Goal: Task Accomplishment & Management: Use online tool/utility

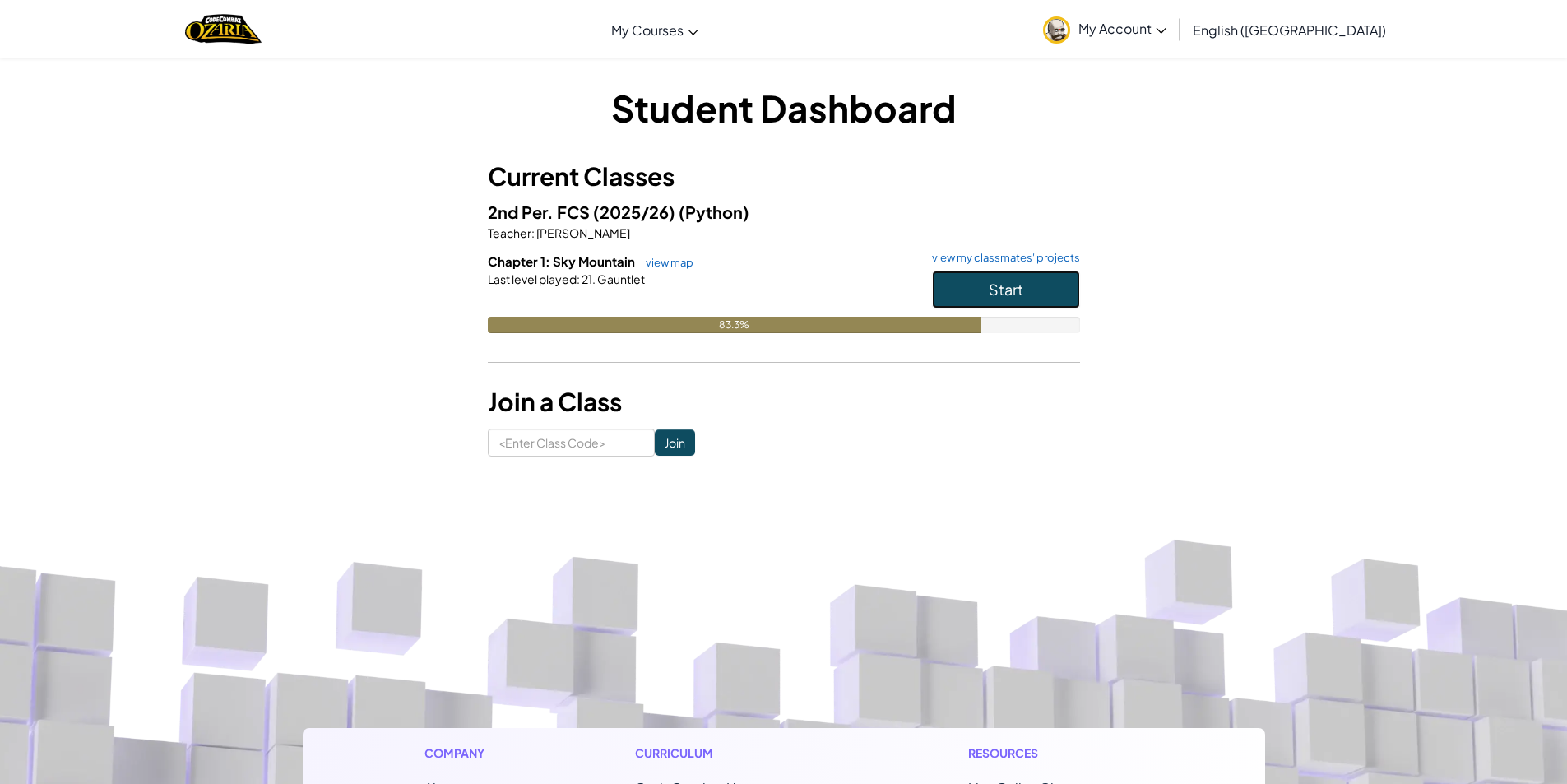
click at [1002, 291] on span "Start" at bounding box center [1006, 289] width 35 height 19
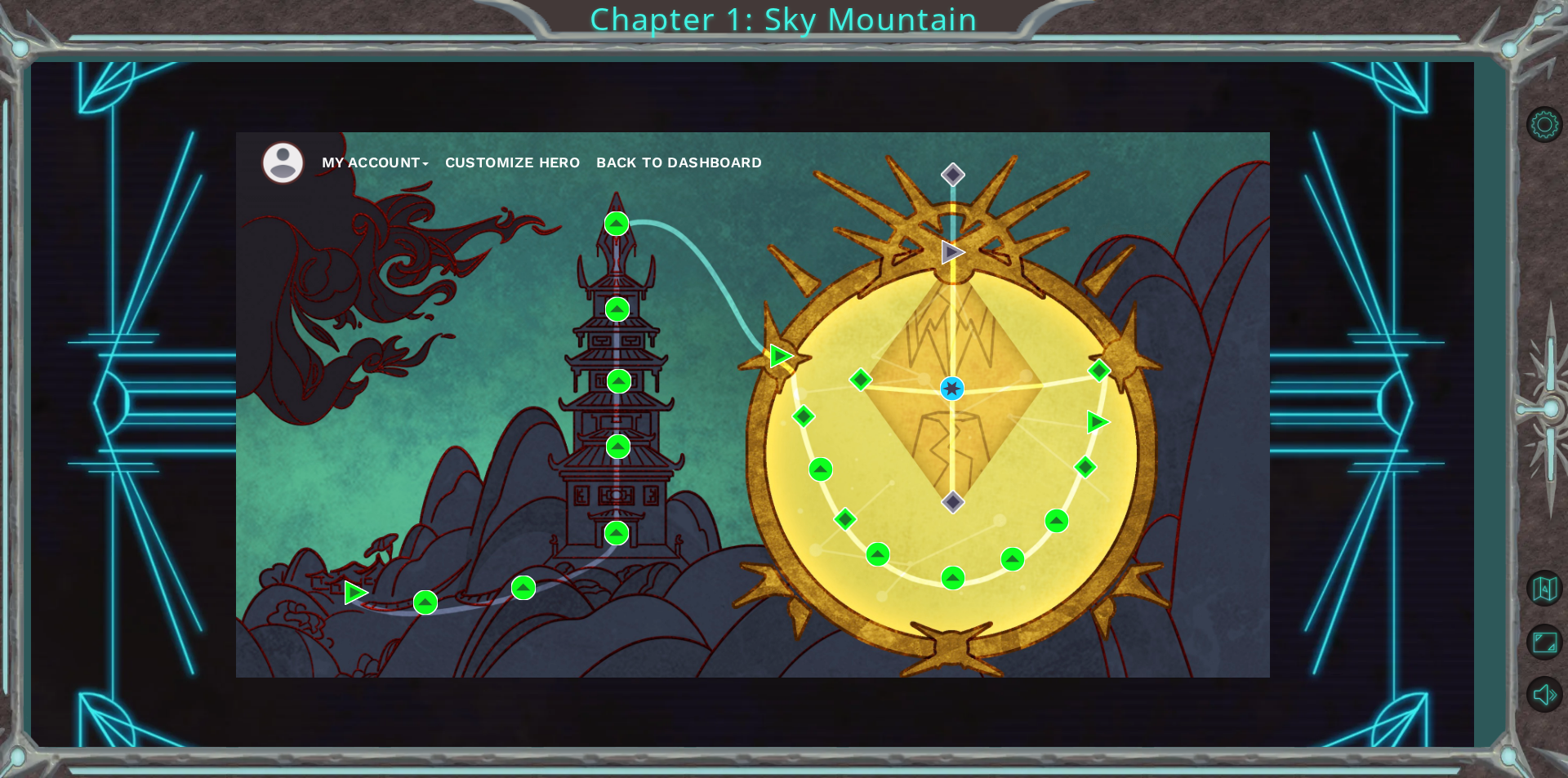
drag, startPoint x: 1259, startPoint y: 603, endPoint x: 1251, endPoint y: 596, distance: 10.6
click at [1259, 603] on div "My Account Customize Hero Back to Dashboard" at bounding box center [753, 405] width 1034 height 545
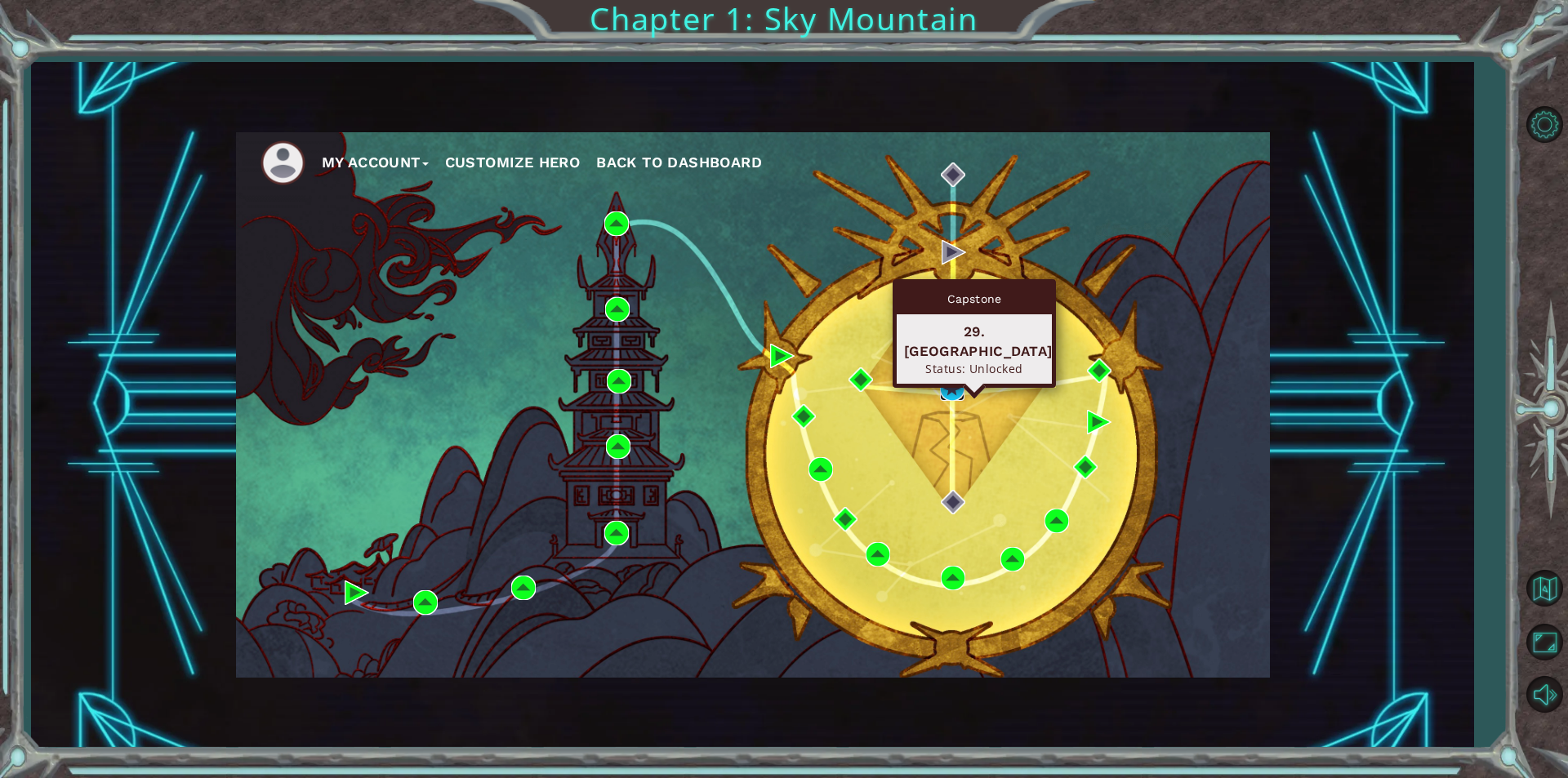
click at [942, 377] on img at bounding box center [952, 389] width 24 height 24
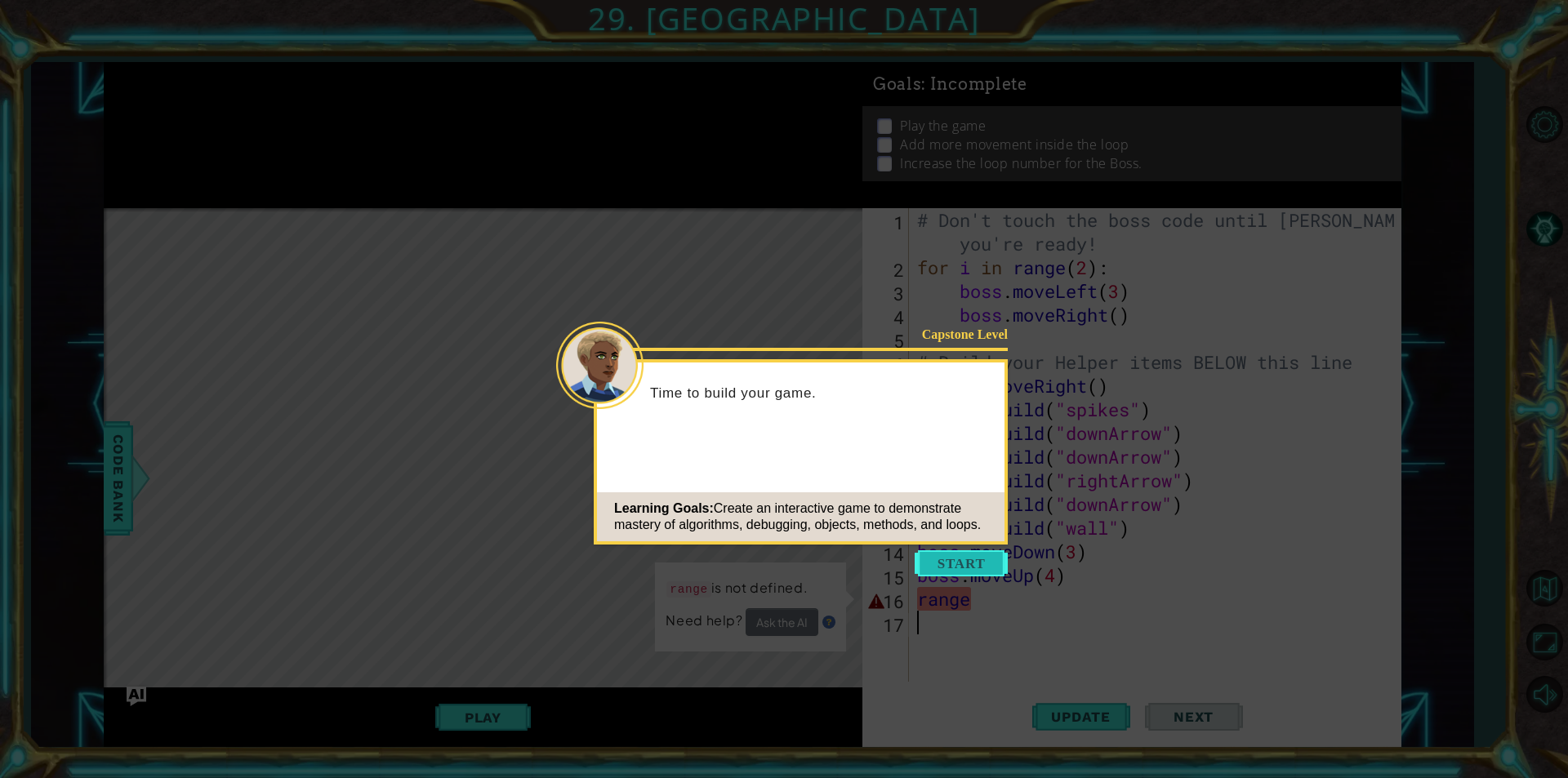
click at [973, 568] on button "Start" at bounding box center [961, 563] width 93 height 26
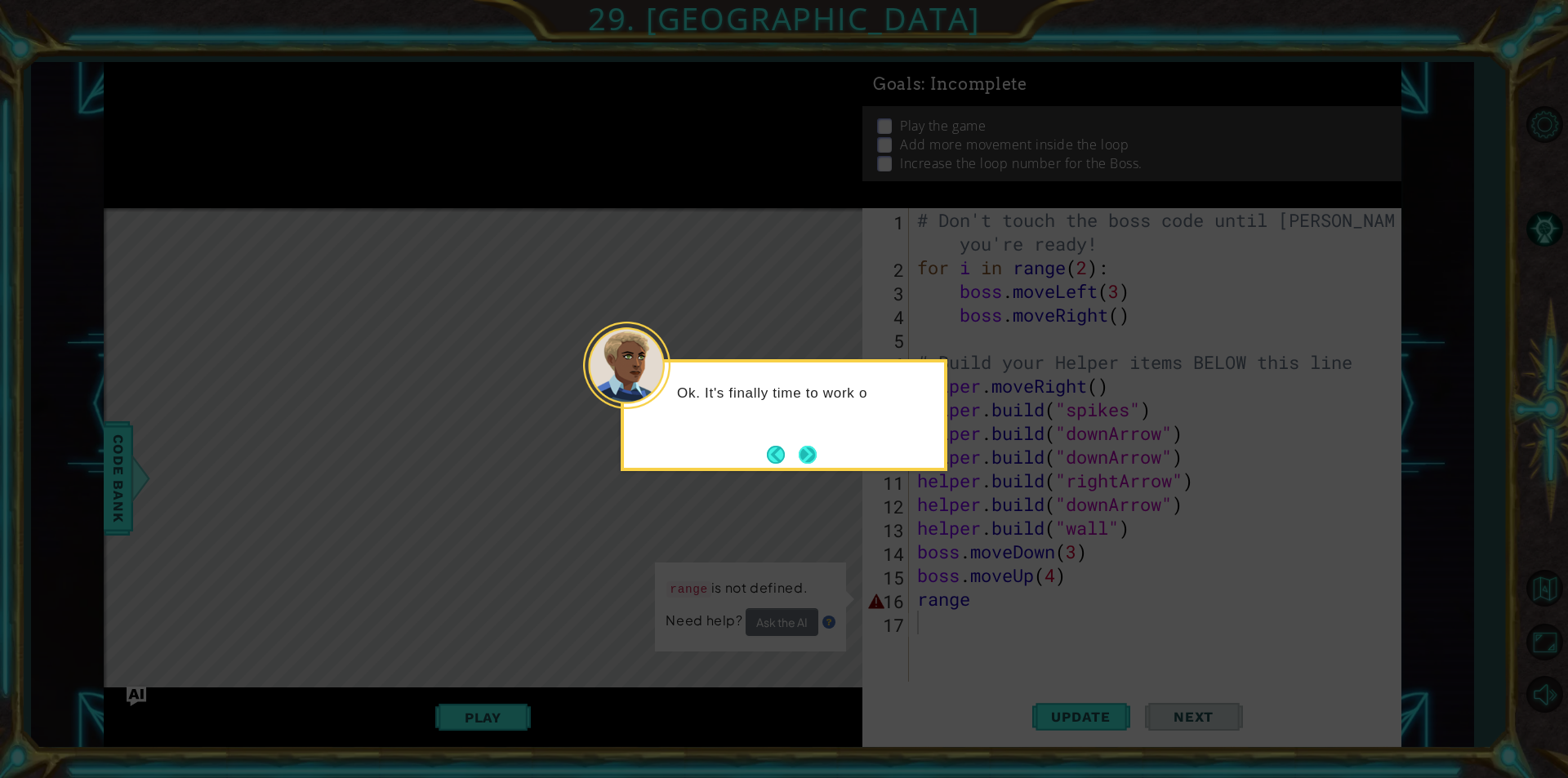
click at [802, 448] on button "Next" at bounding box center [807, 454] width 18 height 18
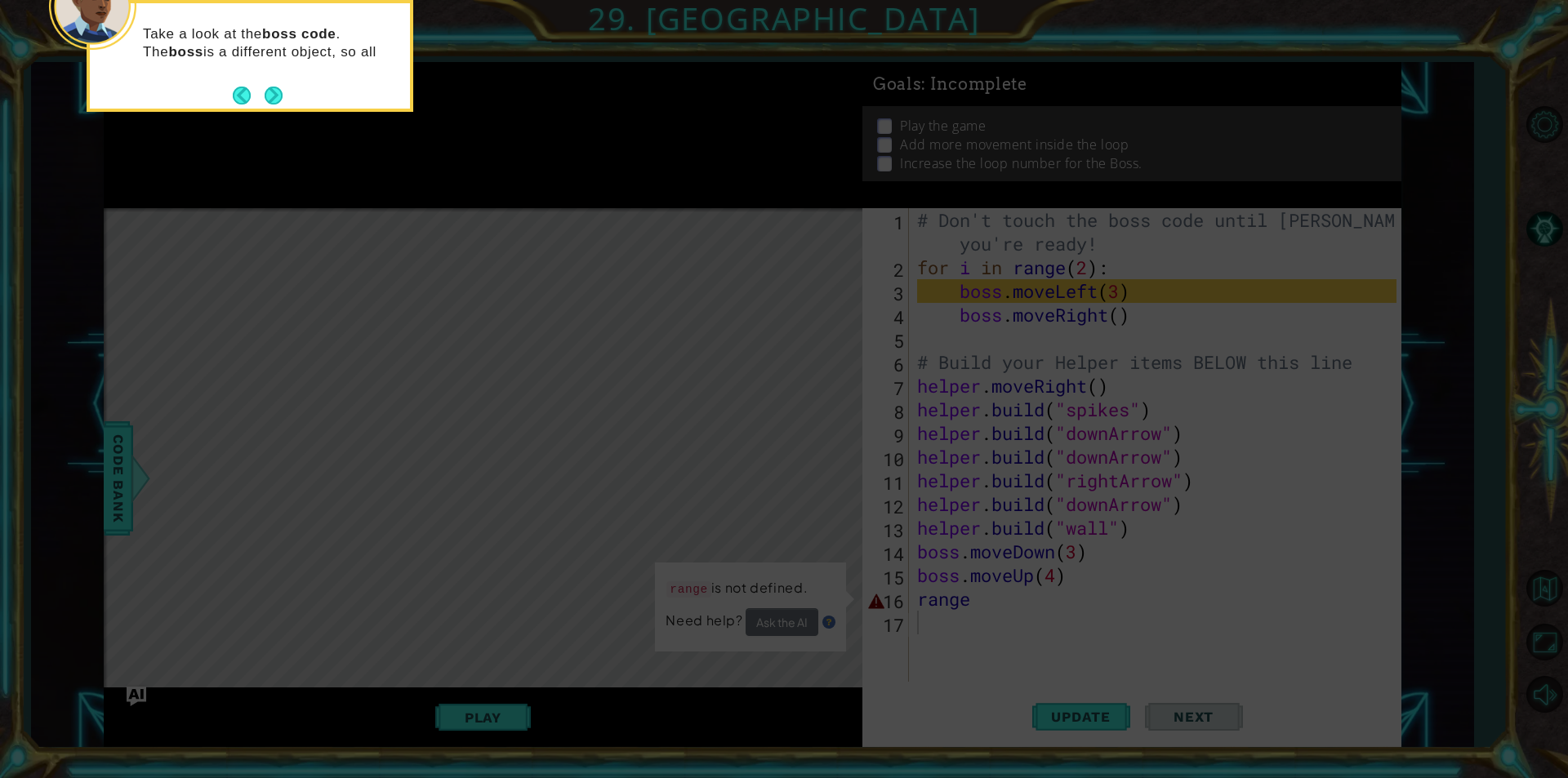
click at [260, 94] on button "Back" at bounding box center [249, 95] width 32 height 18
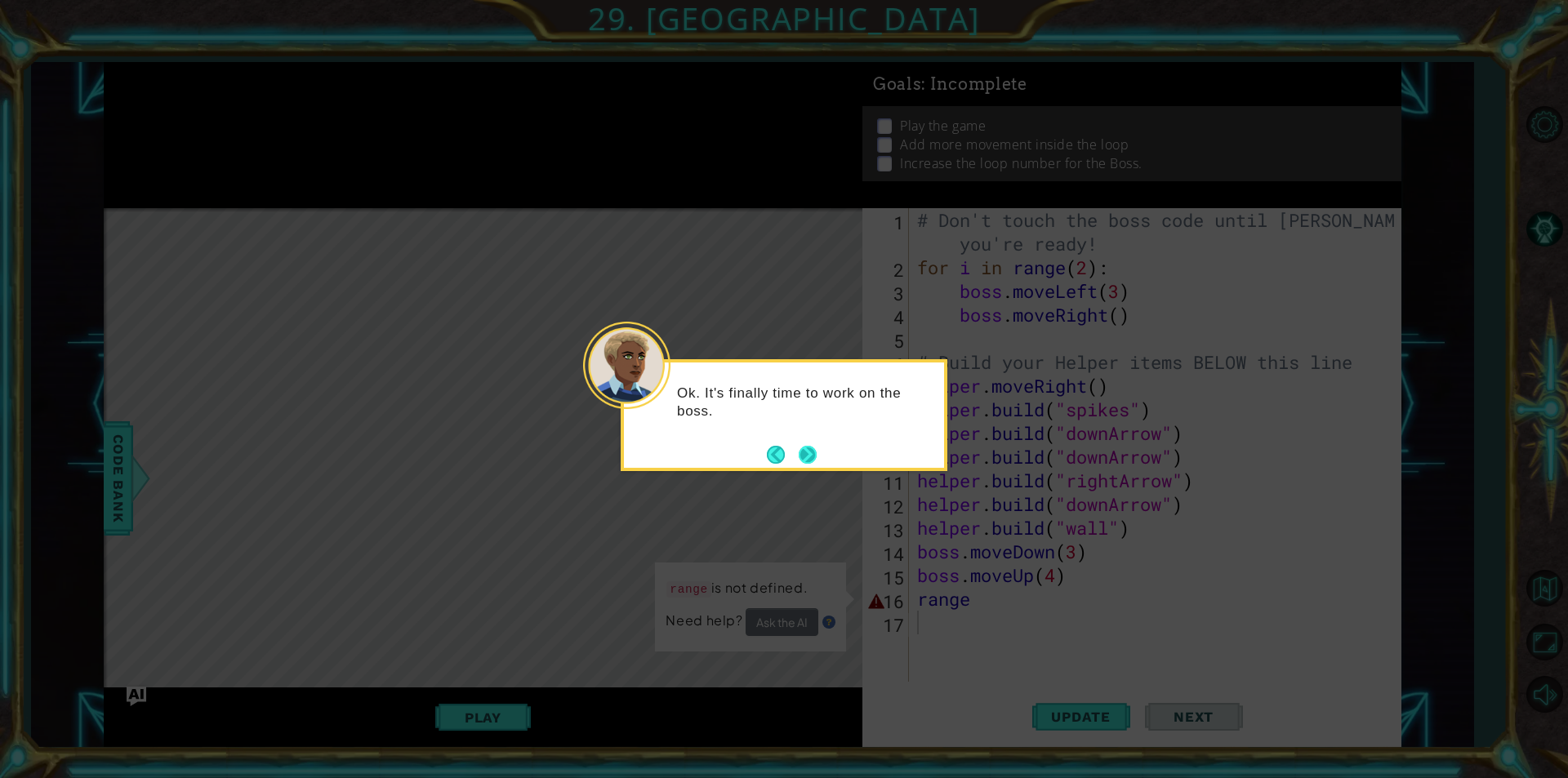
click at [798, 458] on button "Next" at bounding box center [807, 454] width 18 height 18
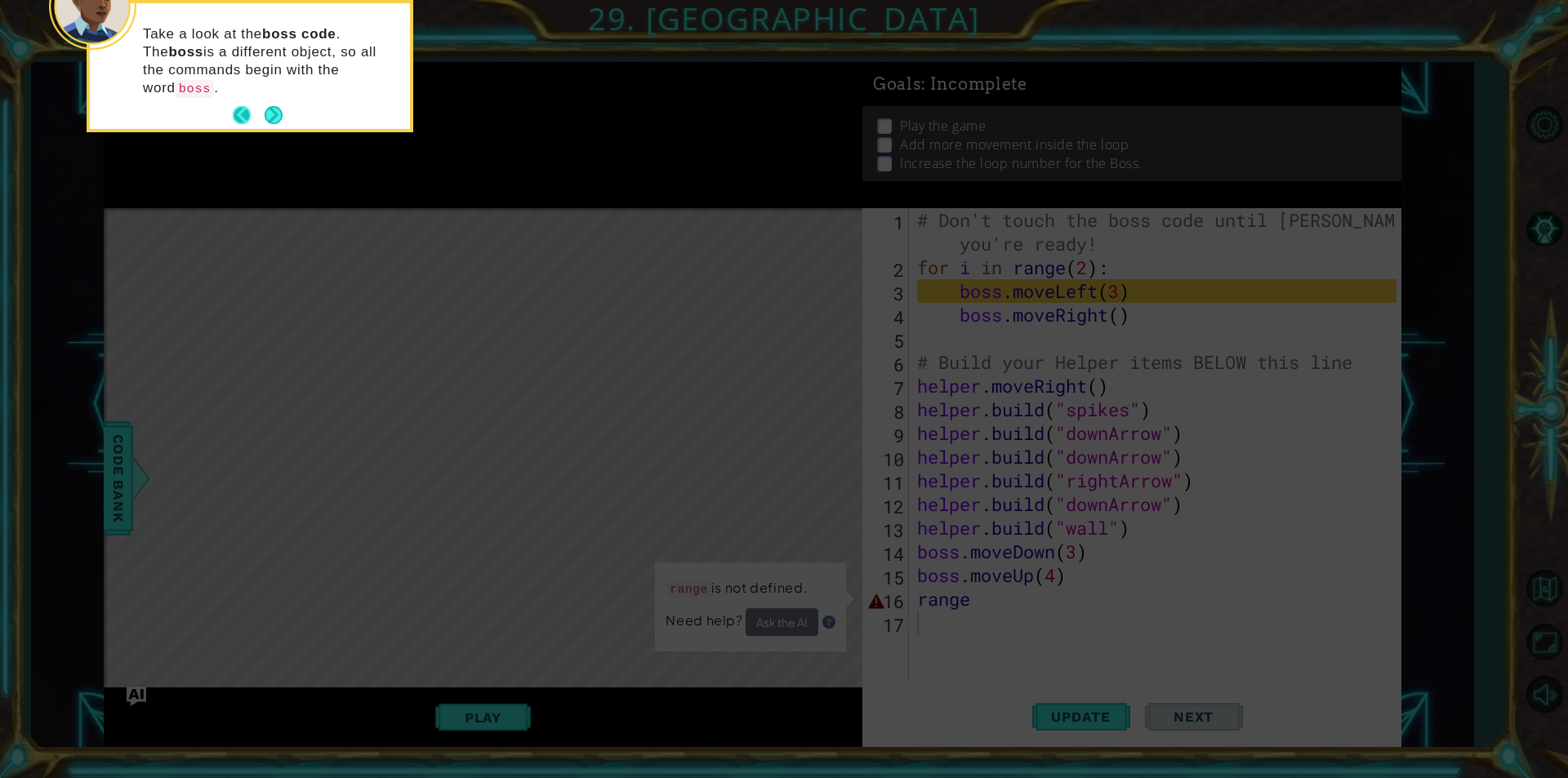
click at [260, 106] on button "Back" at bounding box center [249, 114] width 32 height 18
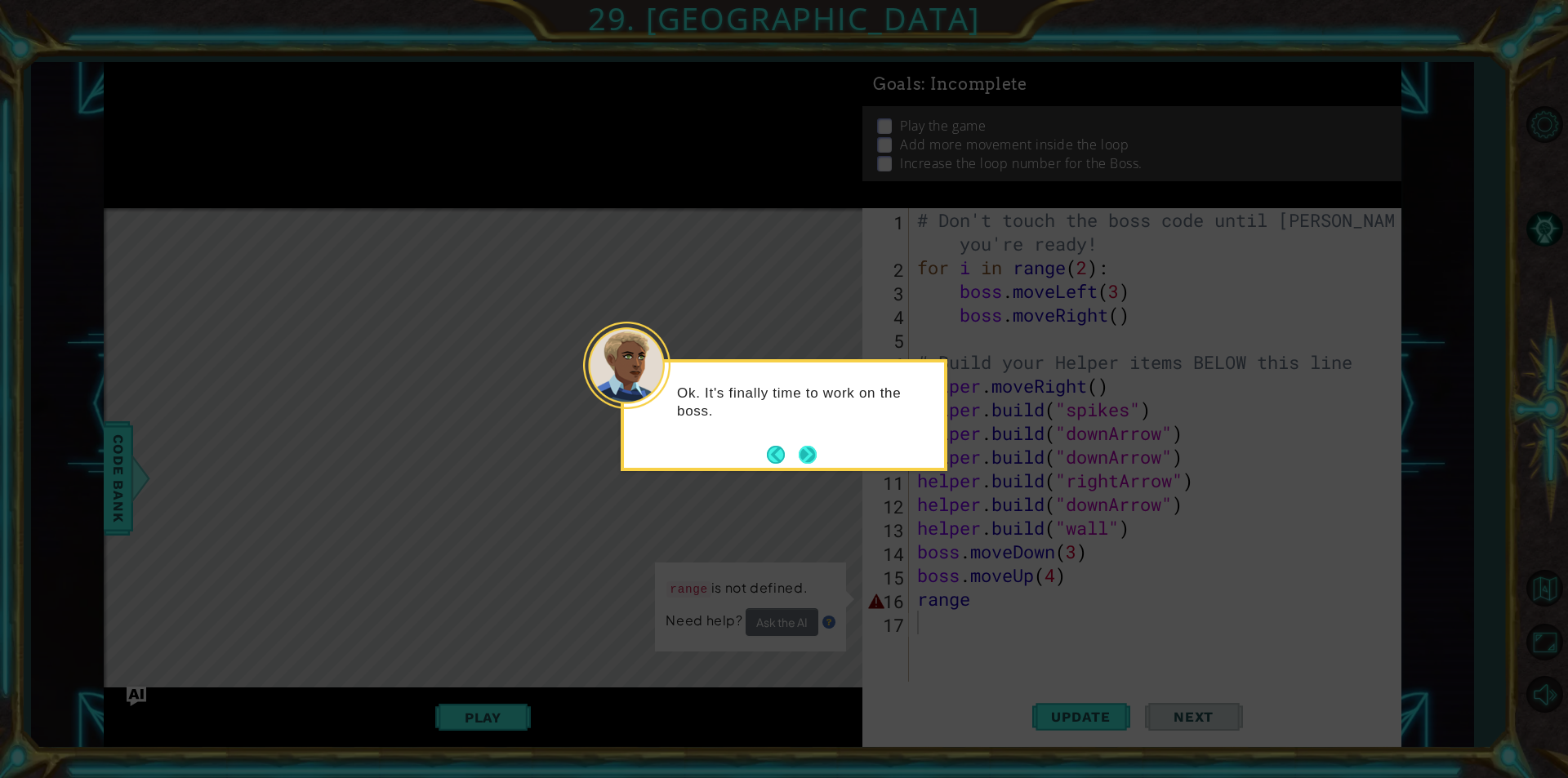
click at [811, 462] on button "Next" at bounding box center [807, 454] width 18 height 18
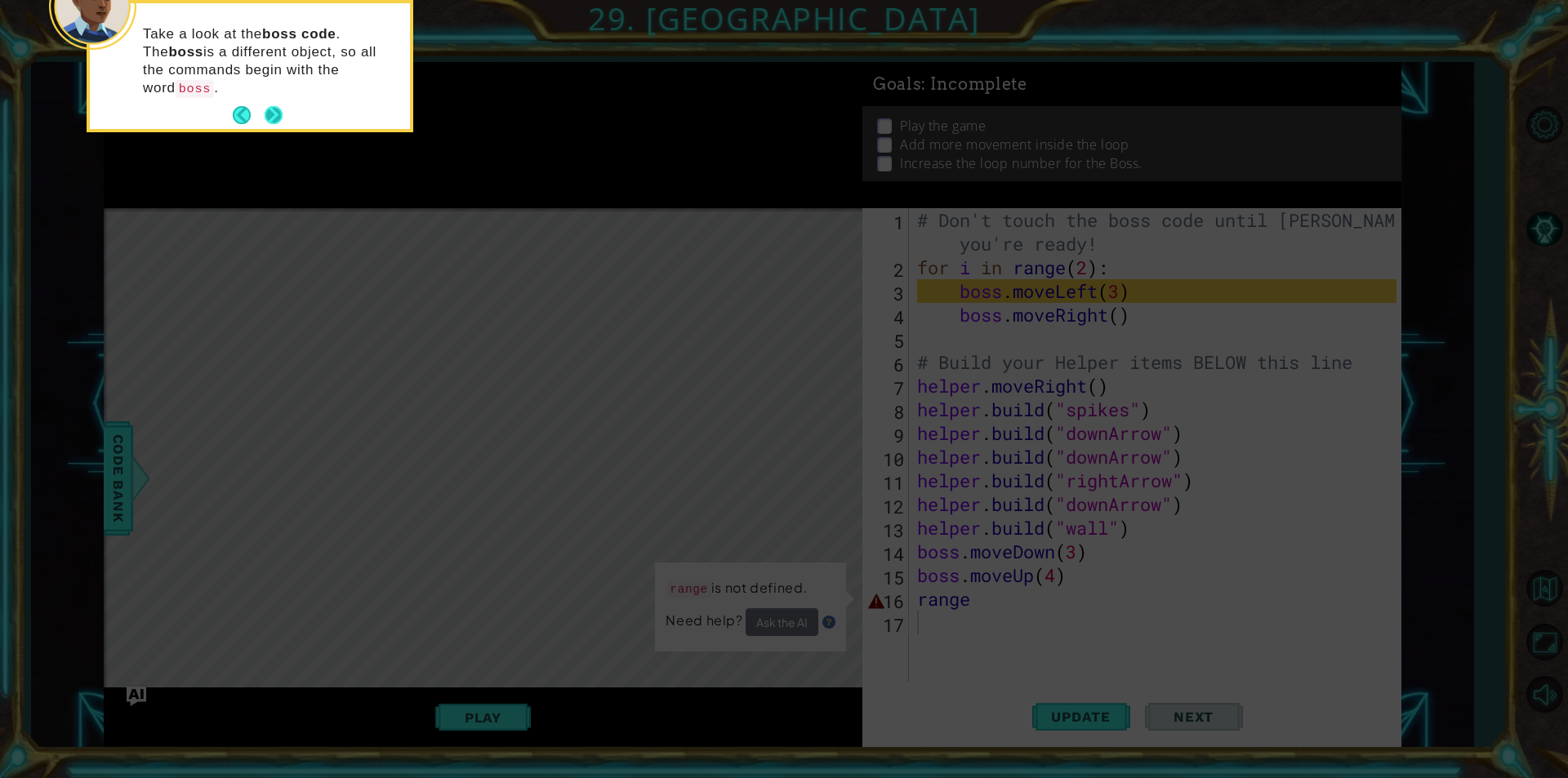
click at [278, 106] on button "Next" at bounding box center [274, 114] width 18 height 18
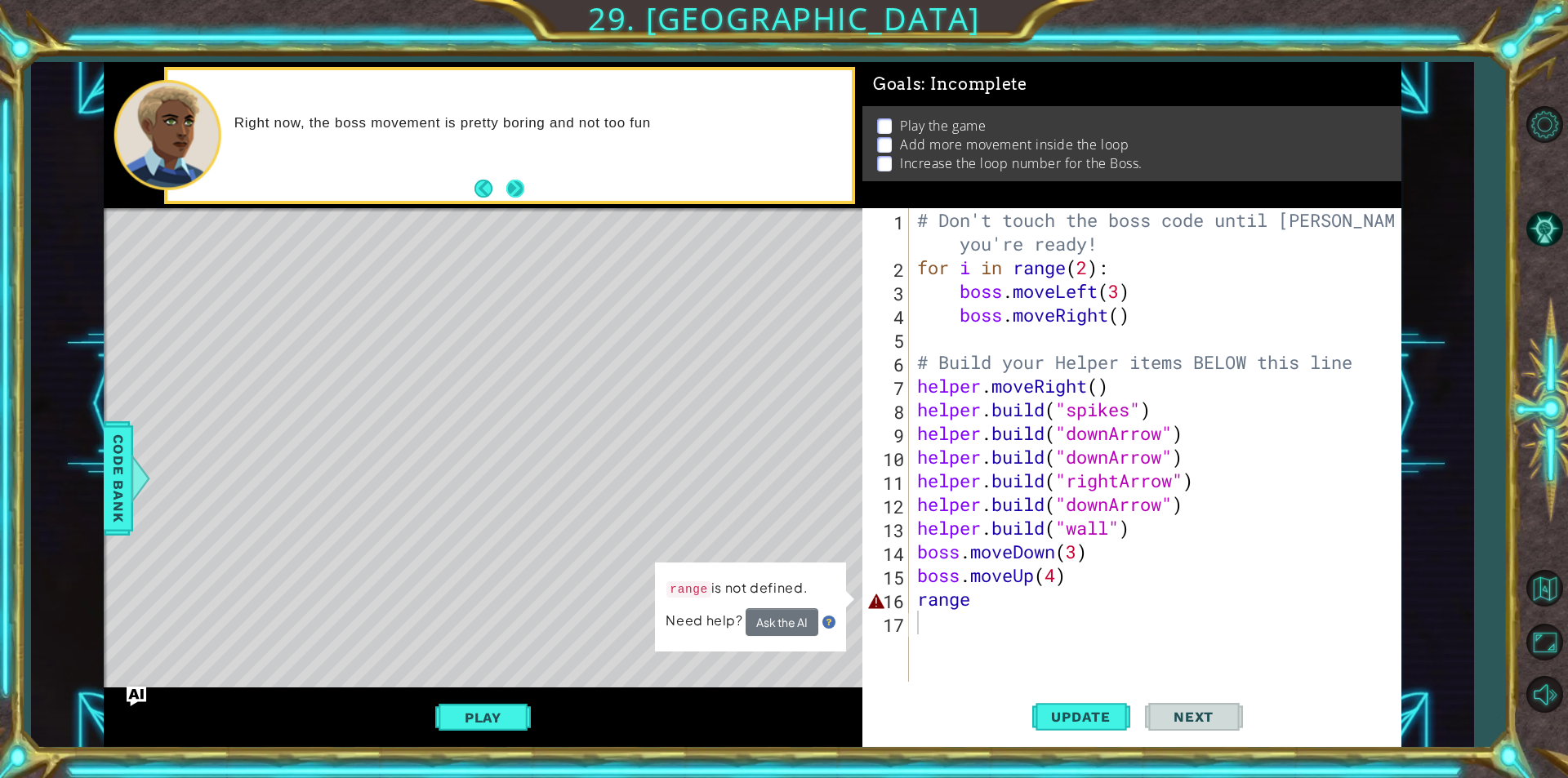
click at [512, 183] on button "Next" at bounding box center [515, 188] width 18 height 18
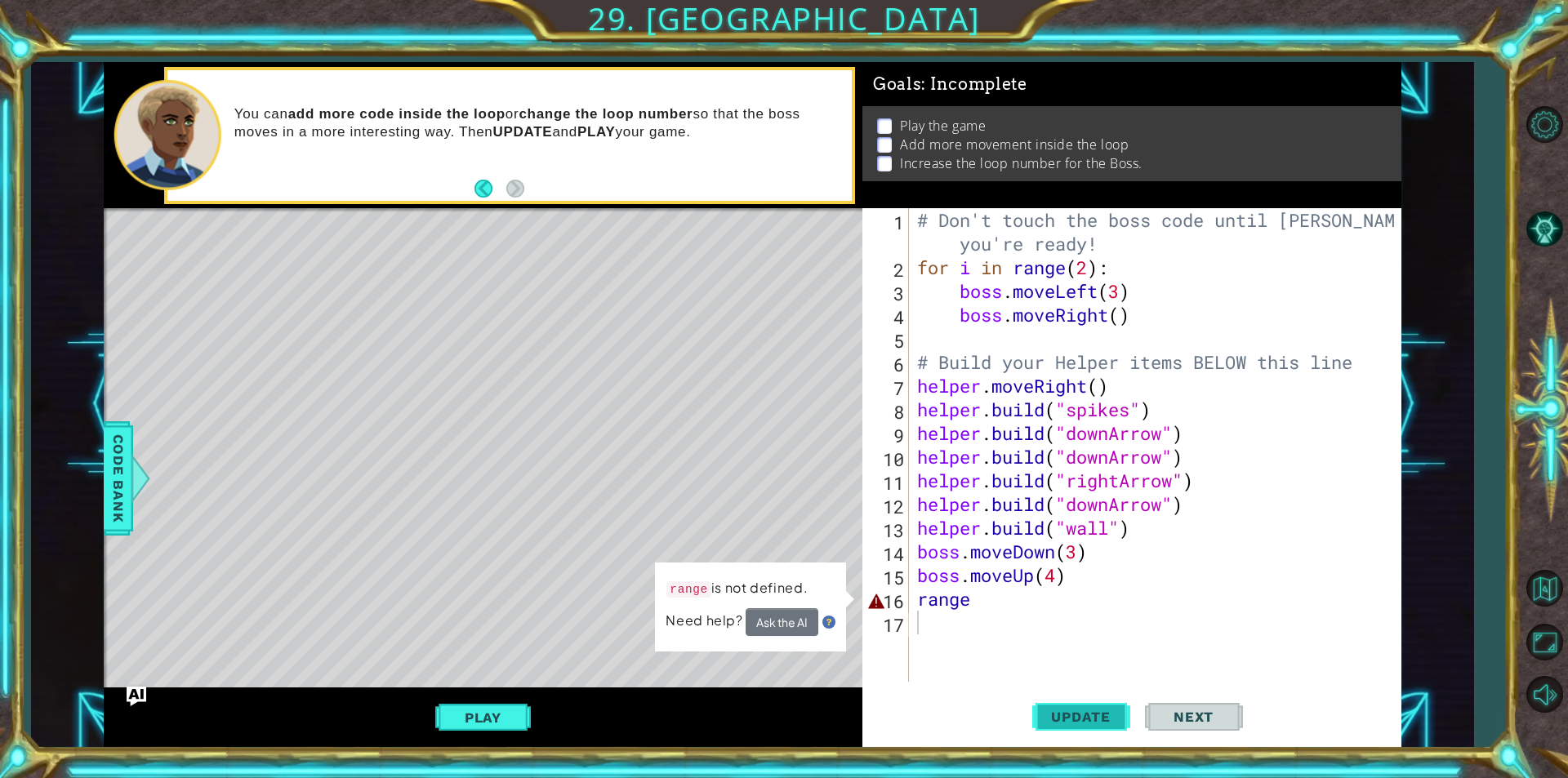
click at [1093, 718] on span "Update" at bounding box center [1080, 716] width 92 height 16
drag, startPoint x: 1011, startPoint y: 588, endPoint x: 884, endPoint y: 609, distance: 128.7
click at [884, 609] on div "1 2 3 4 5 6 7 8 9 10 11 12 13 14 15 16 17 # Don't touch the boss code until [PE…" at bounding box center [1128, 444] width 534 height 474
type textarea "range"
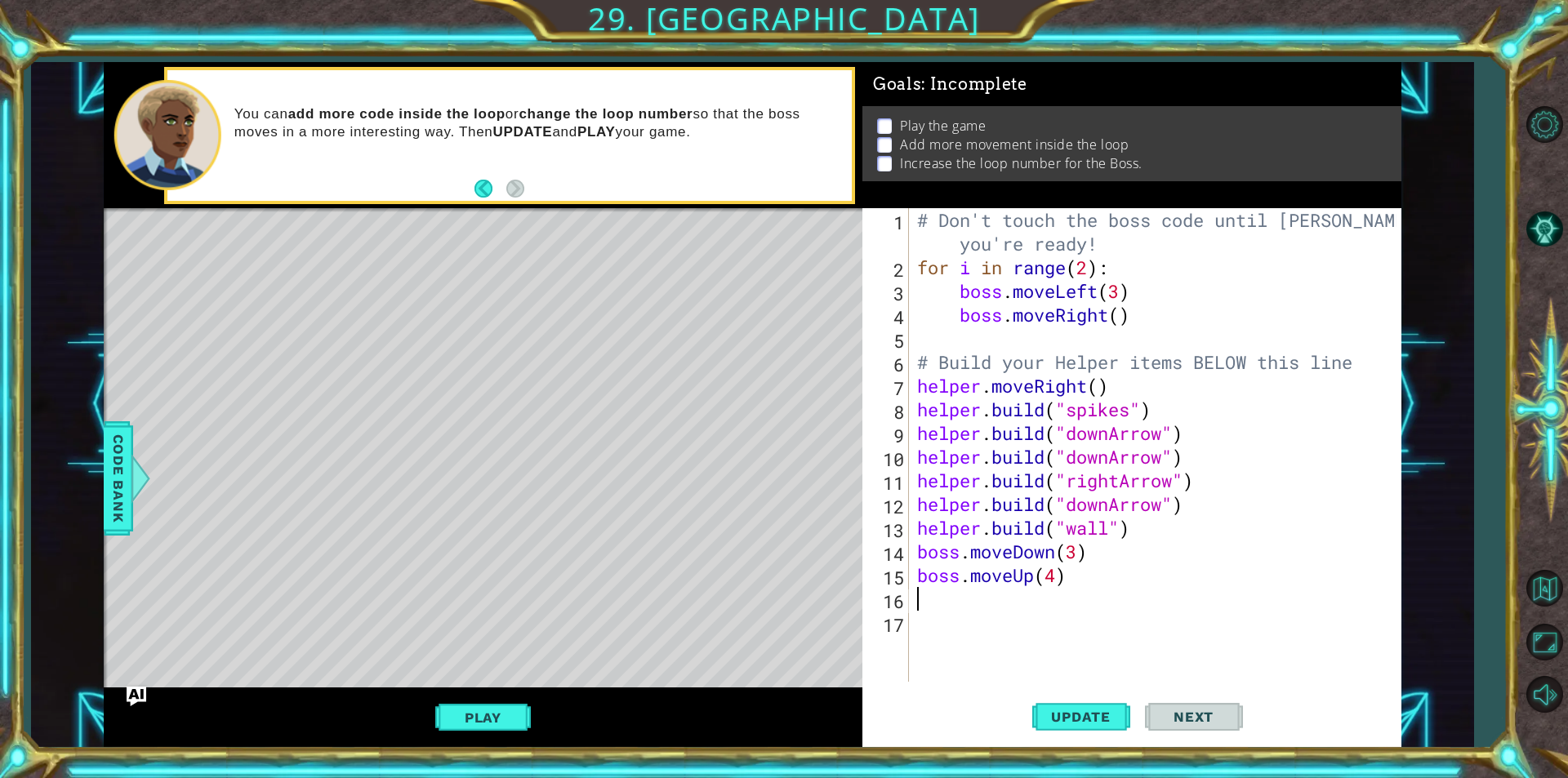
click at [362, 721] on div "Play" at bounding box center [483, 716] width 759 height 58
click at [486, 702] on button "Play" at bounding box center [483, 717] width 95 height 31
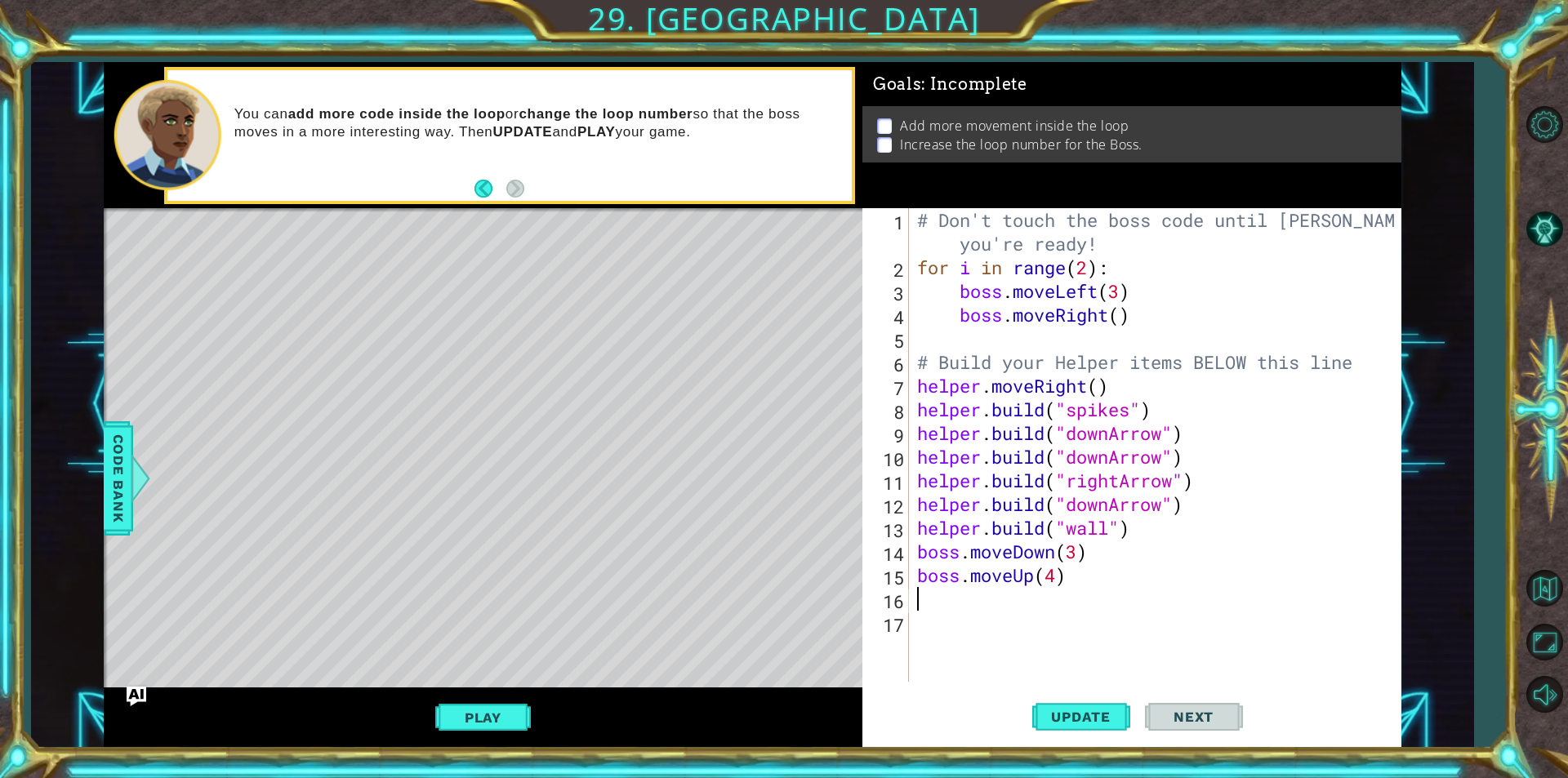
click at [955, 604] on div "# Don't touch the boss code until [PERSON_NAME] says you're ready! for i in ran…" at bounding box center [1159, 480] width 491 height 544
type textarea "n"
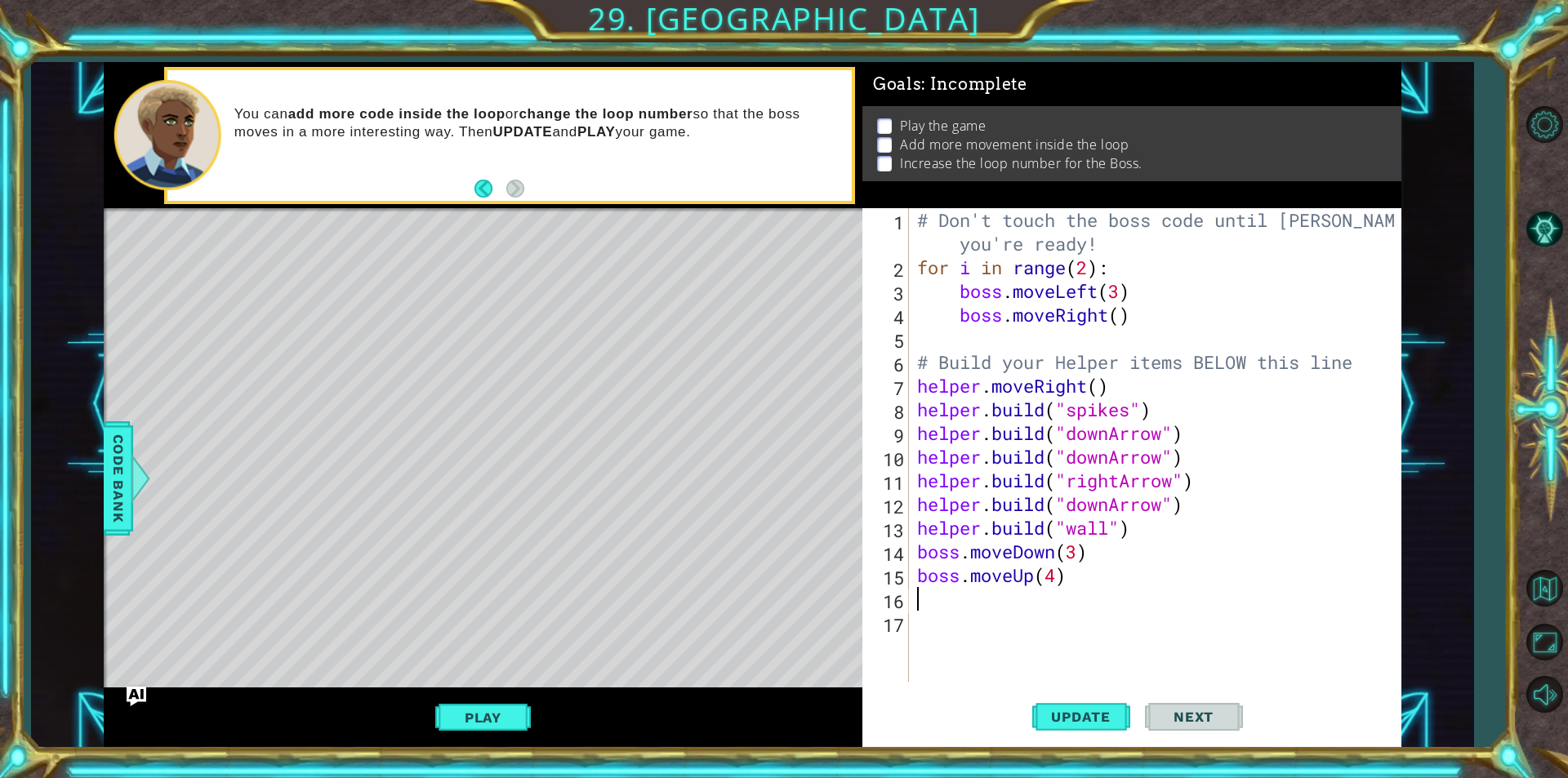
type textarea "b"
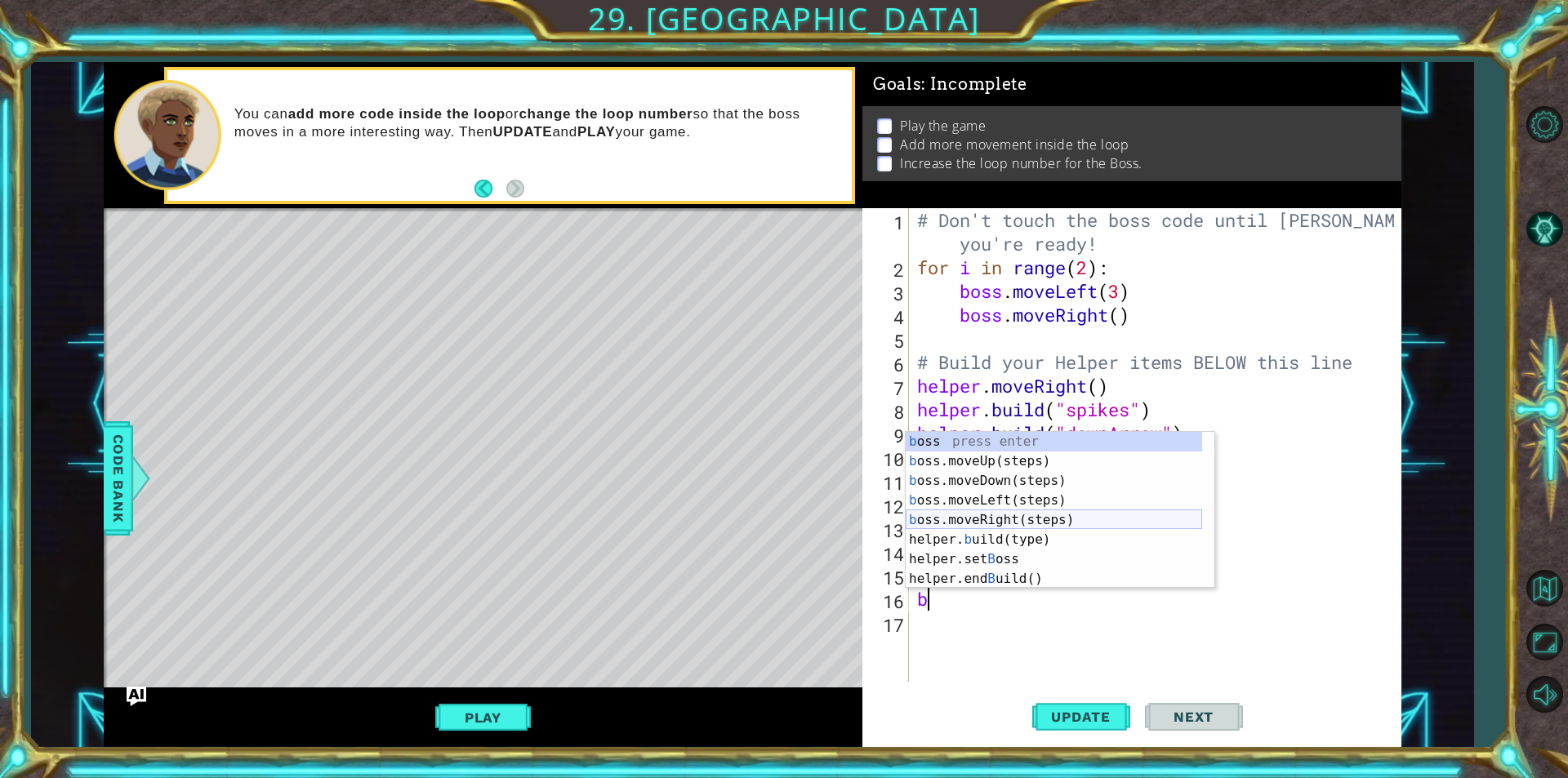
click at [1009, 512] on div "b oss press enter b oss.moveUp(steps) press enter b oss.moveDown(steps) press e…" at bounding box center [1054, 530] width 297 height 196
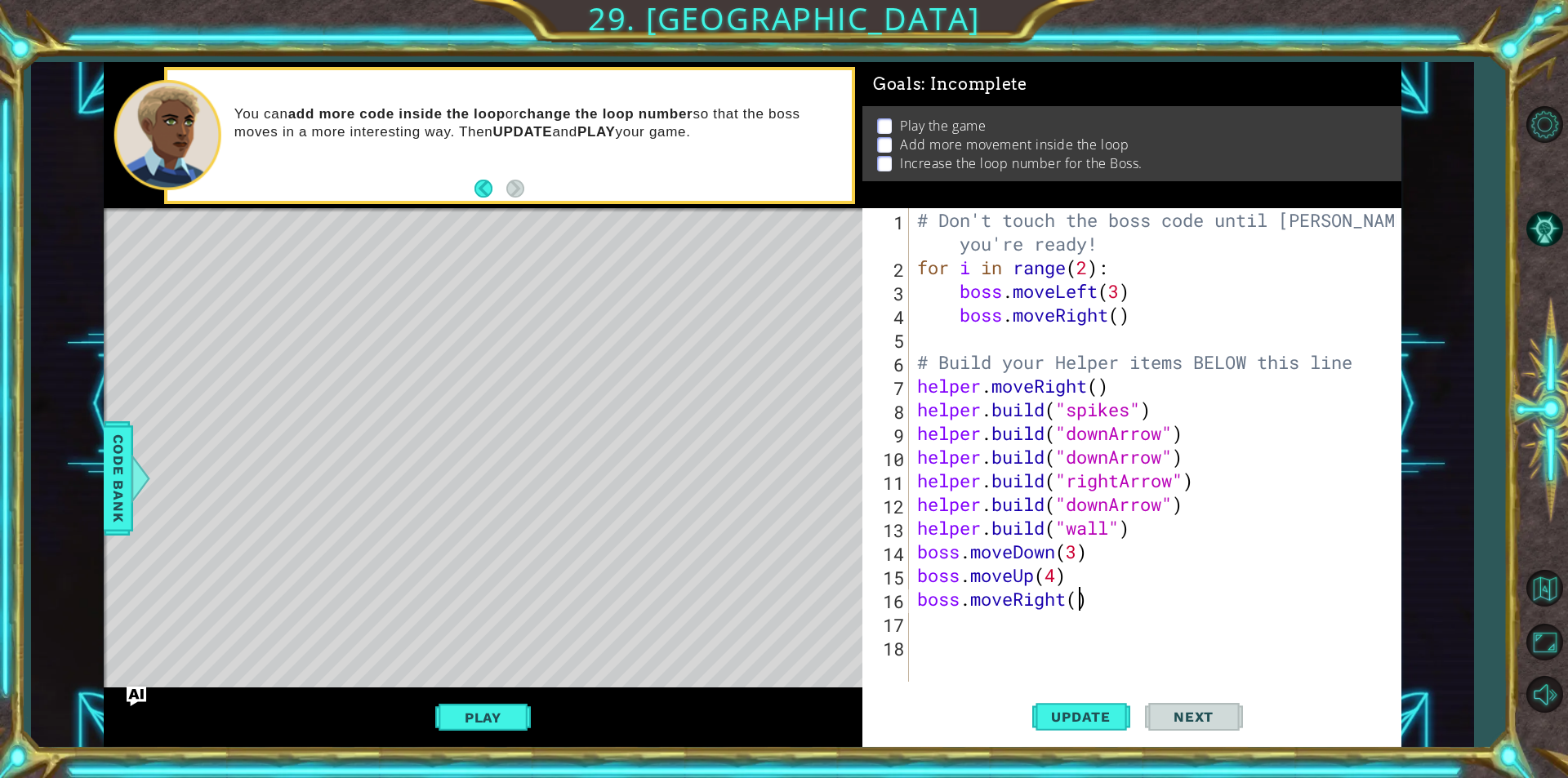
click at [1076, 591] on div "# Don't touch the boss code until [PERSON_NAME] says you're ready! for i in ran…" at bounding box center [1159, 480] width 491 height 544
type textarea "boss.moveRight(3)"
click at [1020, 617] on div "# Don't touch the boss code until [PERSON_NAME] says you're ready! for i in ran…" at bounding box center [1159, 480] width 491 height 544
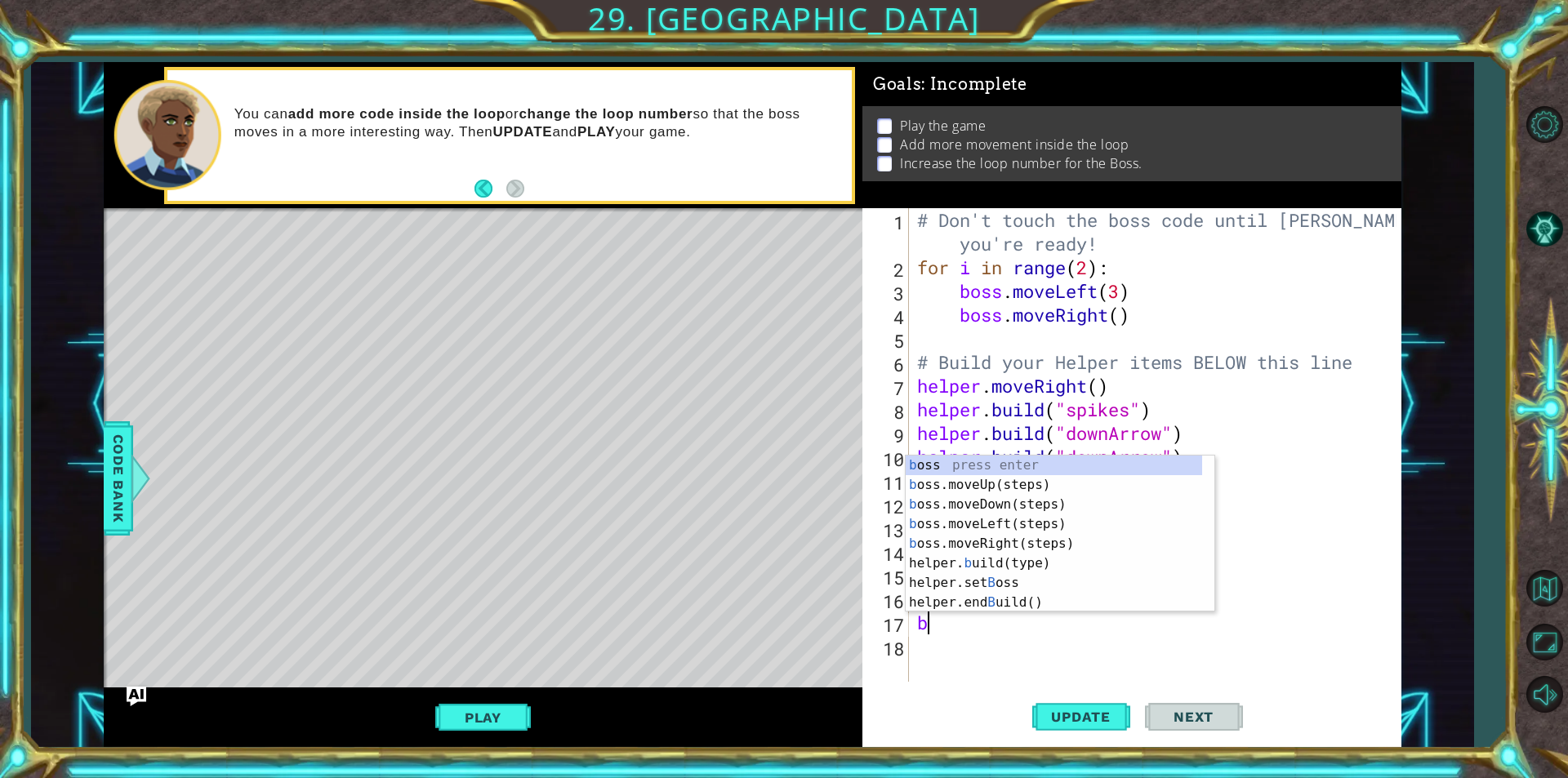
type textarea "bo"
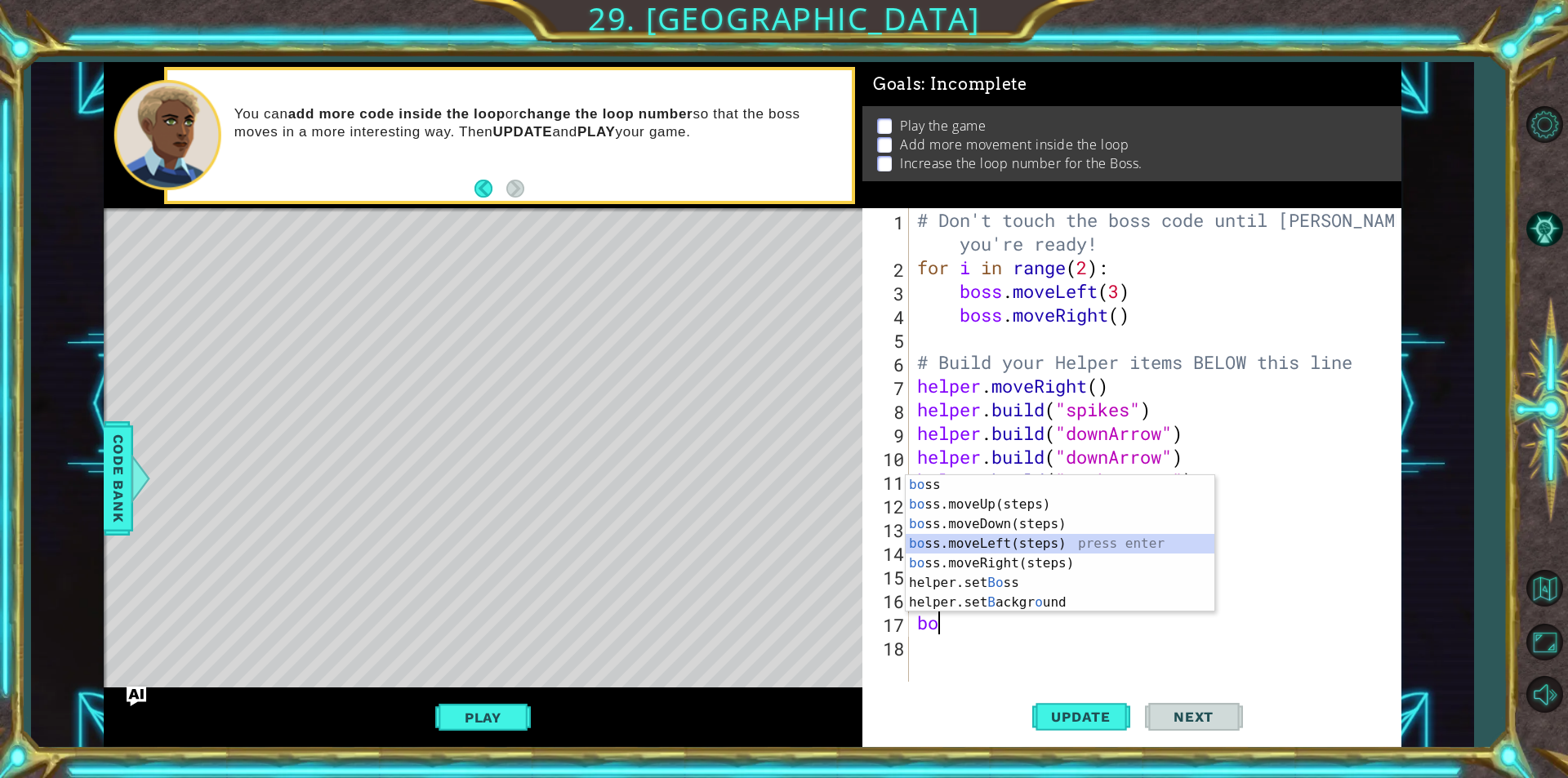
click at [947, 538] on div "bo ss press enter bo ss.moveUp(steps) press enter bo ss.moveDown(steps) press e…" at bounding box center [1060, 563] width 309 height 176
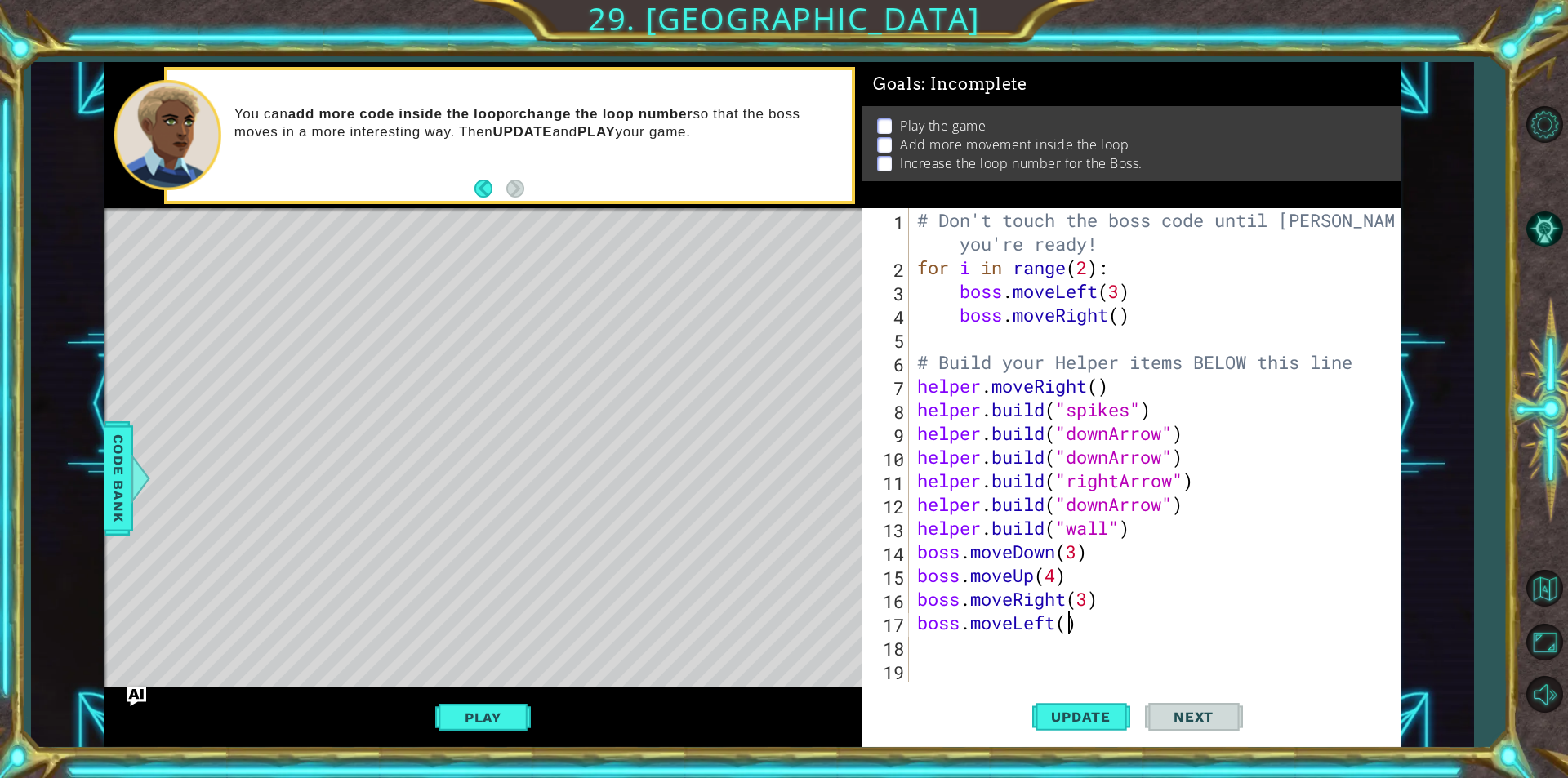
click at [1067, 621] on div "# Don't touch the boss code until [PERSON_NAME] says you're ready! for i in ran…" at bounding box center [1159, 480] width 491 height 544
type textarea "boss.moveLeft(3)"
click at [1030, 694] on div "Update Next" at bounding box center [1137, 716] width 539 height 54
click at [1052, 738] on button "Update" at bounding box center [1081, 716] width 98 height 54
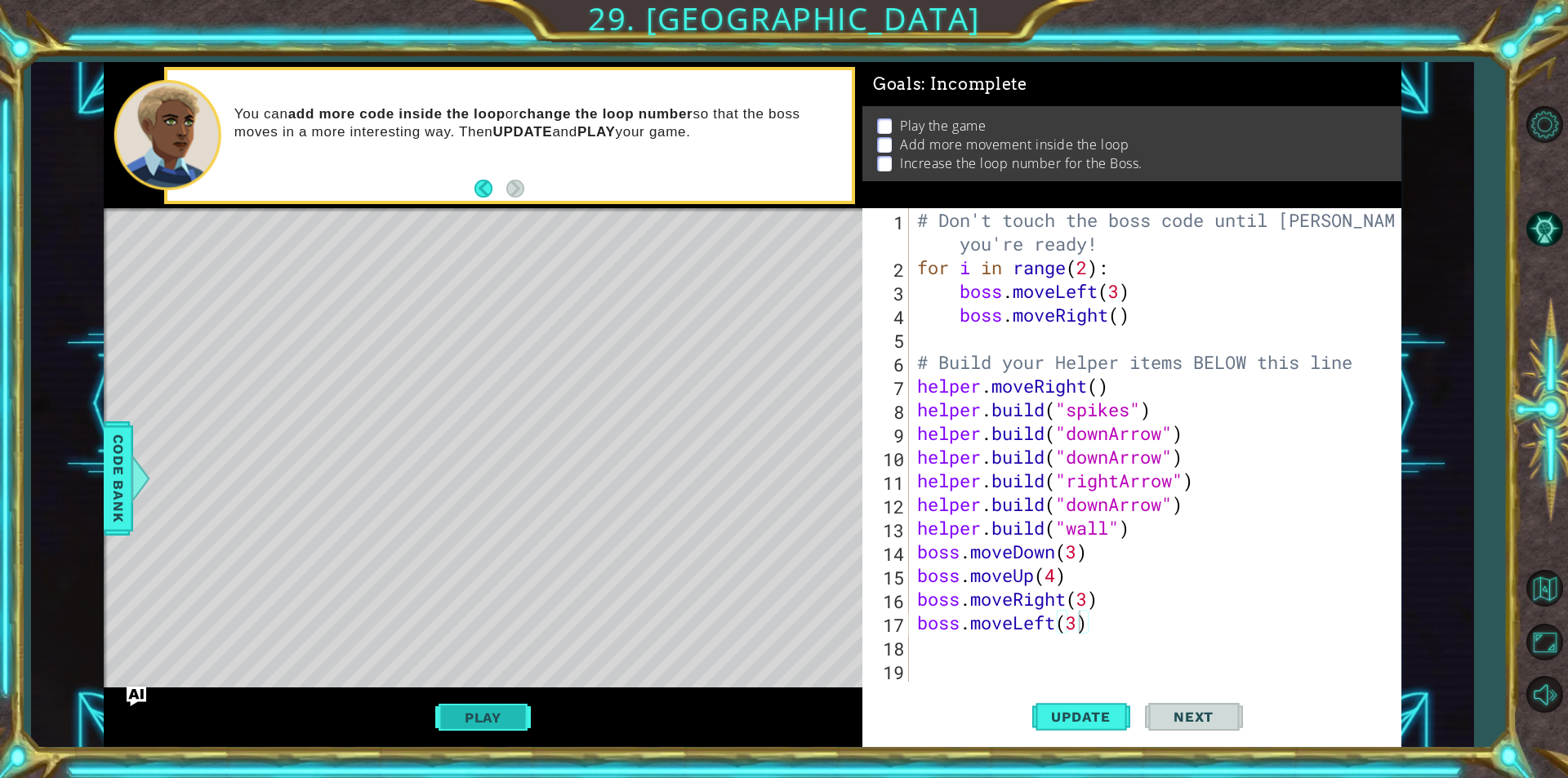
click at [481, 716] on button "Play" at bounding box center [483, 717] width 95 height 31
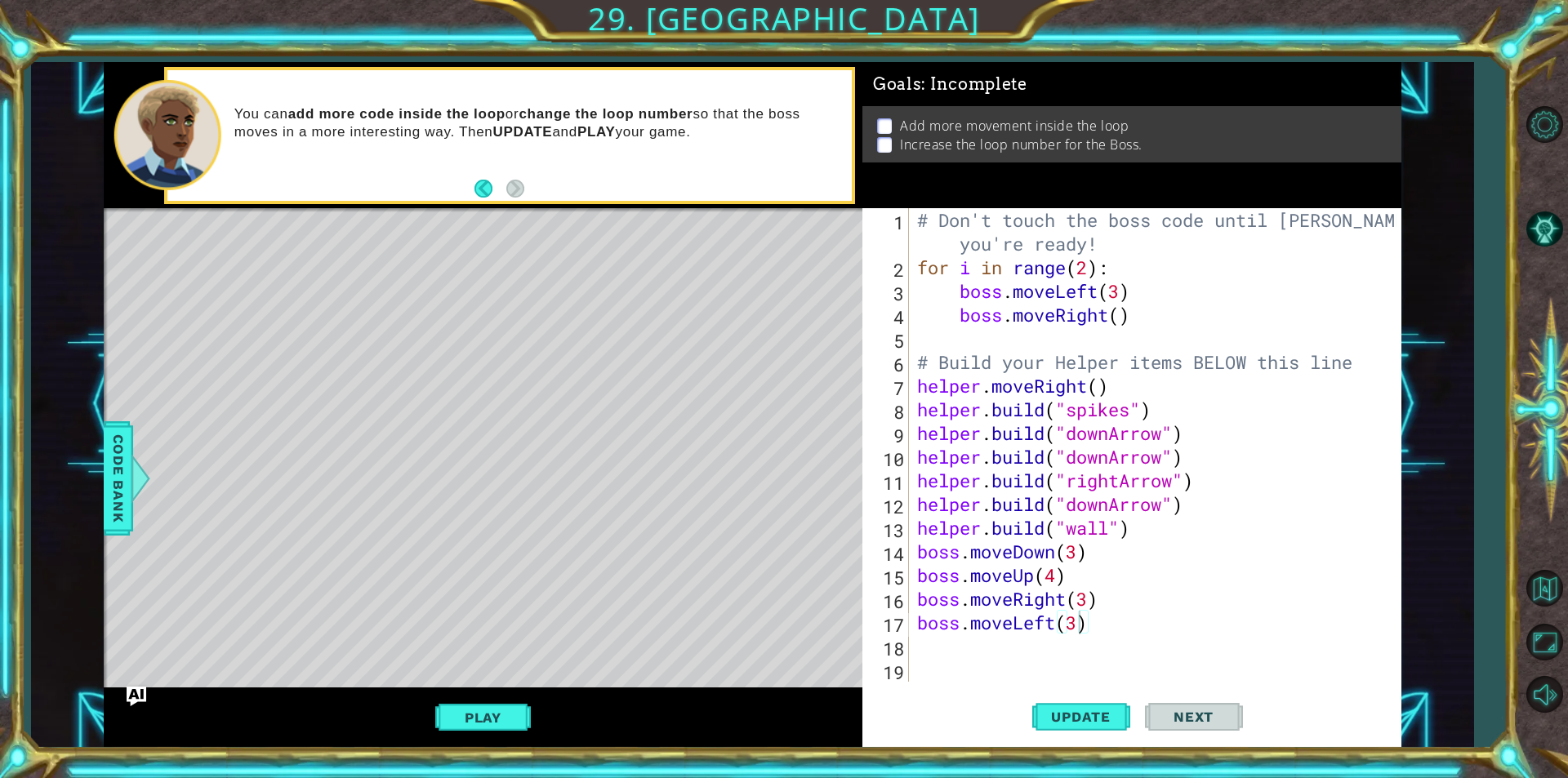
click at [895, 106] on div "Add more movement inside the loop Increase the loop number for the Boss." at bounding box center [1131, 134] width 539 height 57
click at [120, 464] on span "Code Bank" at bounding box center [118, 478] width 26 height 100
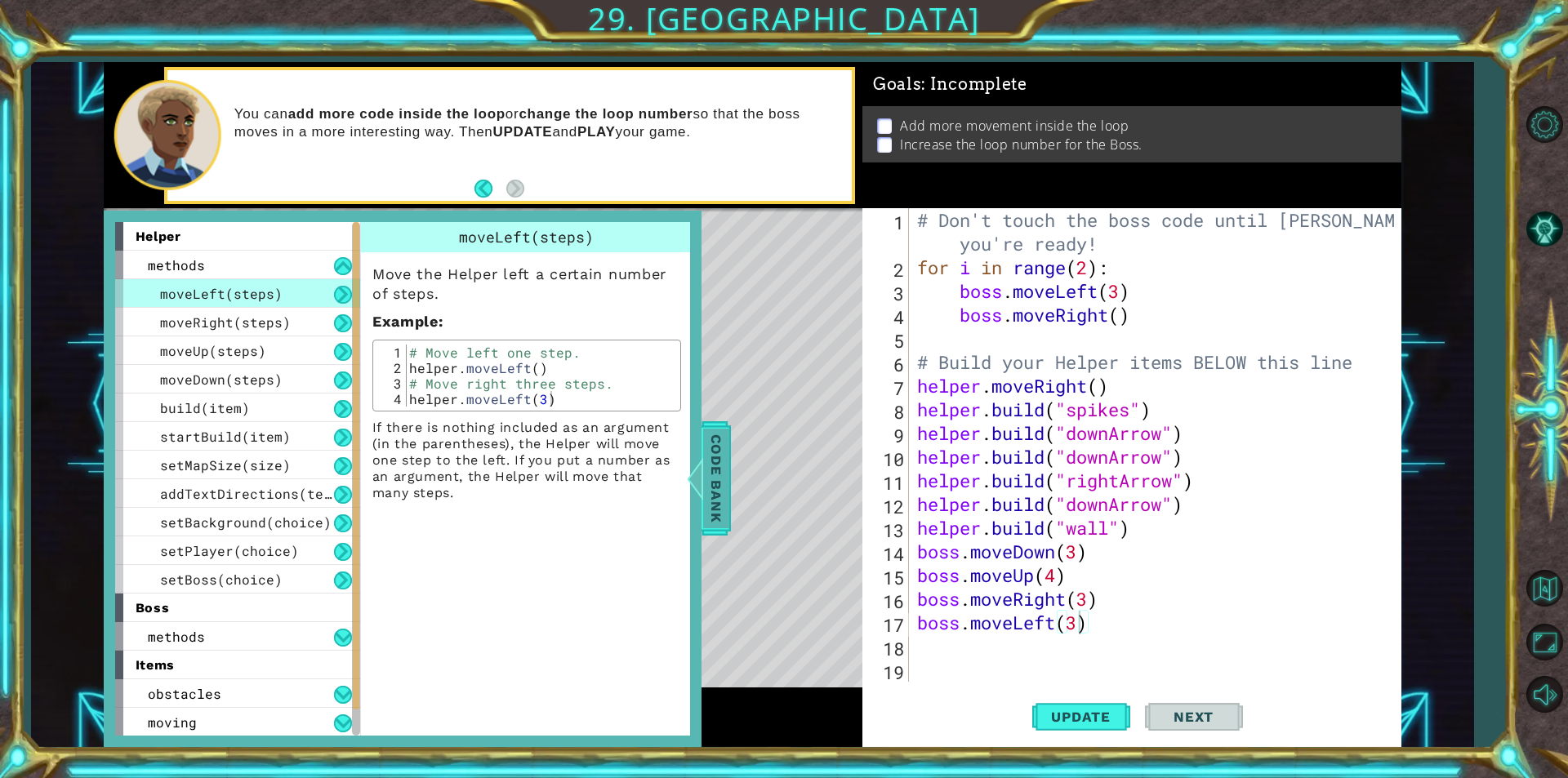
scroll to position [58, 0]
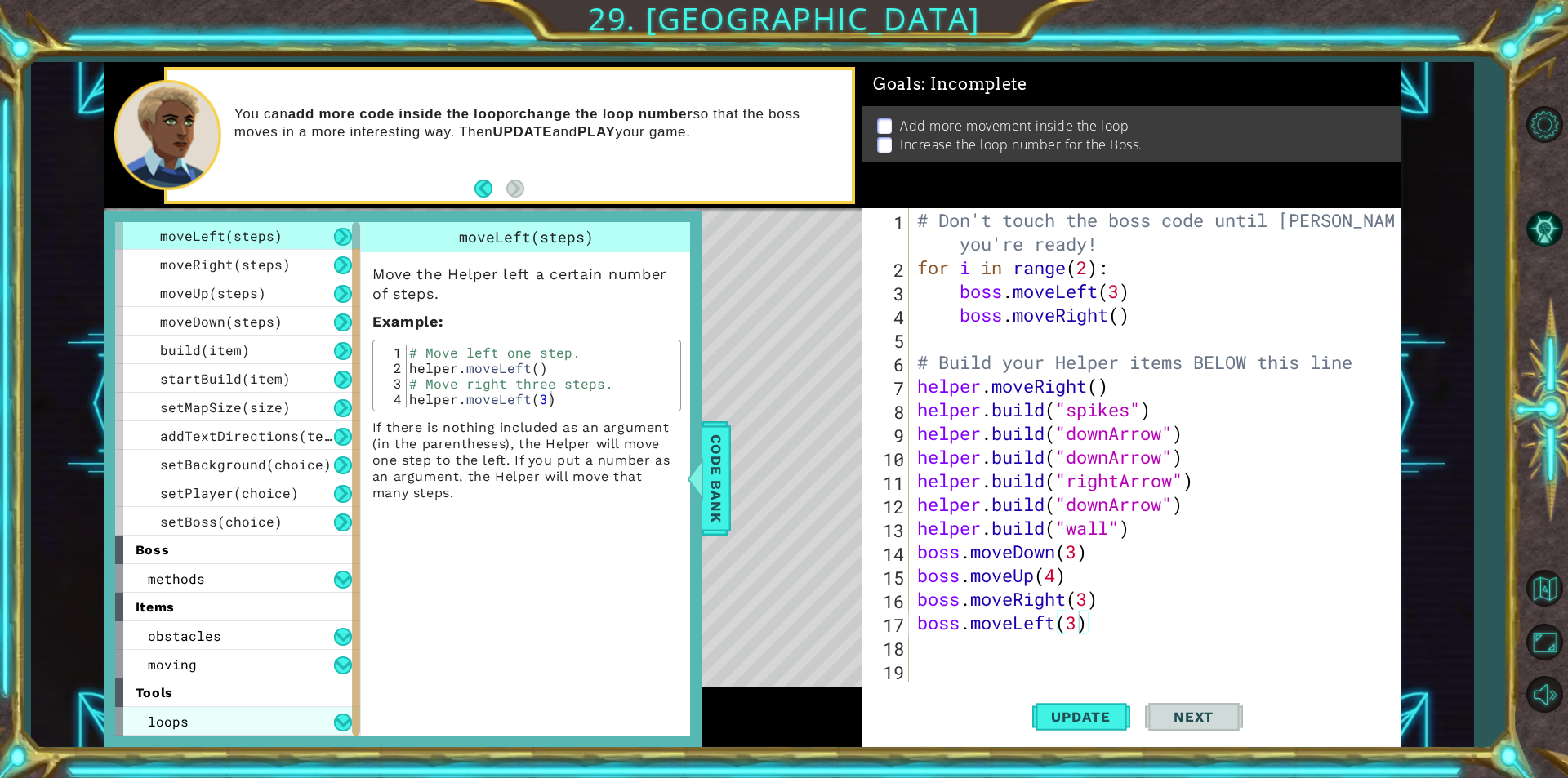
click at [242, 707] on div "loops" at bounding box center [237, 720] width 245 height 28
click at [351, 725] on button at bounding box center [342, 722] width 18 height 18
click at [337, 717] on button at bounding box center [342, 722] width 18 height 18
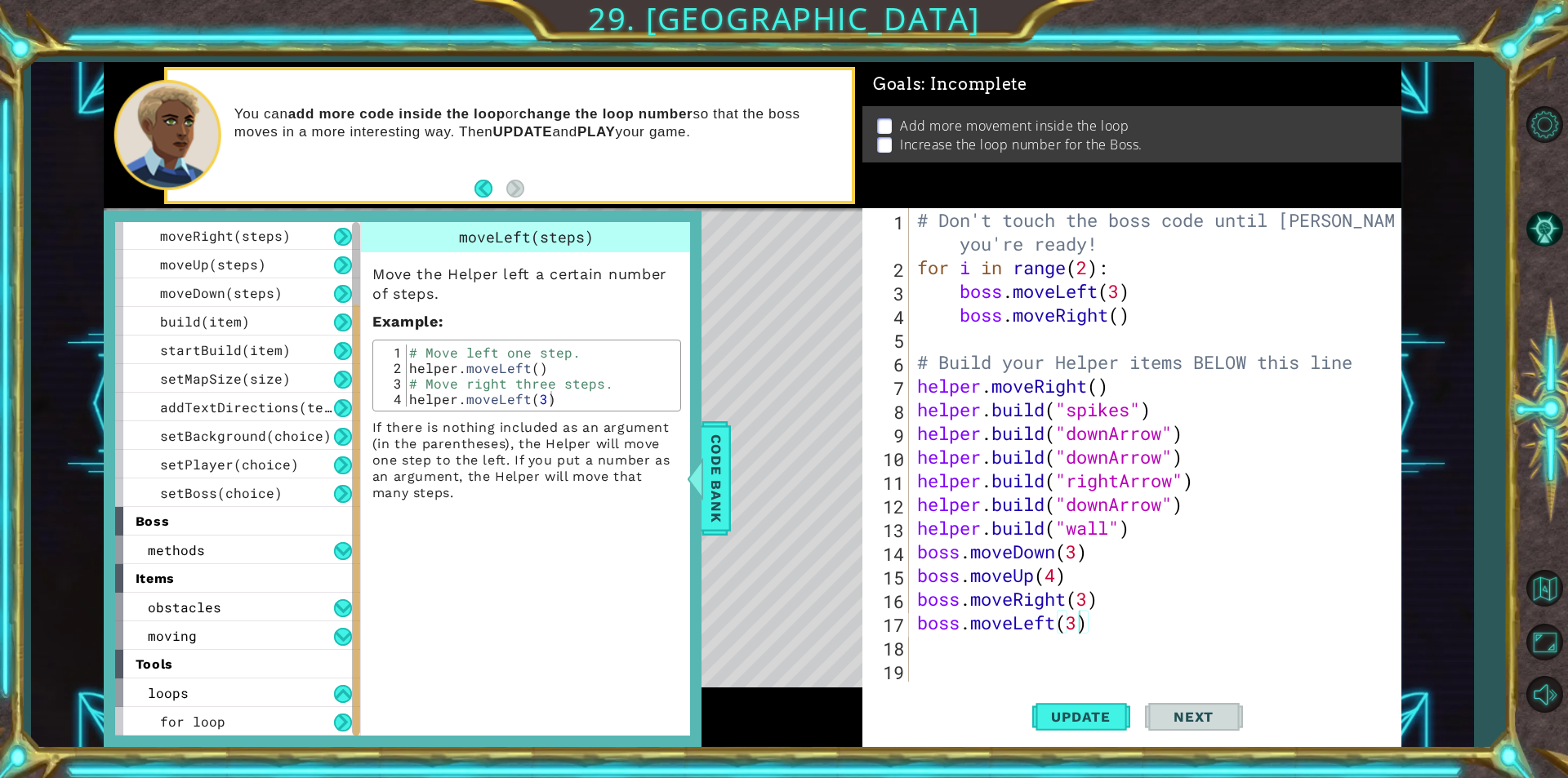
click at [320, 744] on div "helper methods moveLeft(steps) moveRight(steps) moveUp(steps) moveDown(steps) b…" at bounding box center [403, 479] width 598 height 536
click at [347, 717] on button at bounding box center [342, 722] width 18 height 18
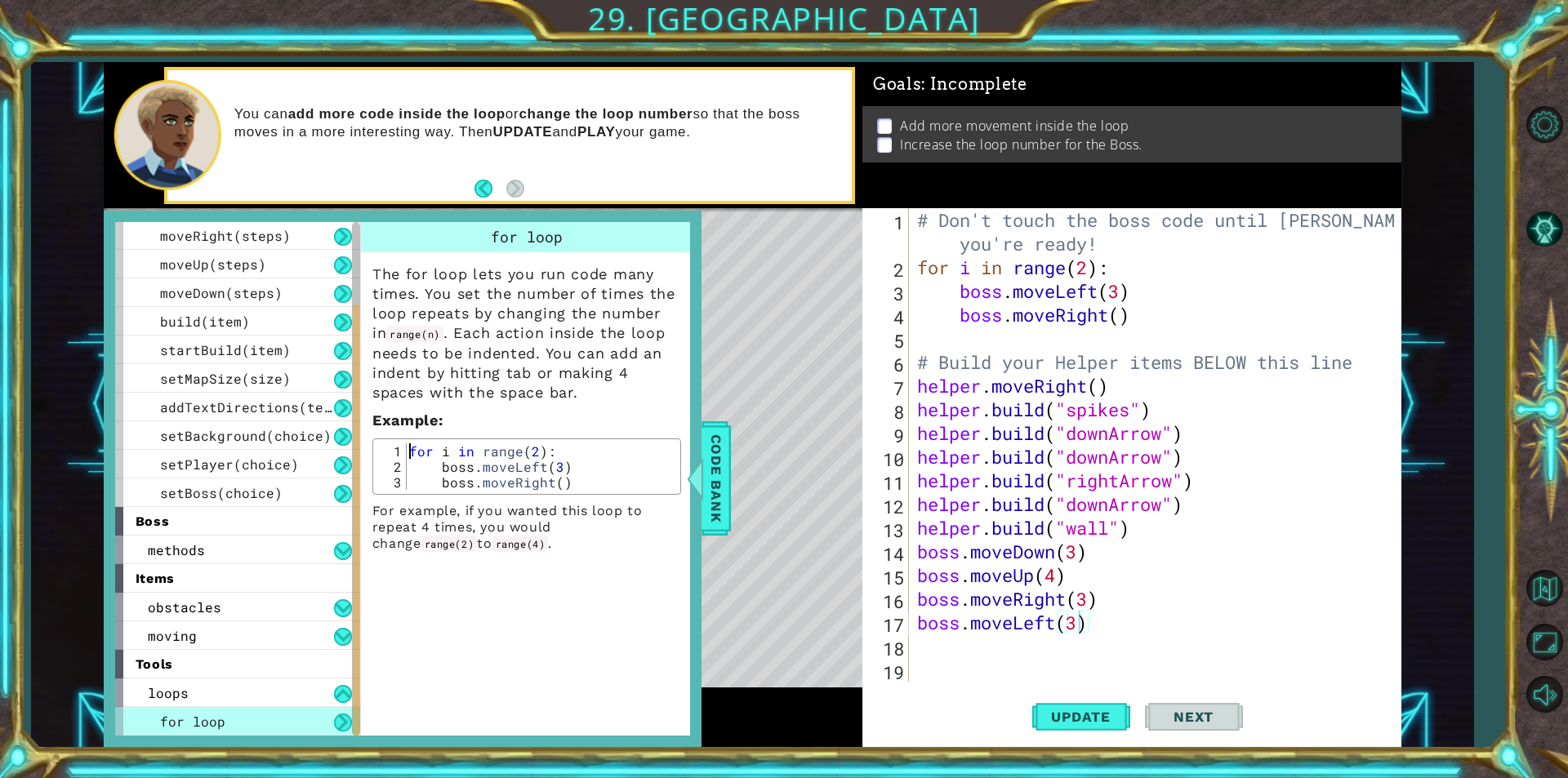
click at [409, 448] on div "for i in range ( 2 ) : boss . moveLeft ( 3 ) boss . moveRight ( )" at bounding box center [540, 481] width 269 height 77
drag, startPoint x: 408, startPoint y: 448, endPoint x: 578, endPoint y: 496, distance: 176.6
click at [578, 496] on div "The for loop lets you run code many times. You set the number of times the loop…" at bounding box center [526, 401] width 331 height 299
type textarea "boss.moveLeft(3) boss.moveRight()"
click at [970, 645] on div "# Don't touch the boss code until [PERSON_NAME] says you're ready! for i in ran…" at bounding box center [1159, 480] width 491 height 544
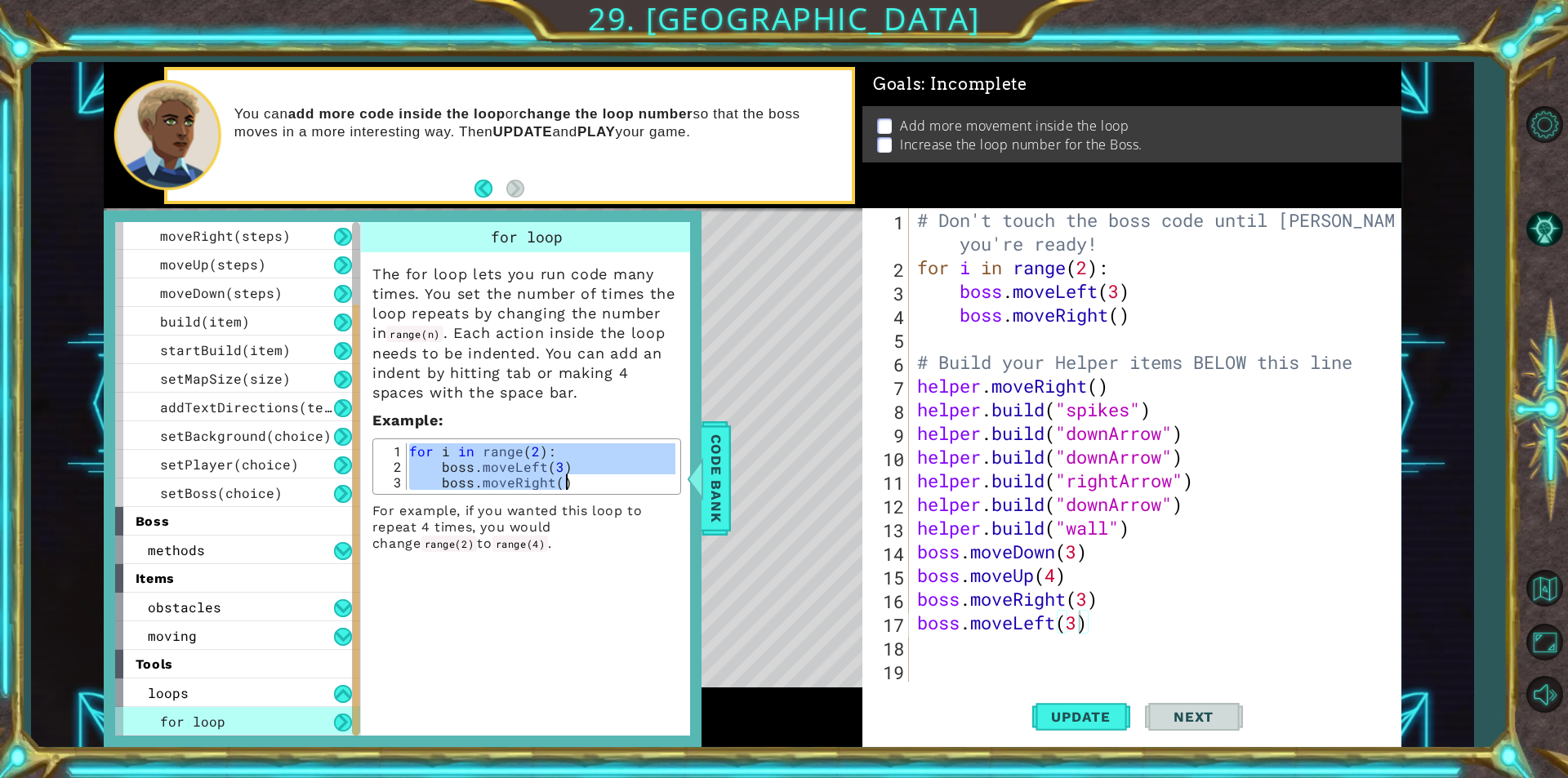
scroll to position [0, 0]
paste textarea "boss.moveRight()"
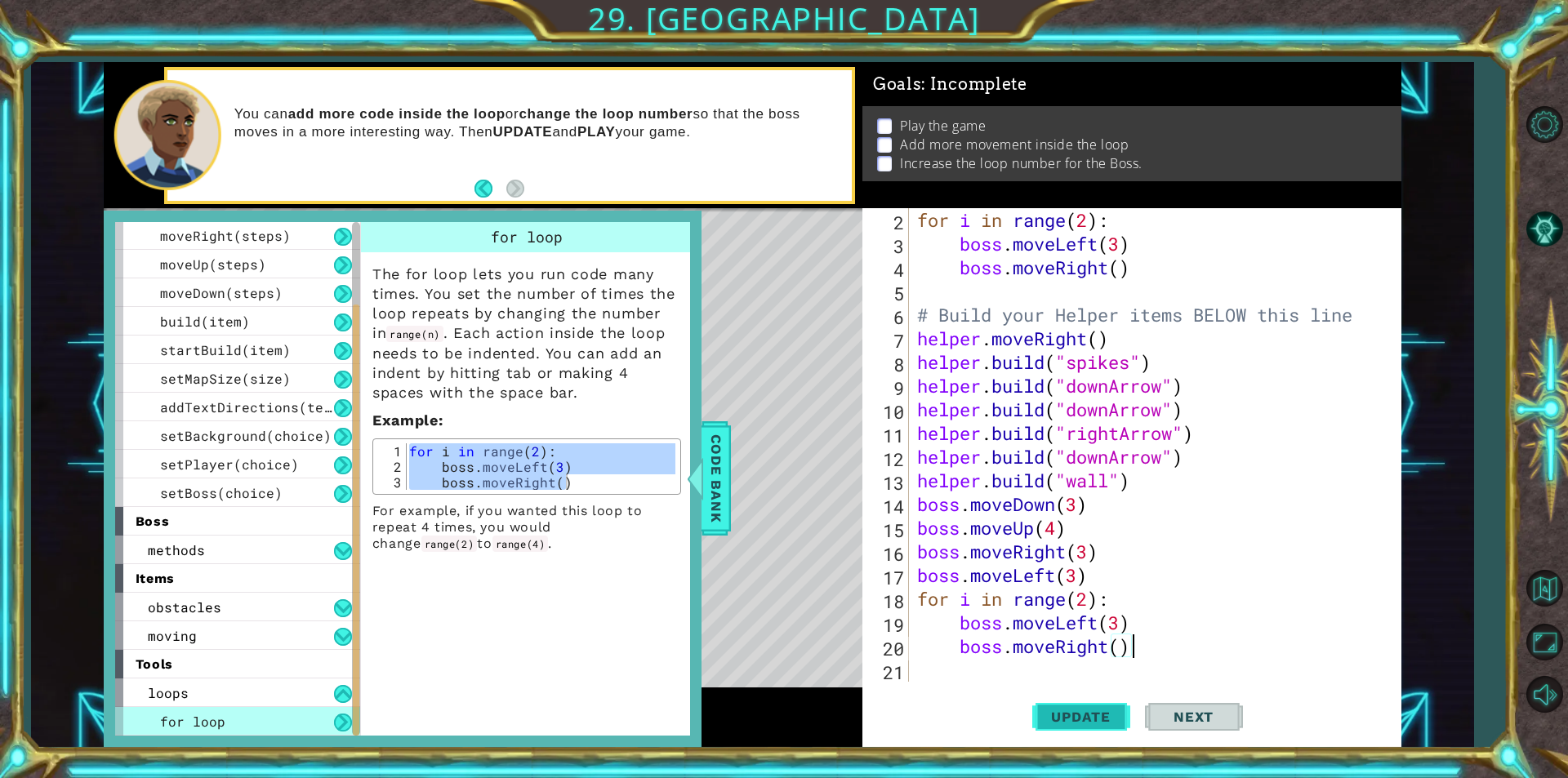
click at [1091, 705] on button "Update" at bounding box center [1081, 716] width 98 height 54
click at [1118, 644] on div "for i in range ( 2 ) : boss . moveLeft ( 3 ) boss . moveRight ( ) # Build your …" at bounding box center [1153, 469] width 478 height 521
type textarea "boss.moveRight(4)"
click at [1055, 713] on span "Update" at bounding box center [1080, 716] width 92 height 16
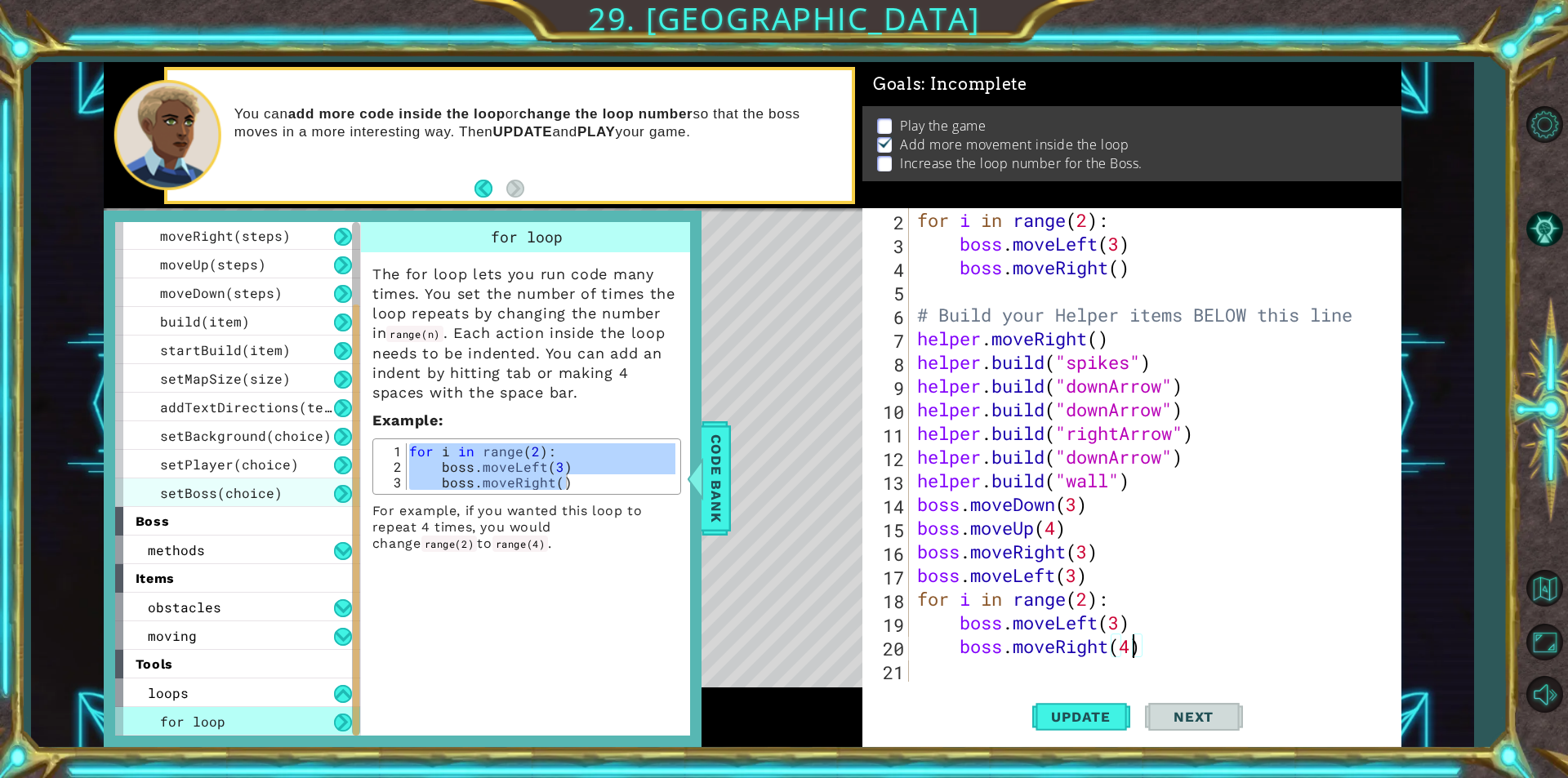
scroll to position [0, 0]
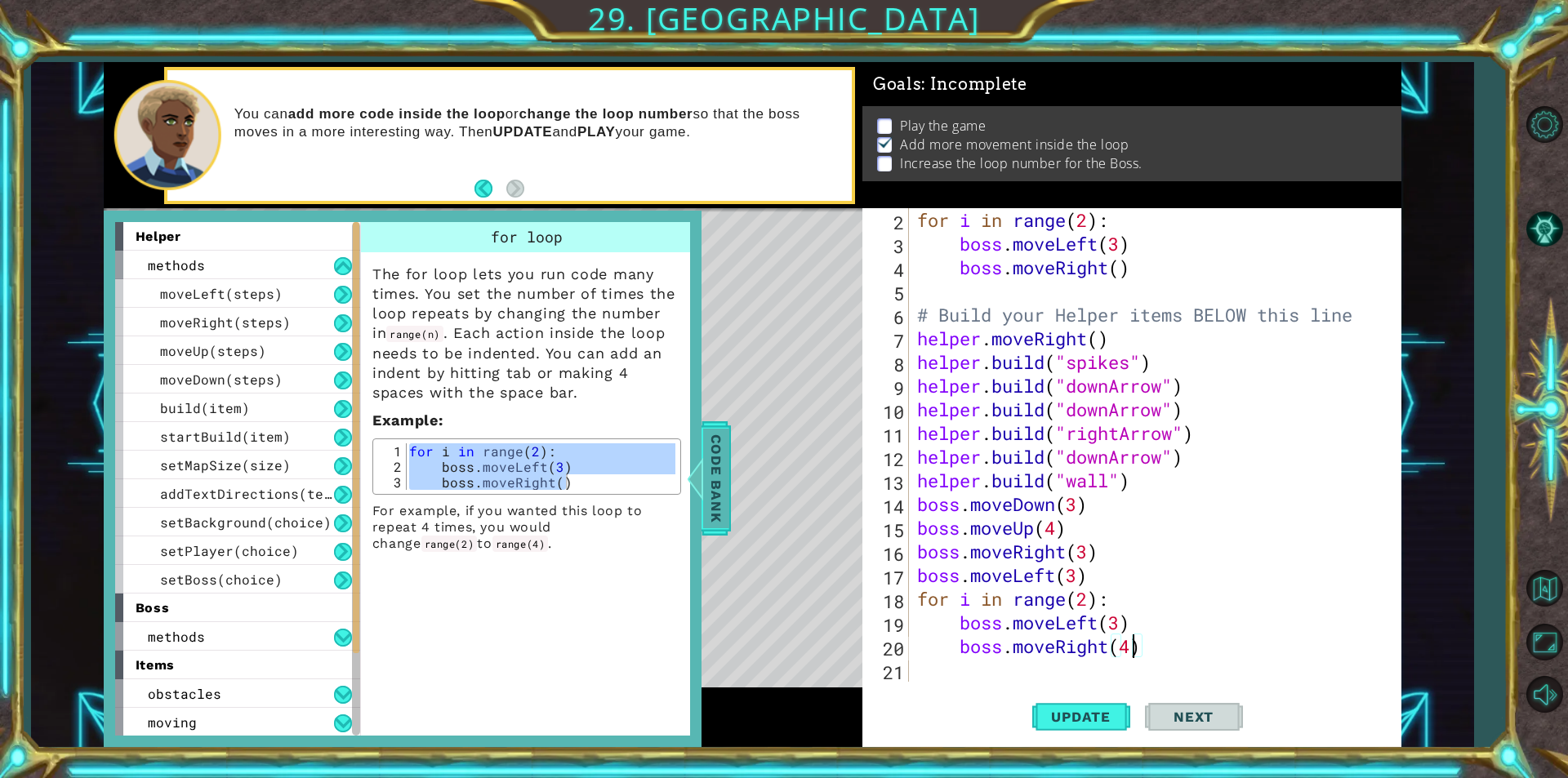
click at [717, 498] on span "Code Bank" at bounding box center [716, 478] width 26 height 100
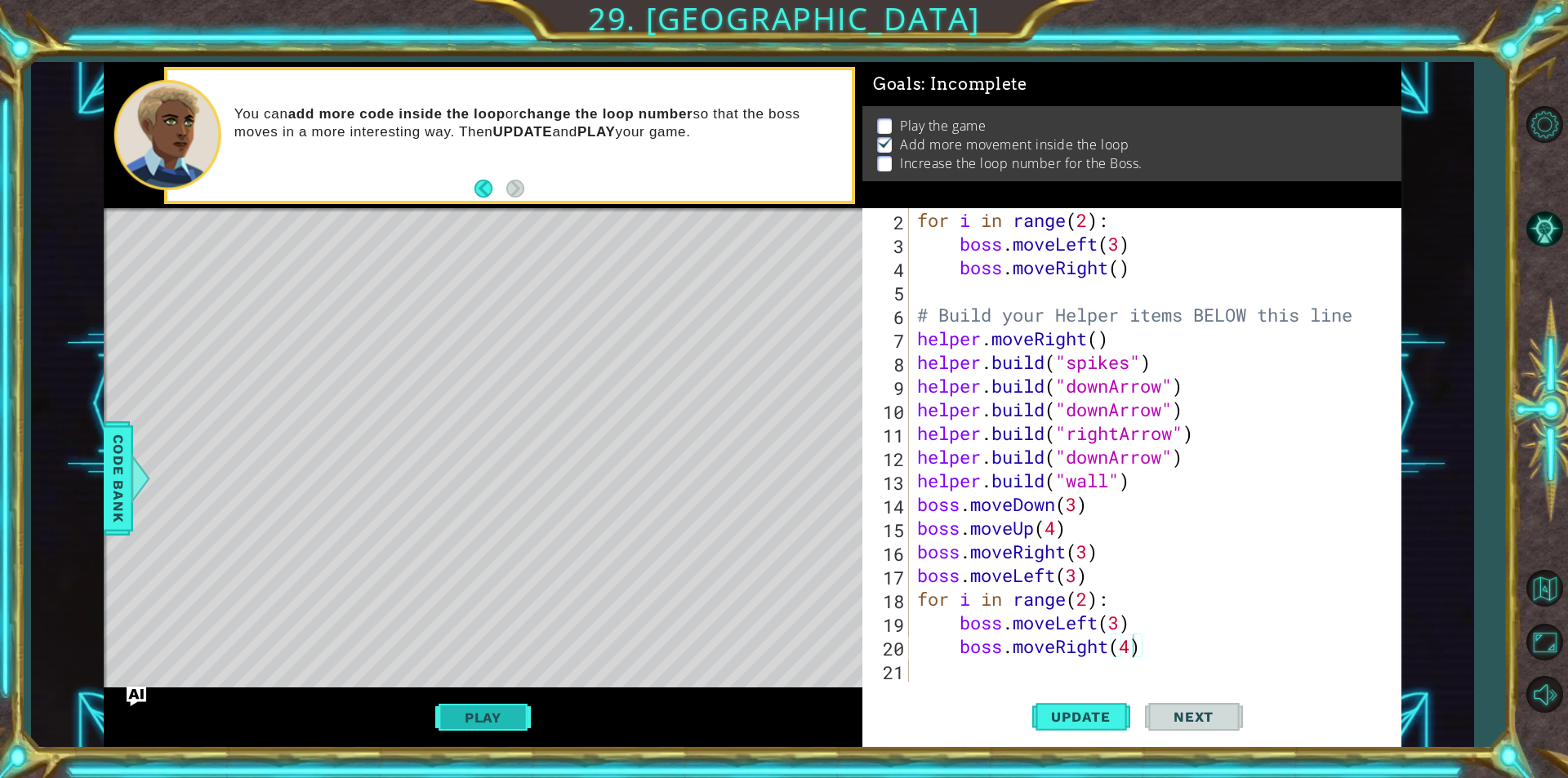
click at [477, 716] on button "Play" at bounding box center [483, 717] width 95 height 31
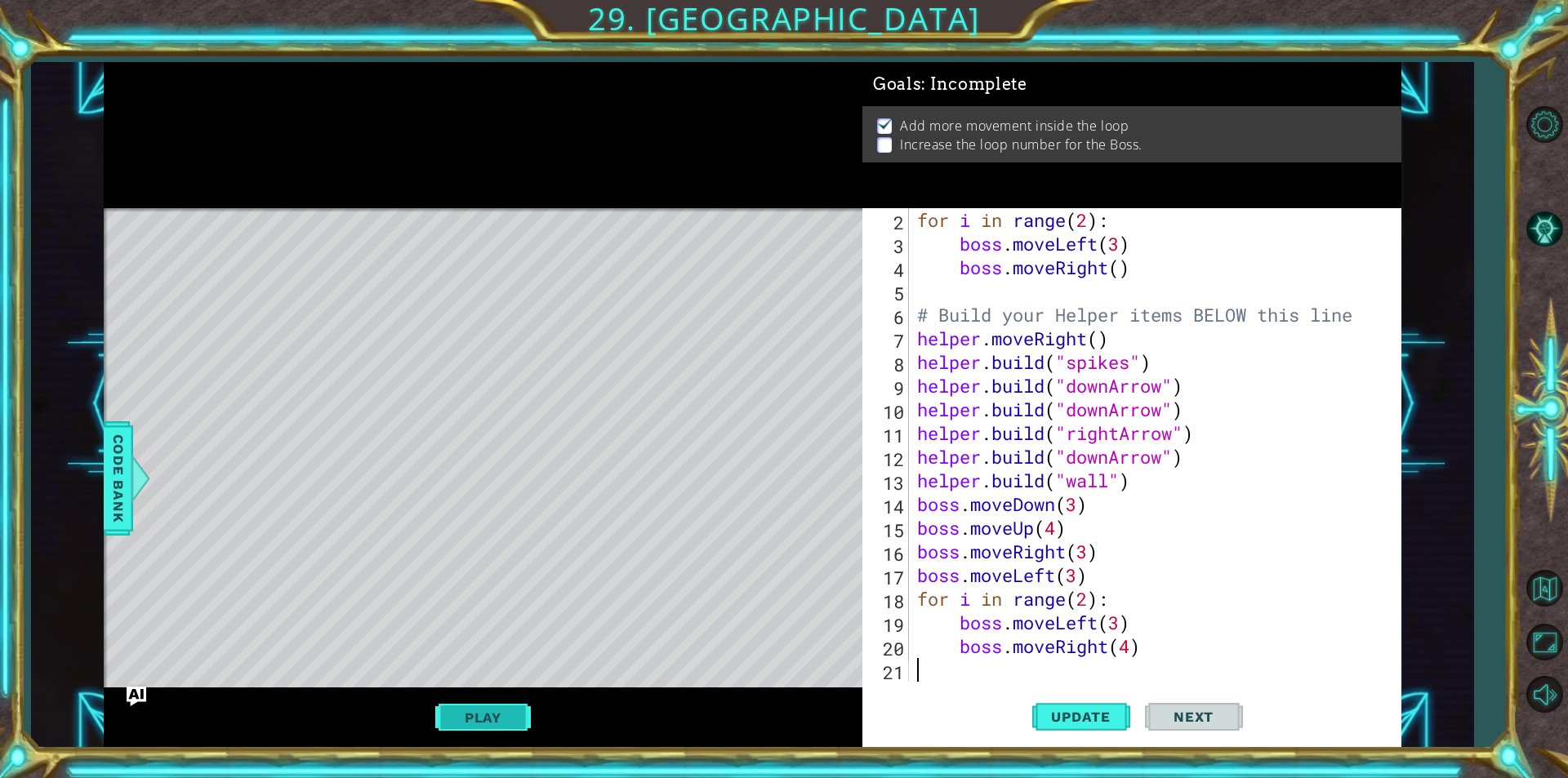
type textarea "boss.moveRight(4)"
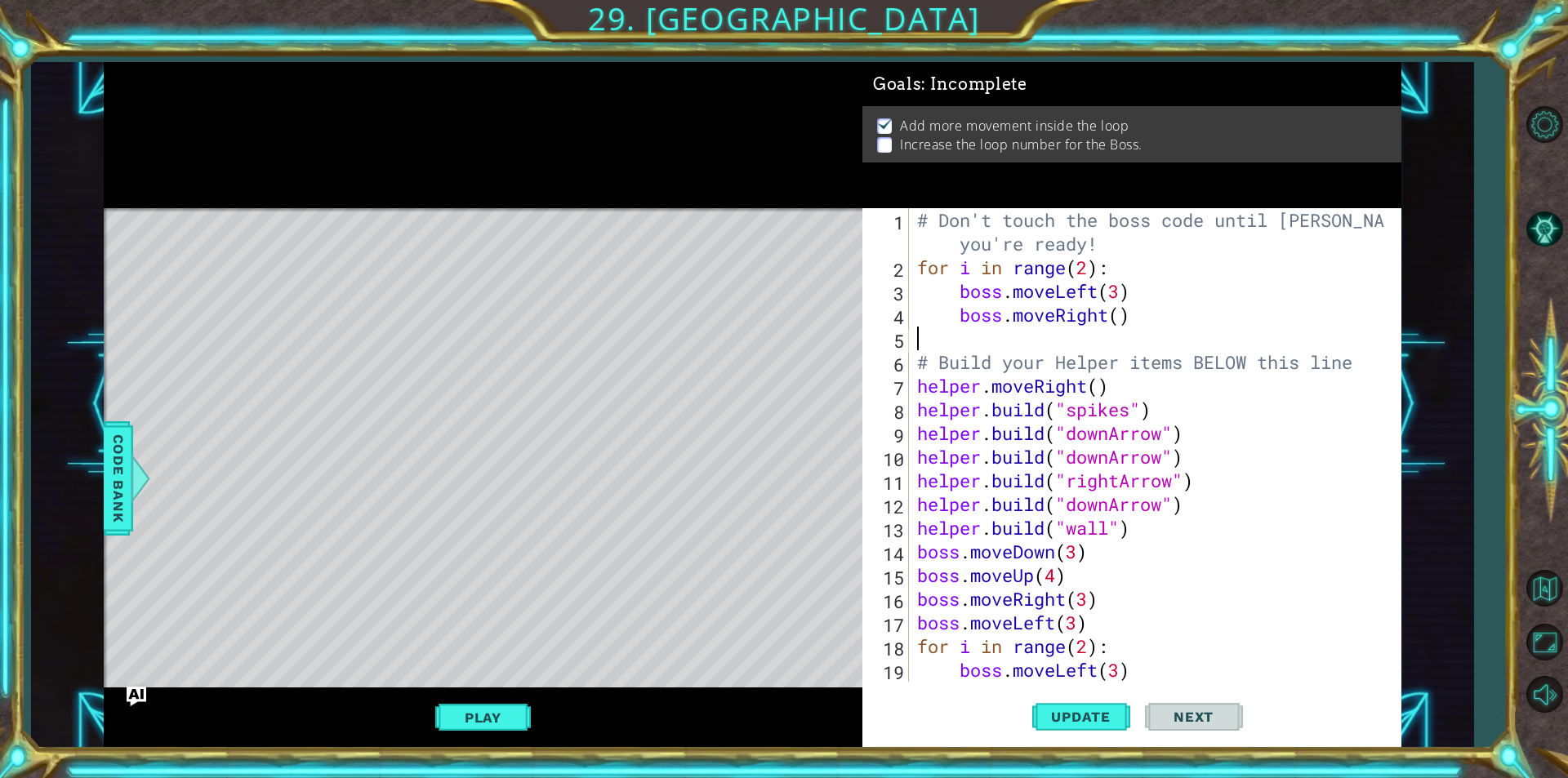
click at [1383, 348] on div at bounding box center [1387, 469] width 16 height 521
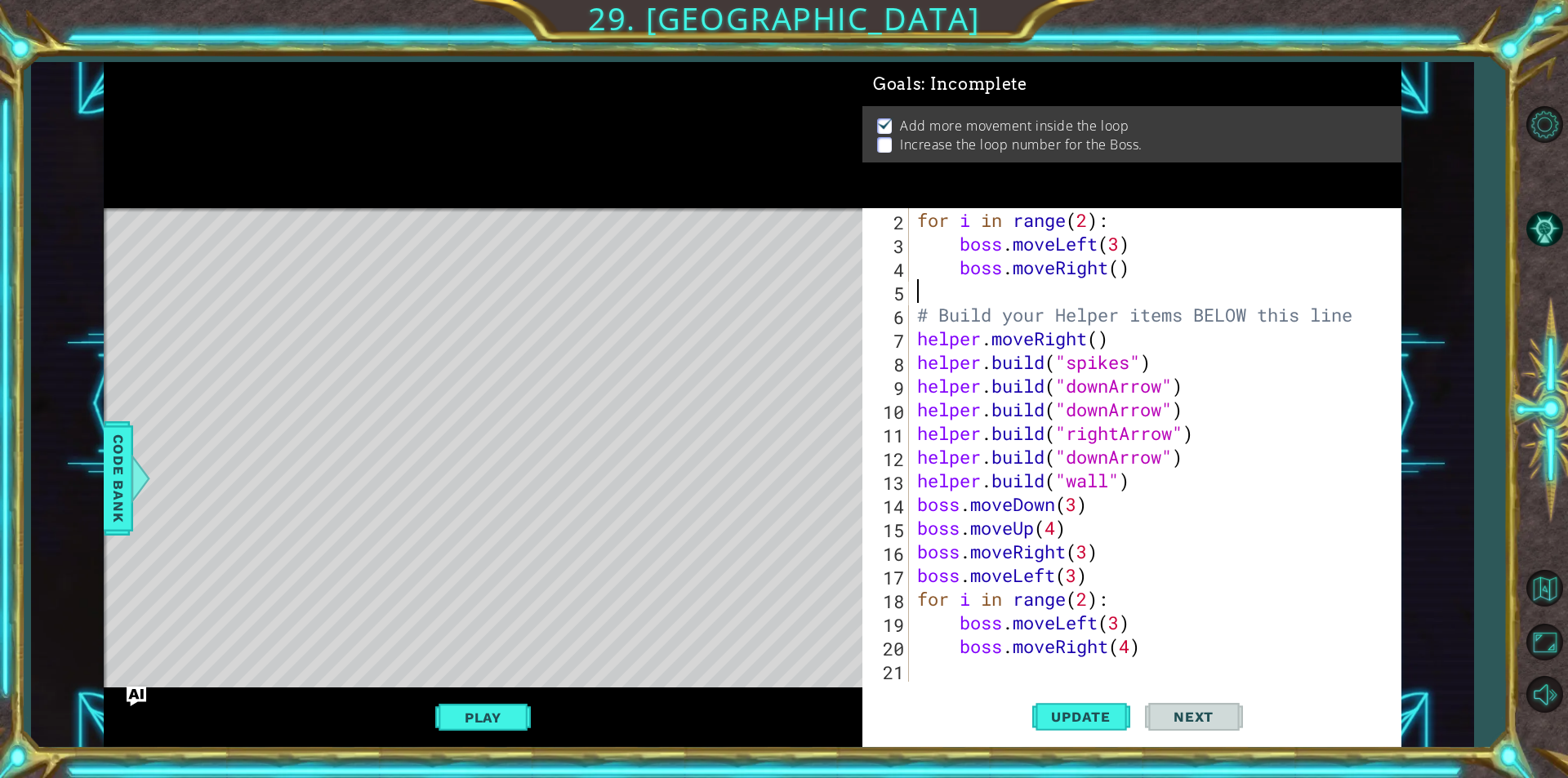
click at [882, 143] on p at bounding box center [884, 144] width 15 height 15
drag, startPoint x: 121, startPoint y: 505, endPoint x: 130, endPoint y: 507, distance: 9.2
click at [122, 505] on span "Code Bank" at bounding box center [118, 478] width 26 height 100
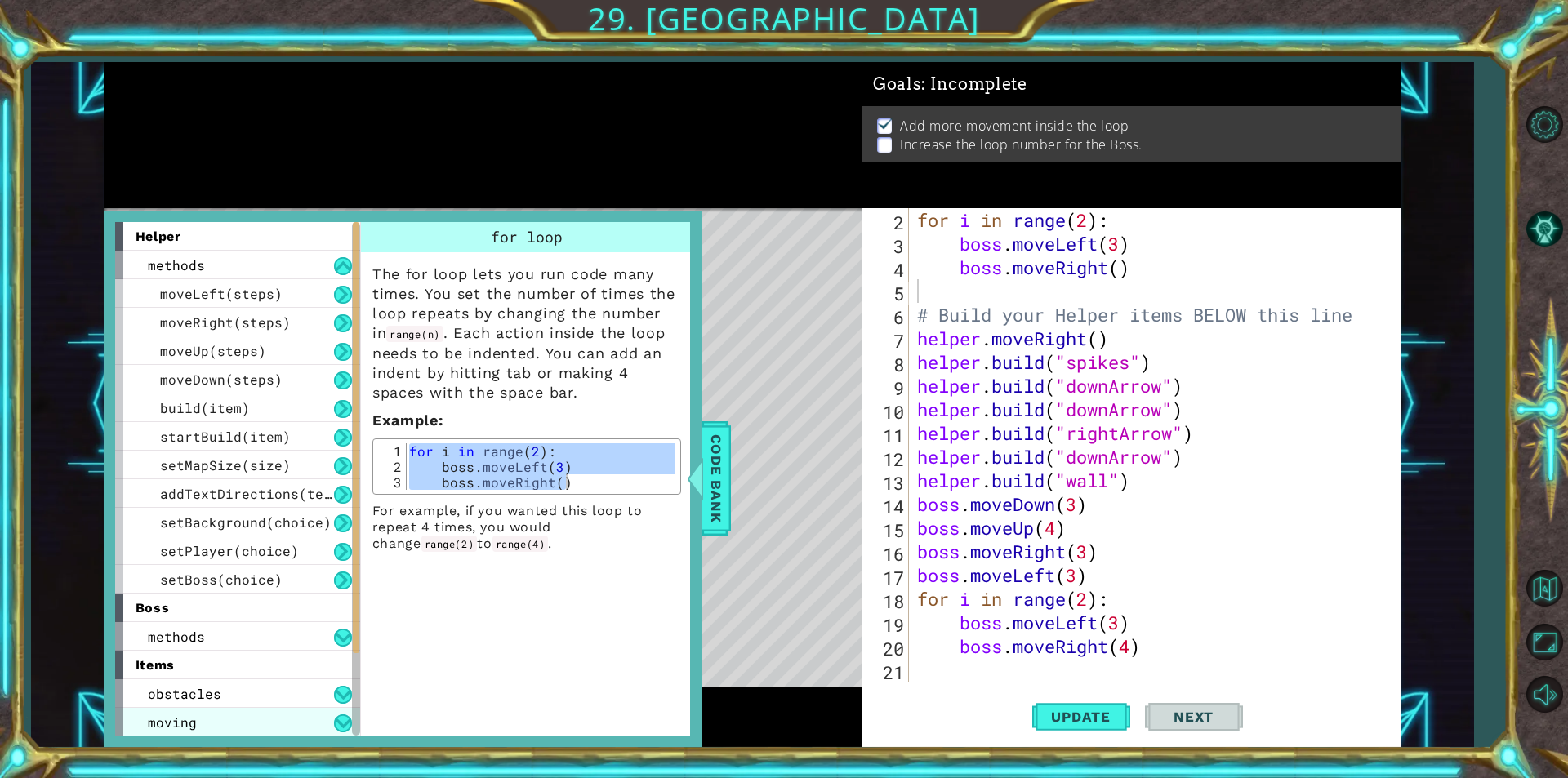
scroll to position [87, 0]
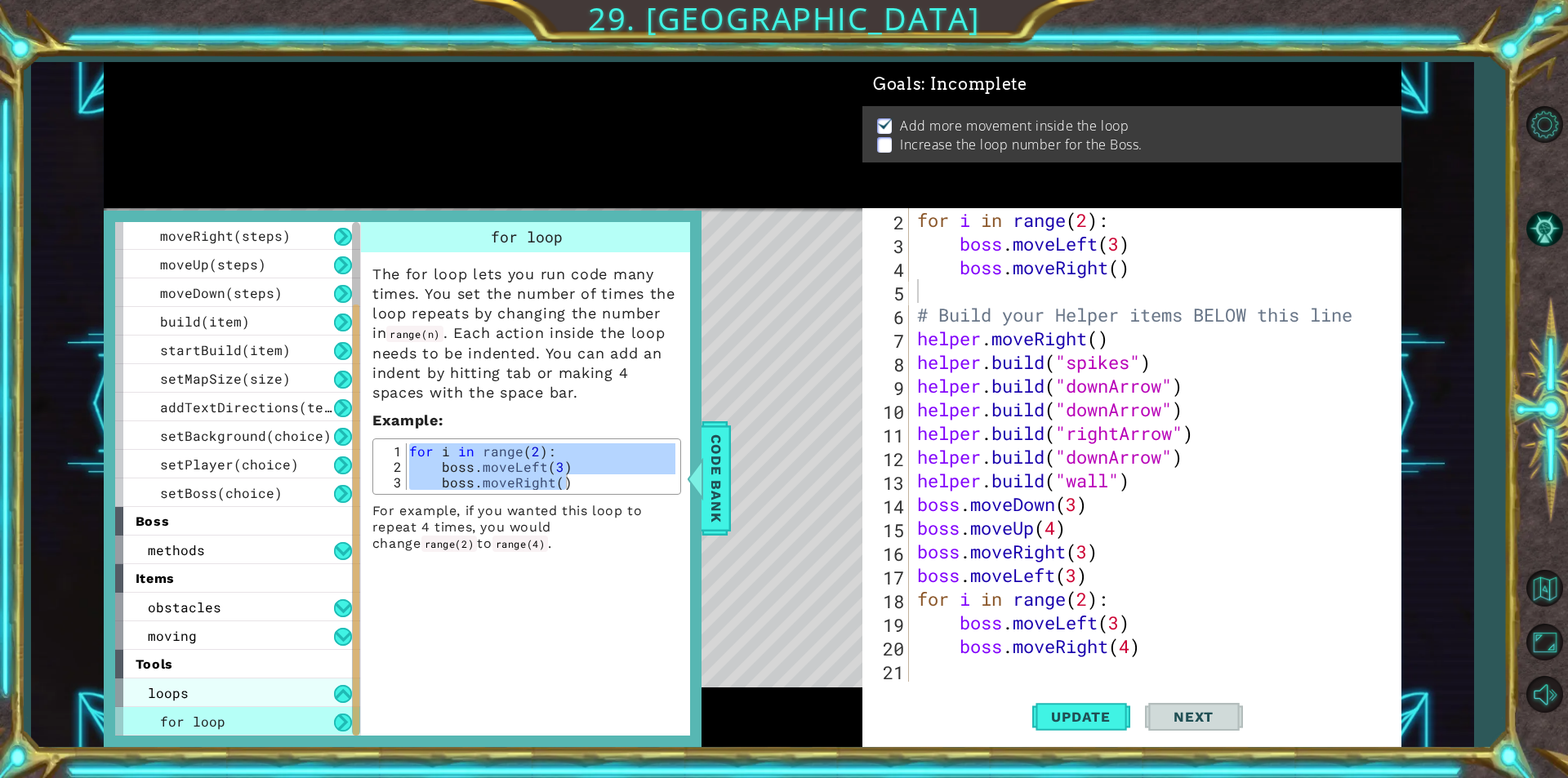
click at [333, 695] on div "loops" at bounding box center [237, 692] width 245 height 28
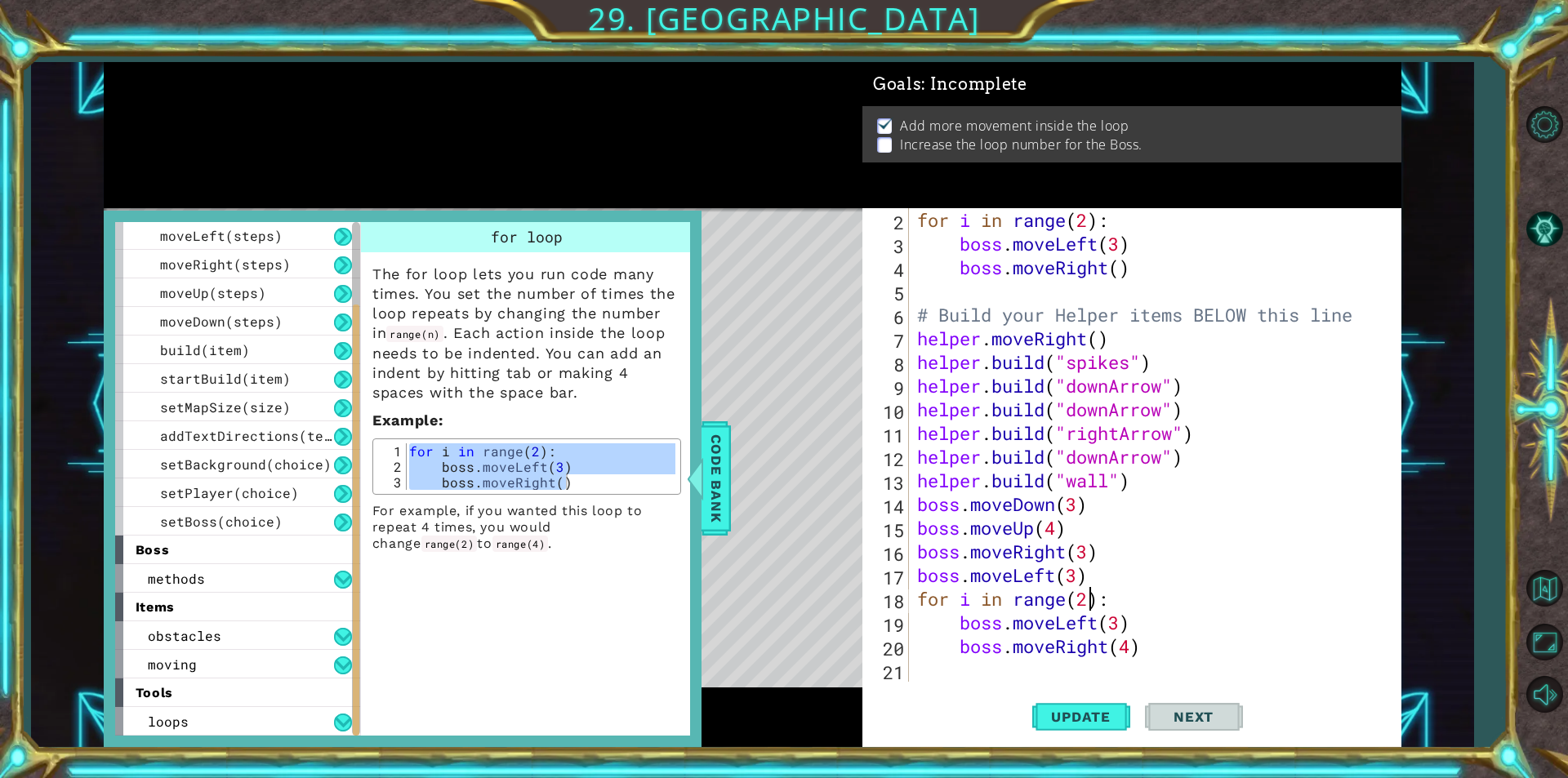
click at [1085, 596] on div "for i in range ( 2 ) : boss . moveLeft ( 3 ) boss . moveRight ( ) # Build your …" at bounding box center [1153, 469] width 478 height 521
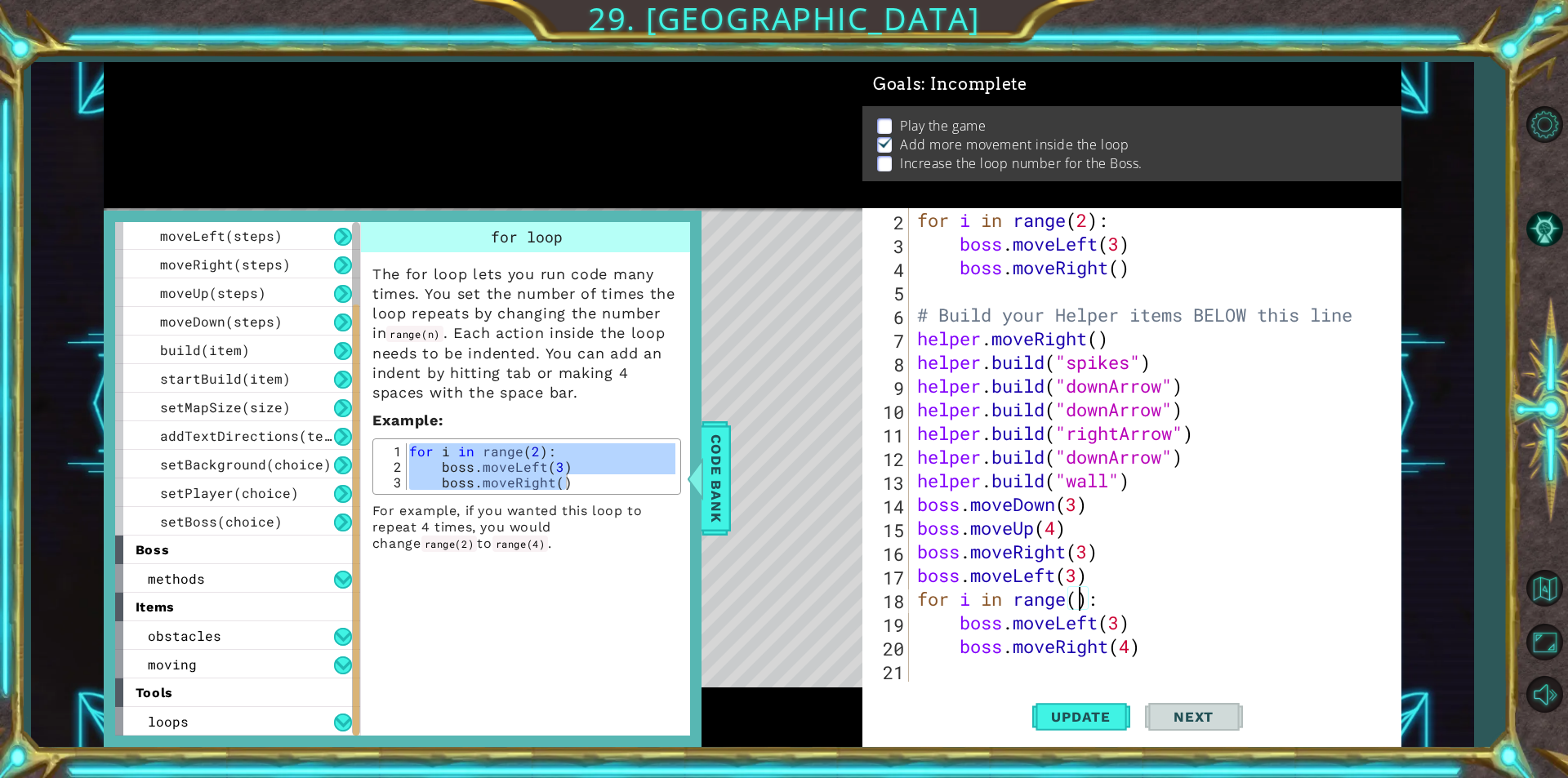
scroll to position [0, 8]
type textarea "for i in range(4):"
click at [1096, 738] on button "Update" at bounding box center [1081, 716] width 98 height 54
click at [1027, 671] on div "for i in range ( 2 ) : boss . moveLeft ( 3 ) boss . moveRight ( ) # Build your …" at bounding box center [1153, 469] width 478 height 521
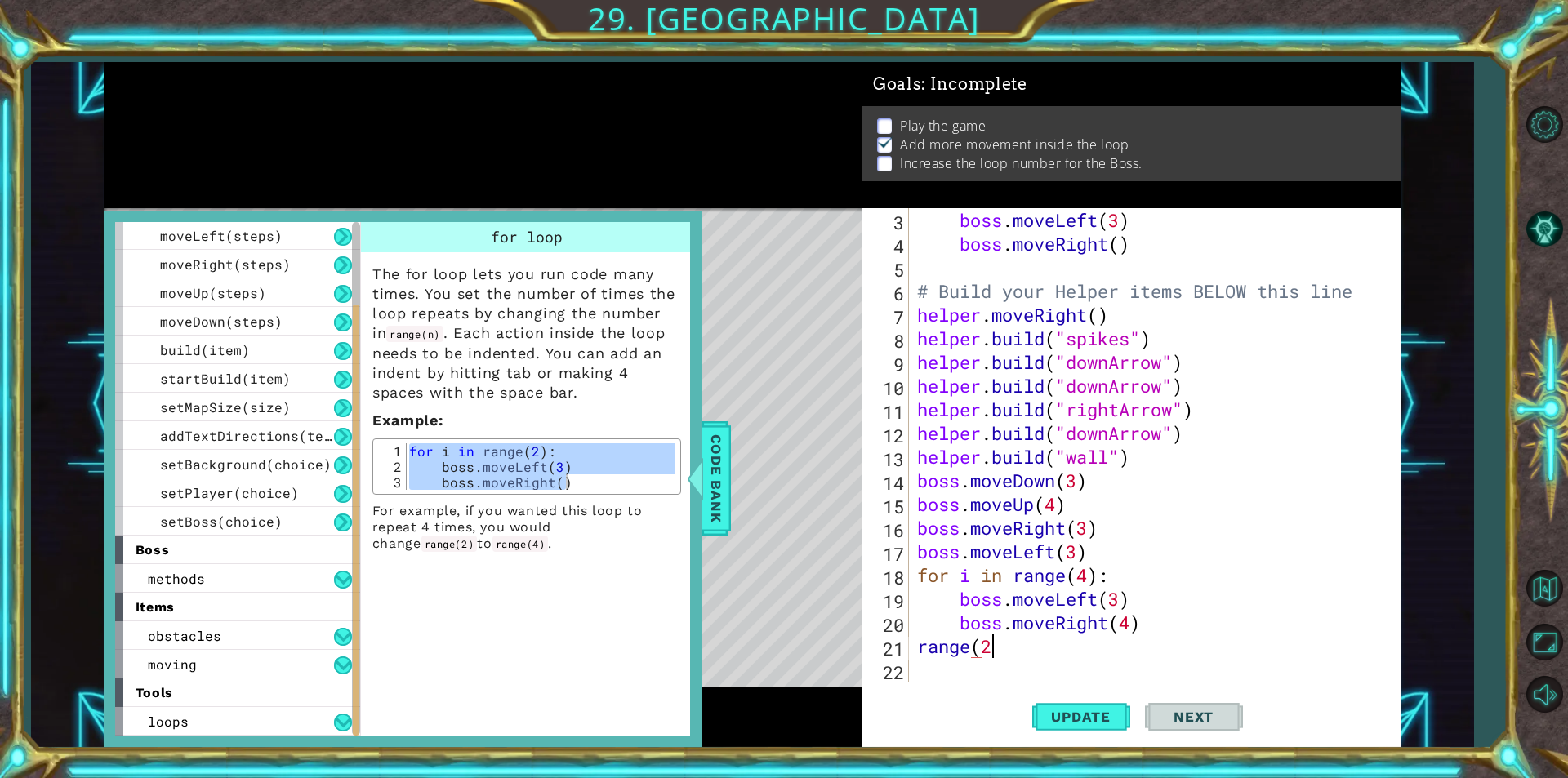
scroll to position [0, 3]
click at [1100, 735] on button "Update" at bounding box center [1081, 716] width 98 height 54
drag, startPoint x: 1022, startPoint y: 119, endPoint x: 1010, endPoint y: 171, distance: 53.4
click at [1015, 135] on ul "Play the game Add more movement inside the loop Increase the loop number for th…" at bounding box center [1132, 145] width 518 height 57
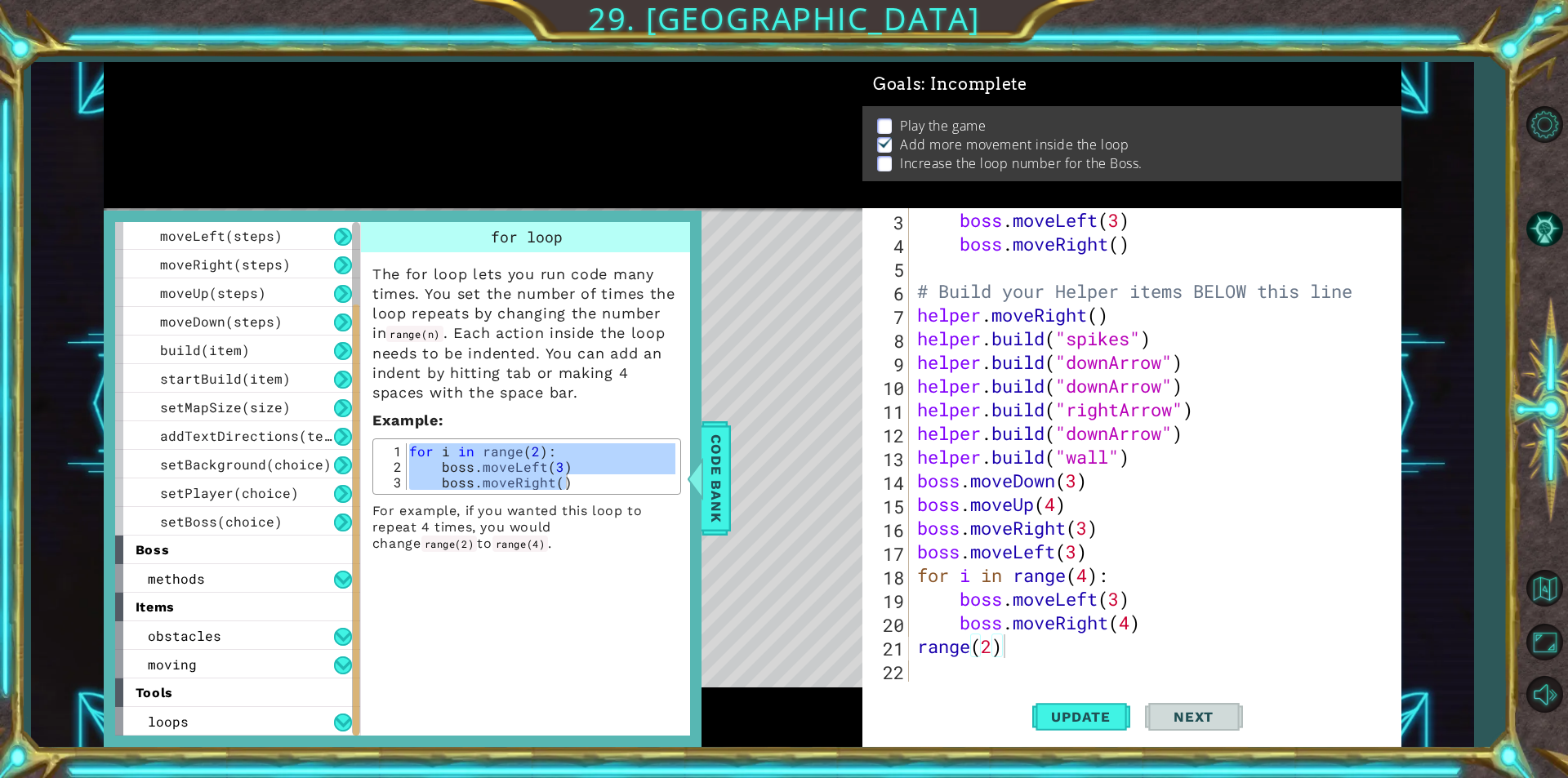
drag, startPoint x: 1080, startPoint y: 169, endPoint x: 947, endPoint y: 181, distance: 133.5
click at [974, 181] on div "Play the game Add more movement inside the loop Increase the loop number for th…" at bounding box center [1131, 143] width 539 height 75
click at [1128, 242] on div "boss . moveLeft ( 3 ) boss . moveRight ( ) # Build your Helper items BELOW this…" at bounding box center [1153, 469] width 478 height 521
click at [1122, 243] on div "boss . moveLeft ( 3 ) boss . moveRight ( ) # Build your Helper items BELOW this…" at bounding box center [1153, 469] width 478 height 521
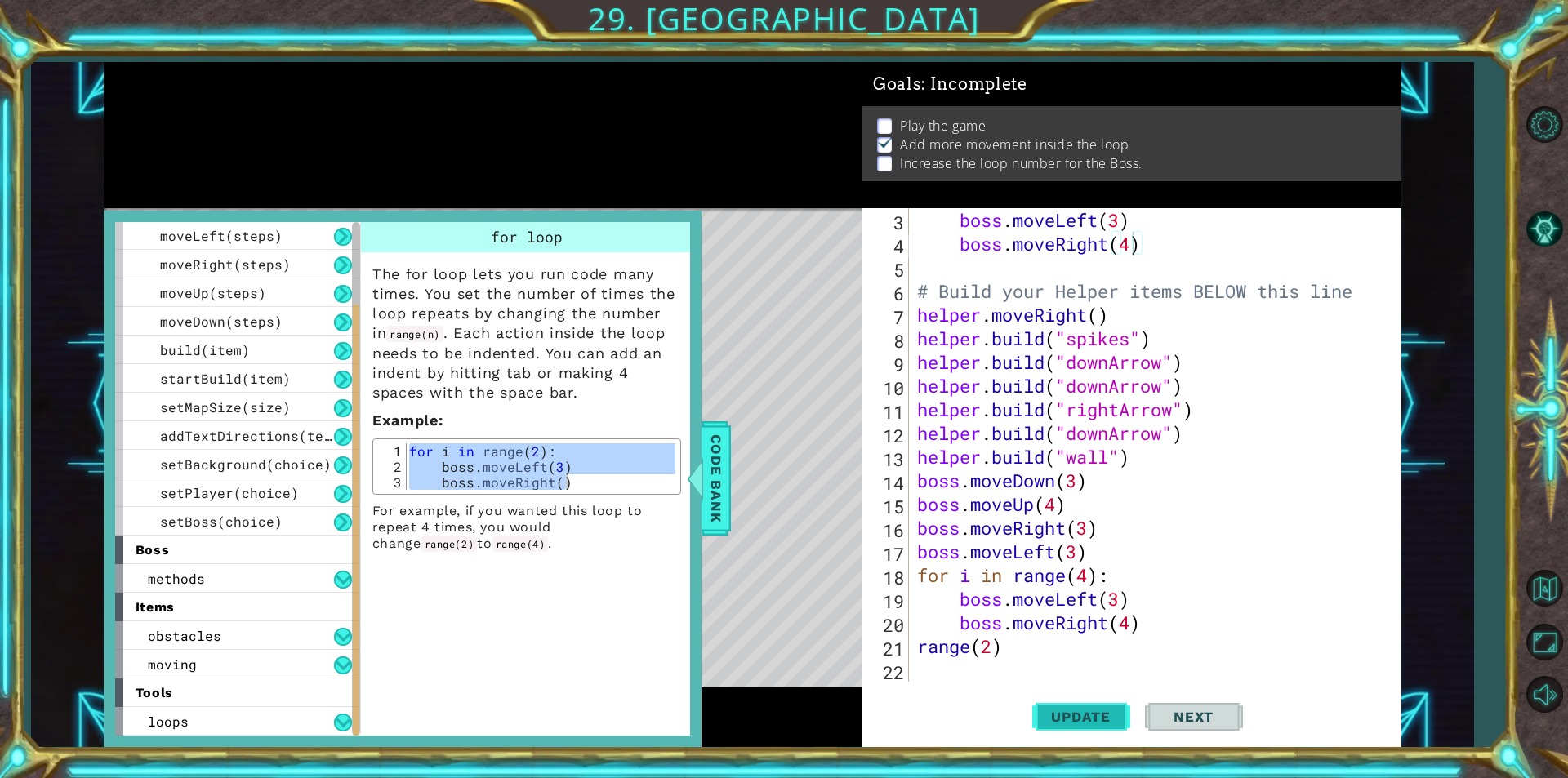
click at [1075, 705] on button "Update" at bounding box center [1081, 716] width 98 height 54
click at [994, 225] on div "boss . moveLeft ( 3 ) boss . moveRight ( 4 ) # Build your Helper items BELOW th…" at bounding box center [1153, 469] width 478 height 521
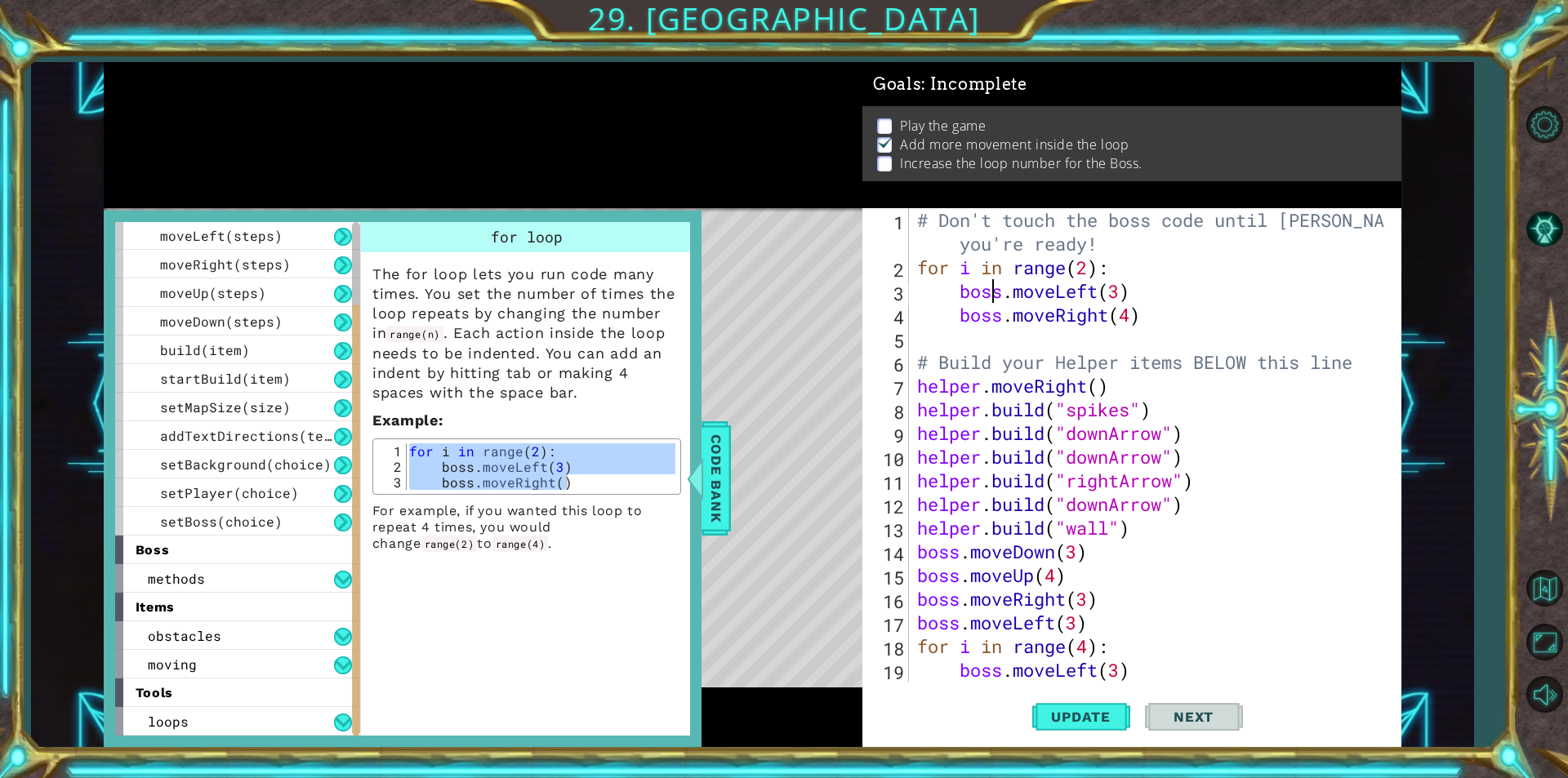
scroll to position [0, 0]
click at [1084, 266] on div "# Don't touch the boss code until [PERSON_NAME] says you're ready! for i in ran…" at bounding box center [1153, 480] width 478 height 544
click at [1091, 261] on div "# Don't touch the boss code until [PERSON_NAME] says you're ready! for i in ran…" at bounding box center [1153, 480] width 478 height 544
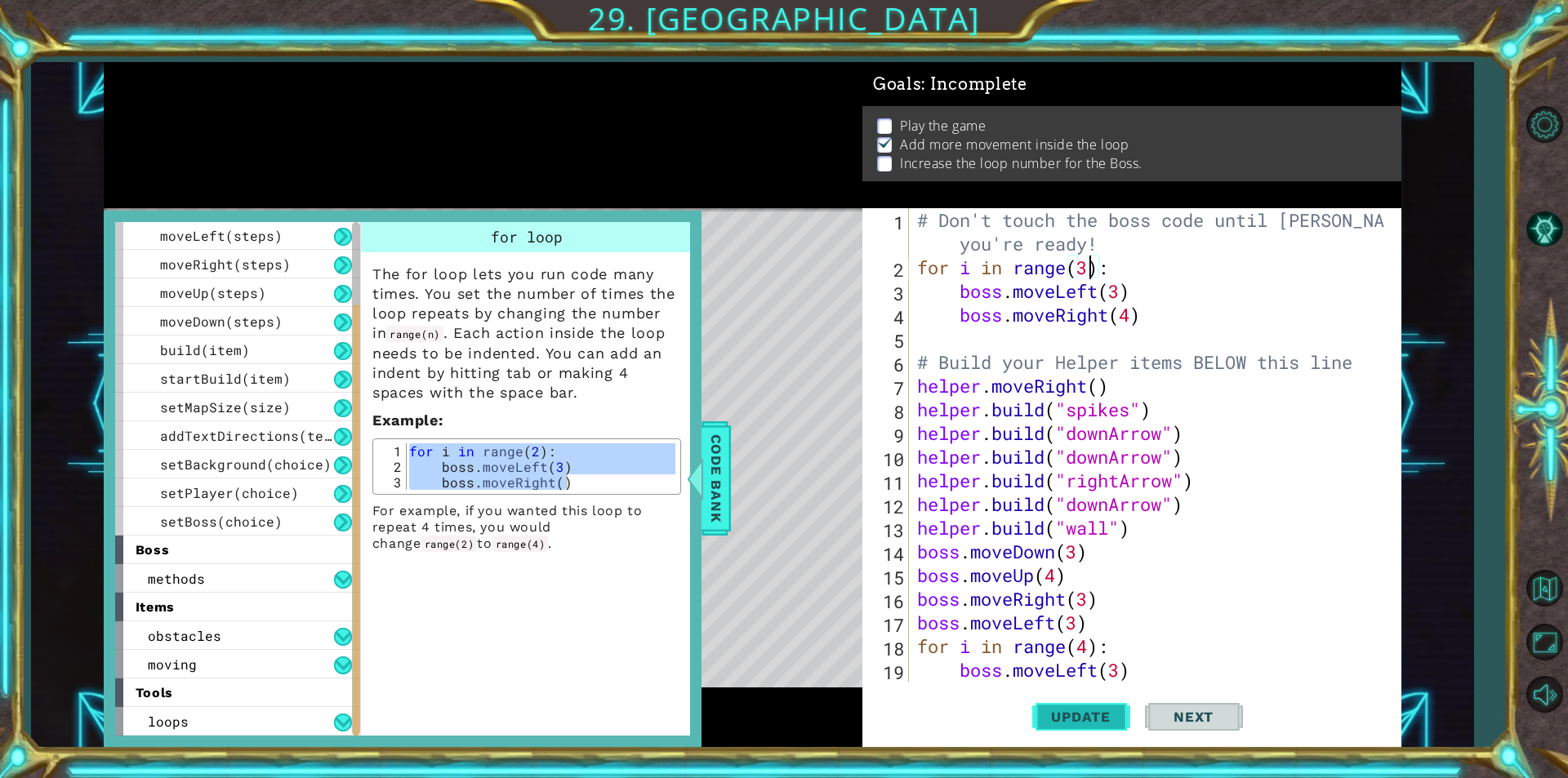
type textarea "for i in range(3):"
click at [1072, 716] on span "Update" at bounding box center [1080, 716] width 92 height 16
click at [715, 459] on span "Code Bank" at bounding box center [716, 478] width 26 height 100
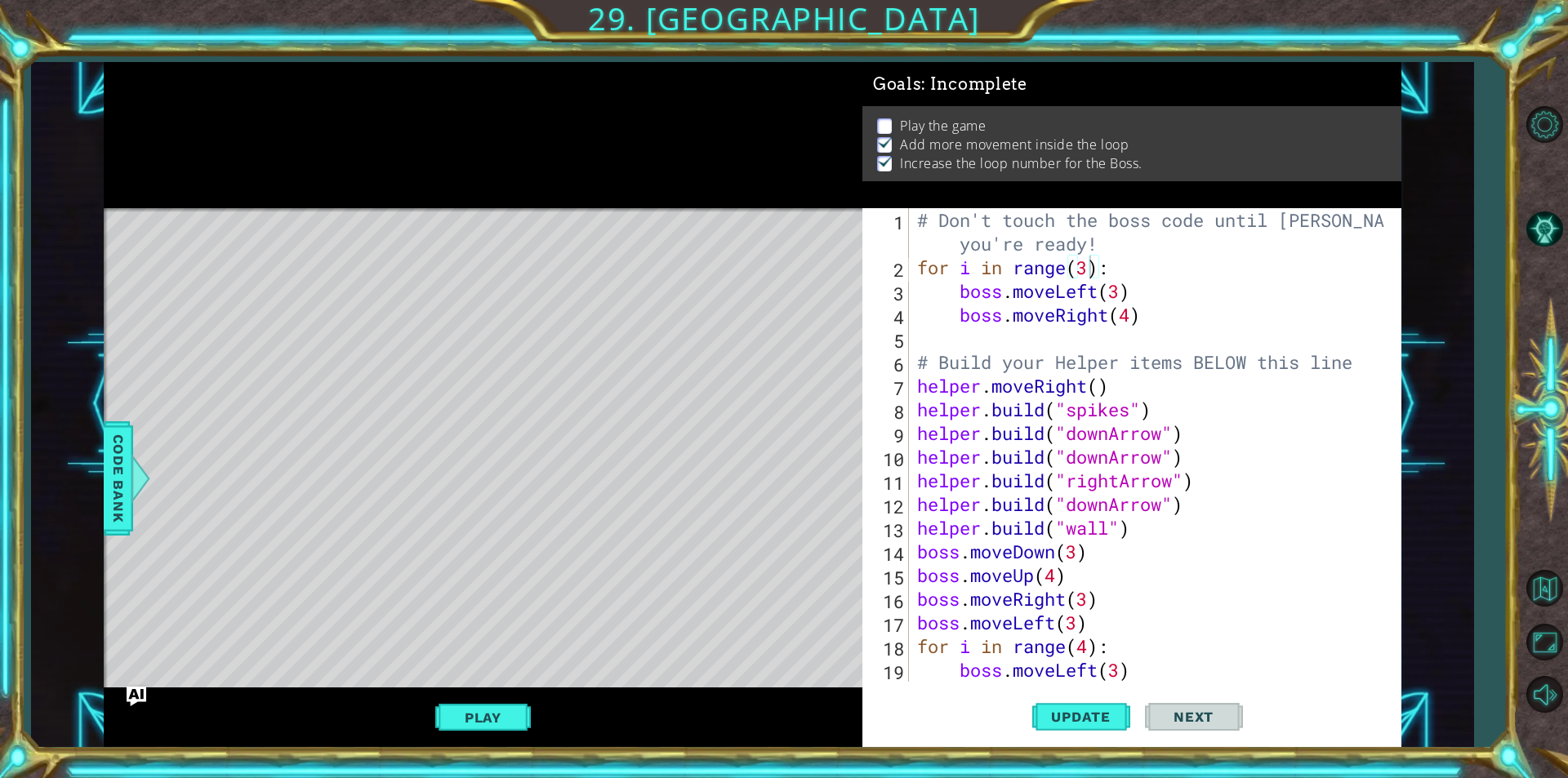
click at [477, 698] on div "Play" at bounding box center [483, 716] width 759 height 58
click at [491, 707] on button "Play" at bounding box center [483, 717] width 95 height 31
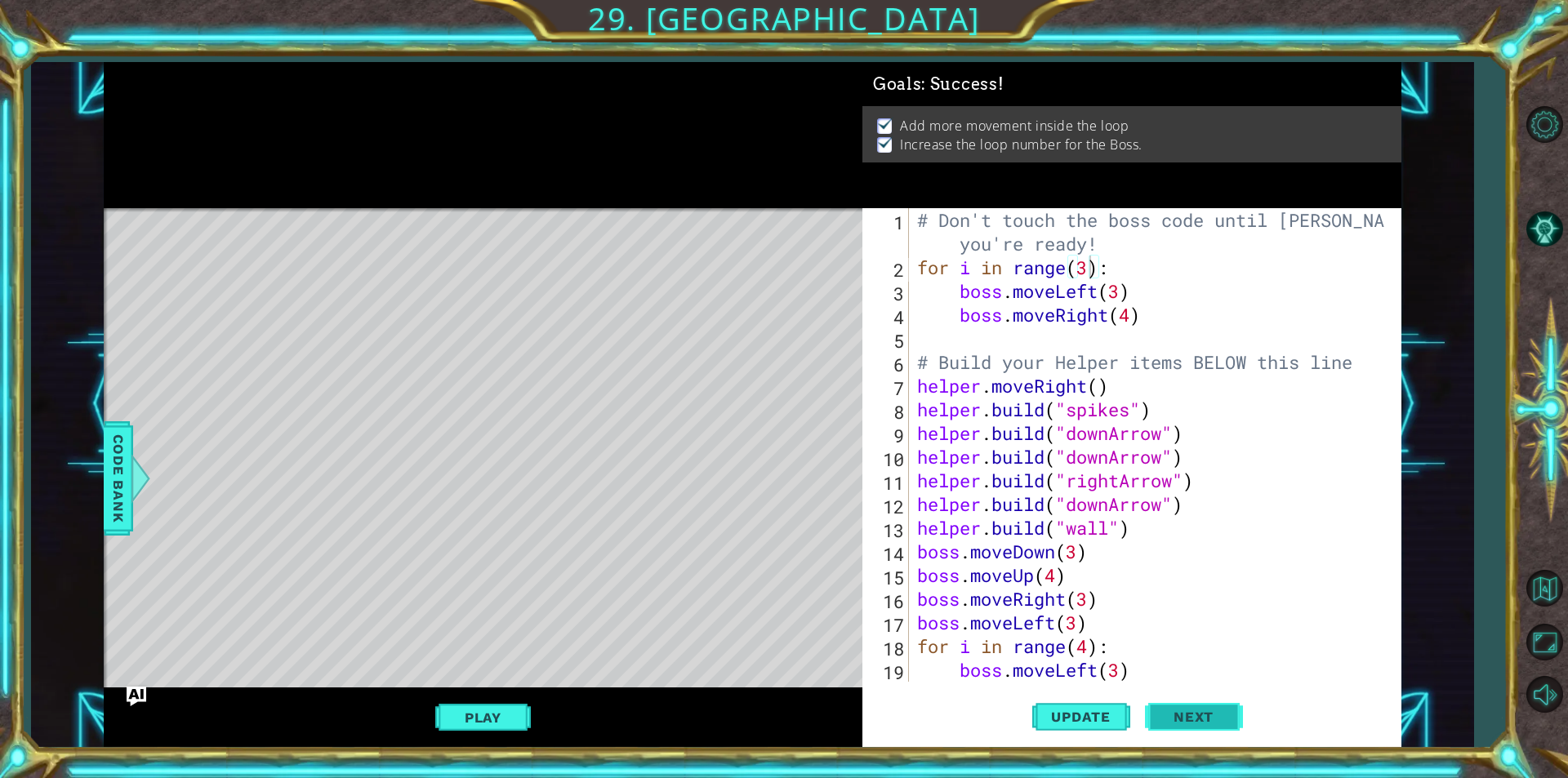
click at [1218, 722] on span "Next" at bounding box center [1193, 716] width 72 height 16
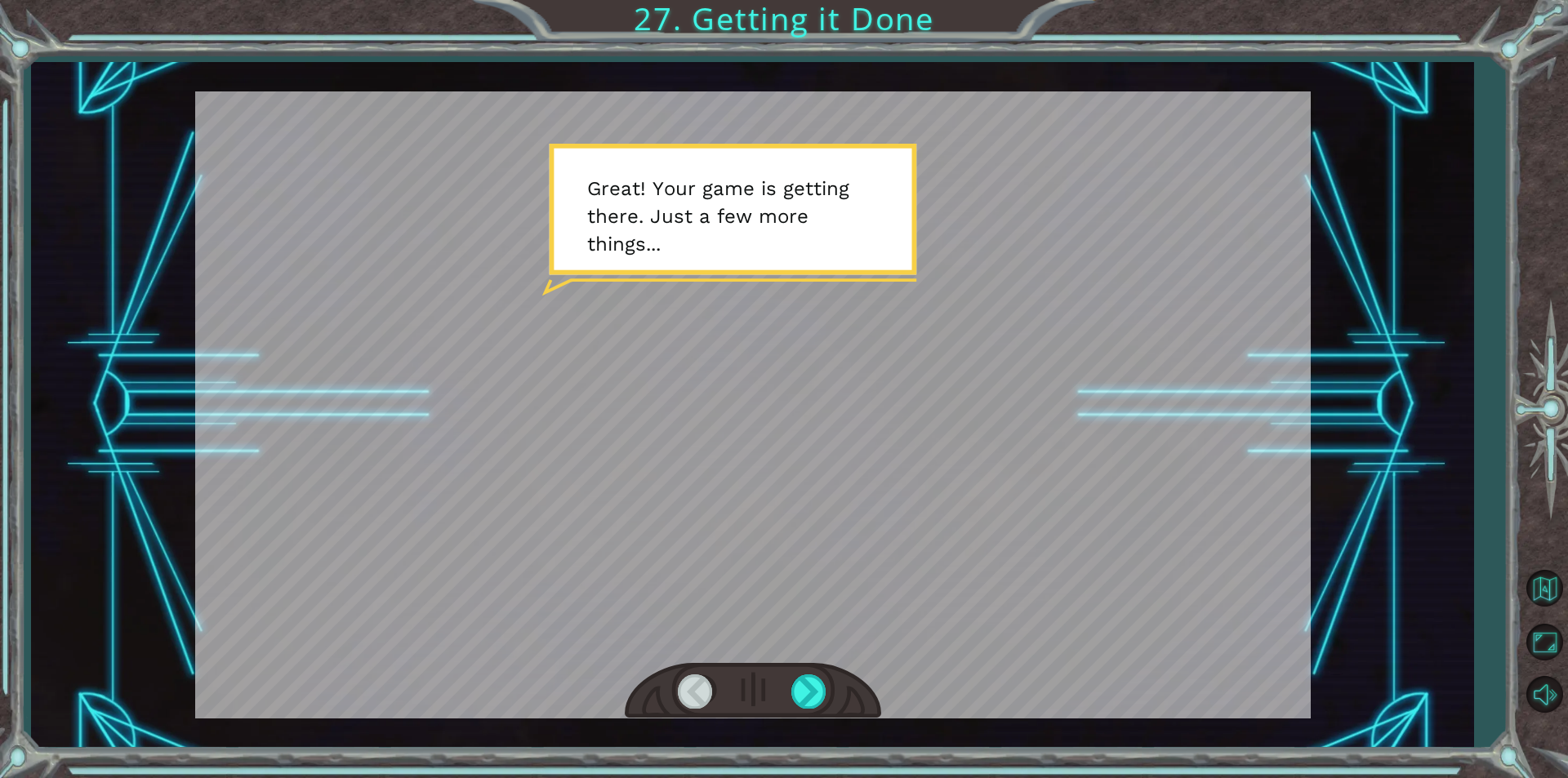
click at [784, 711] on div at bounding box center [753, 691] width 256 height 57
click at [798, 701] on div at bounding box center [809, 690] width 37 height 34
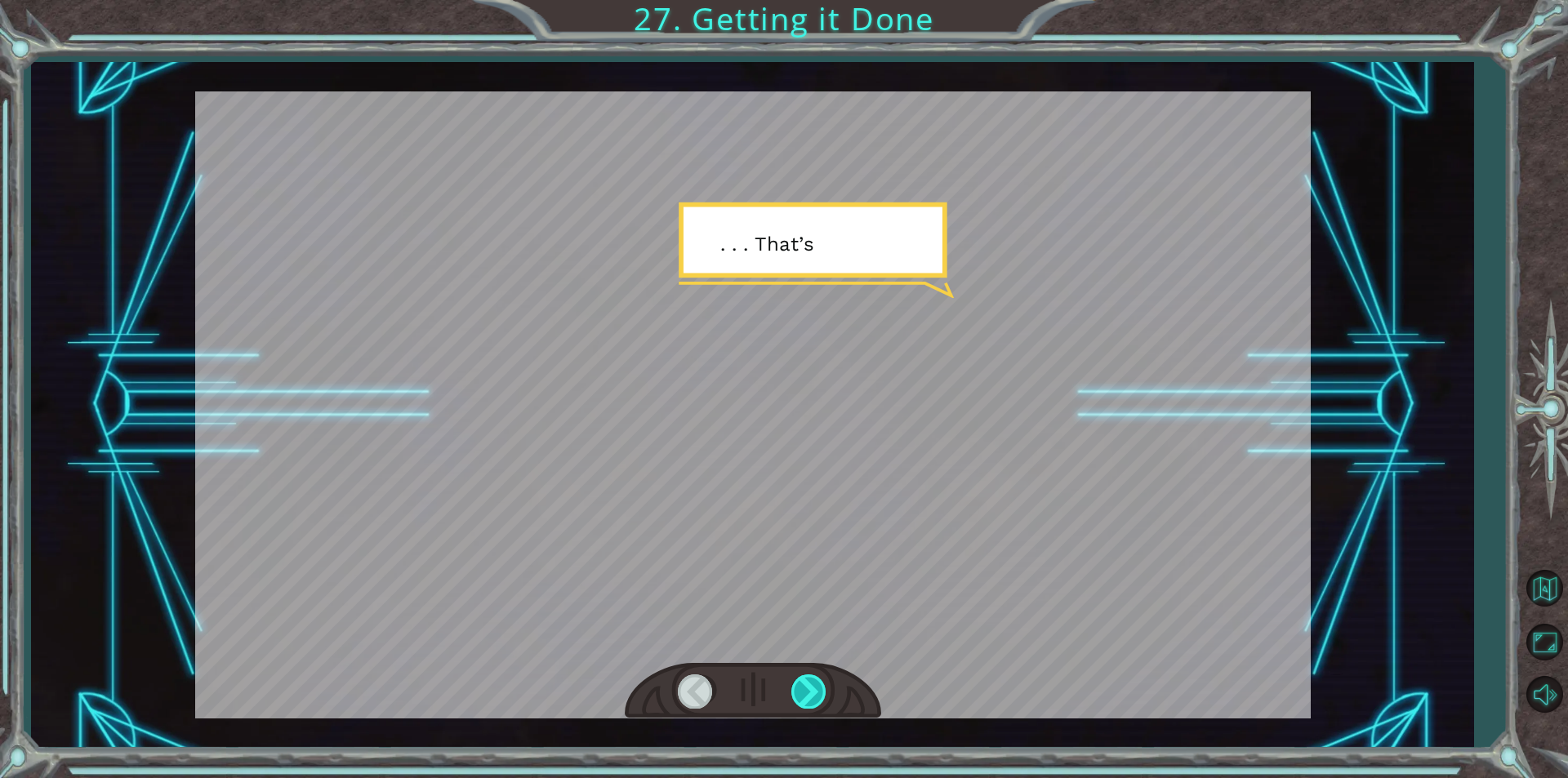
click at [798, 701] on div at bounding box center [809, 690] width 37 height 34
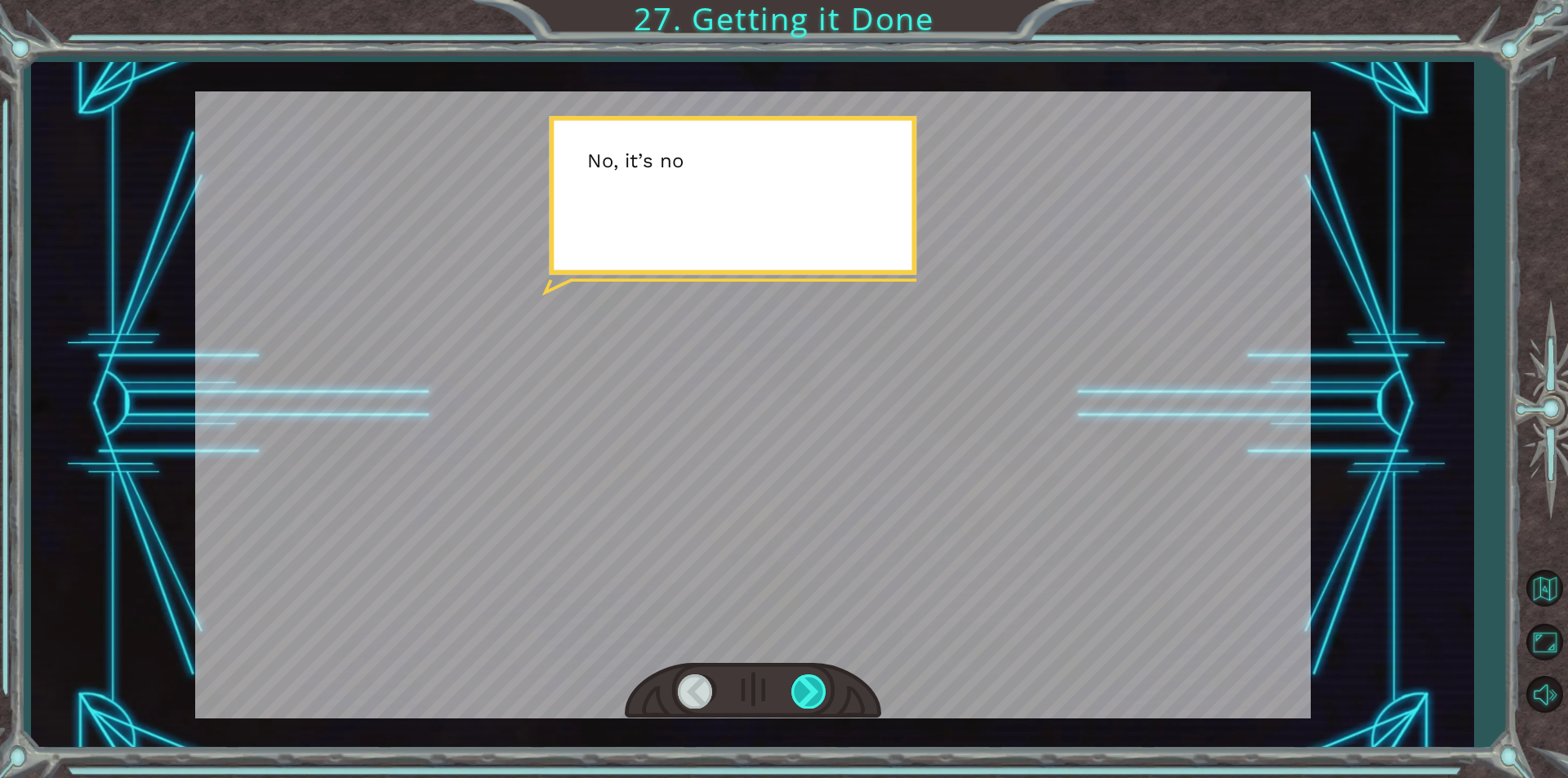
click at [798, 701] on div at bounding box center [809, 690] width 37 height 34
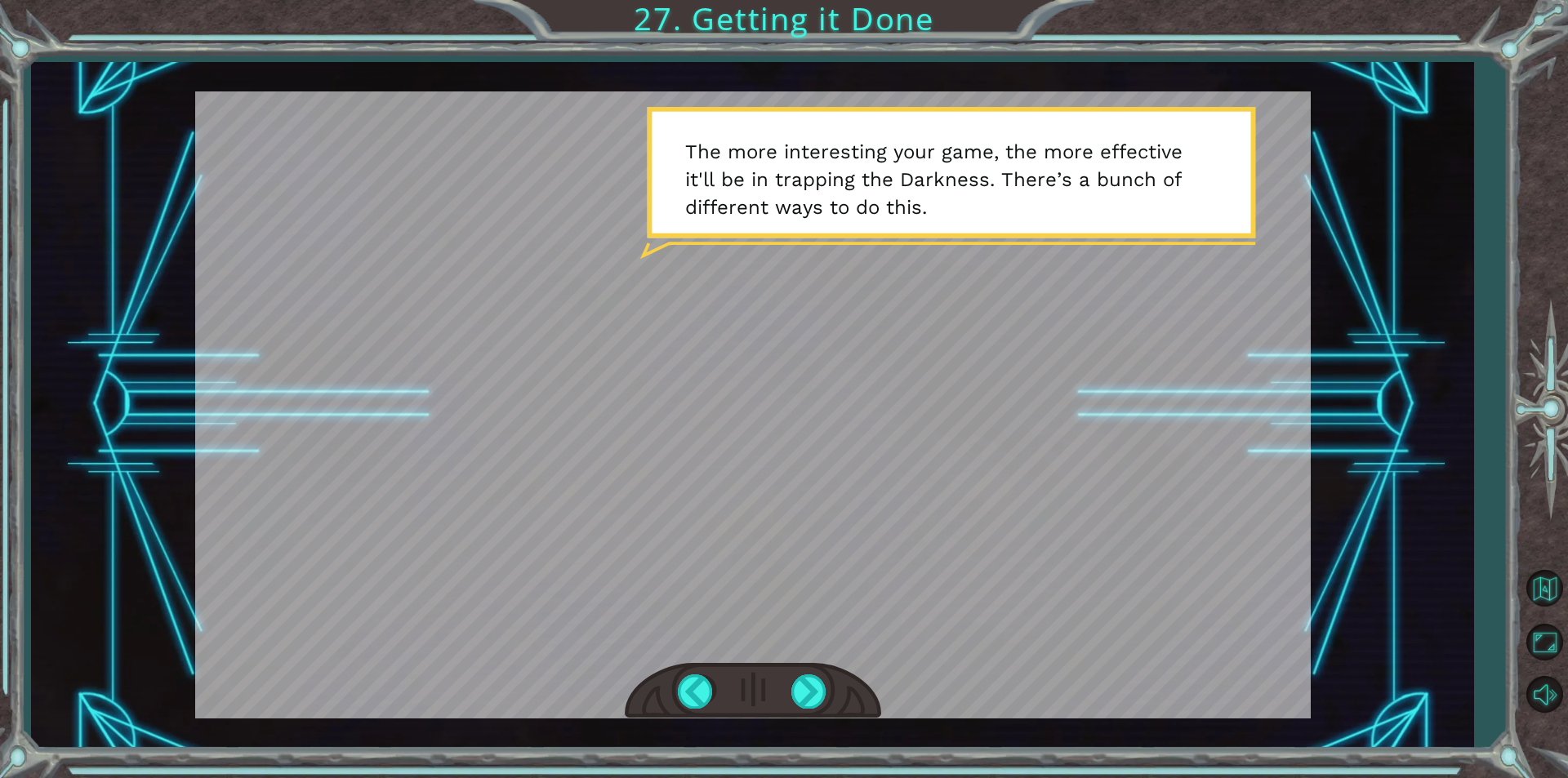
click at [799, 711] on div at bounding box center [753, 691] width 256 height 57
click at [808, 700] on div at bounding box center [809, 690] width 37 height 34
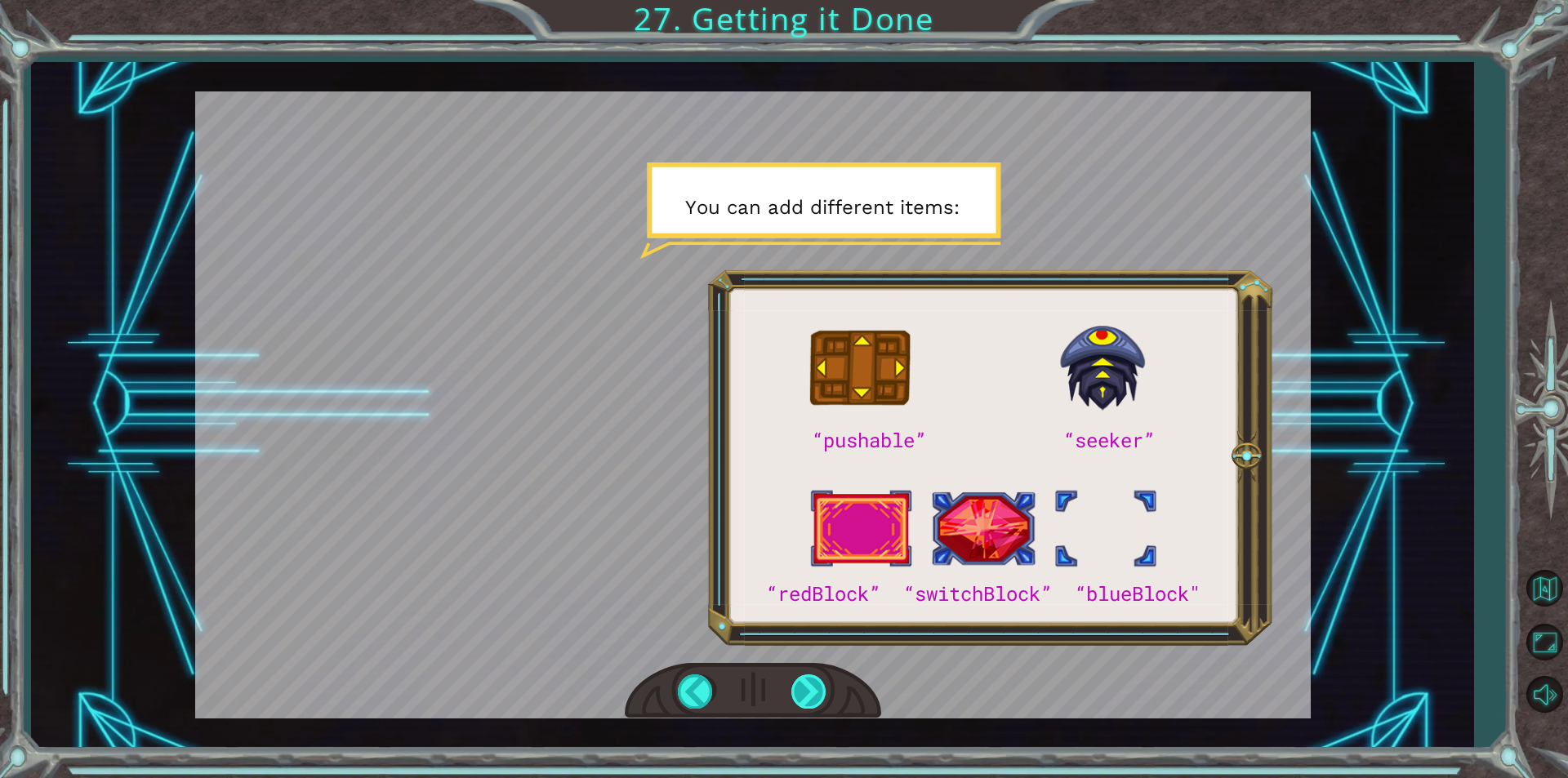
click at [808, 700] on div at bounding box center [809, 690] width 37 height 34
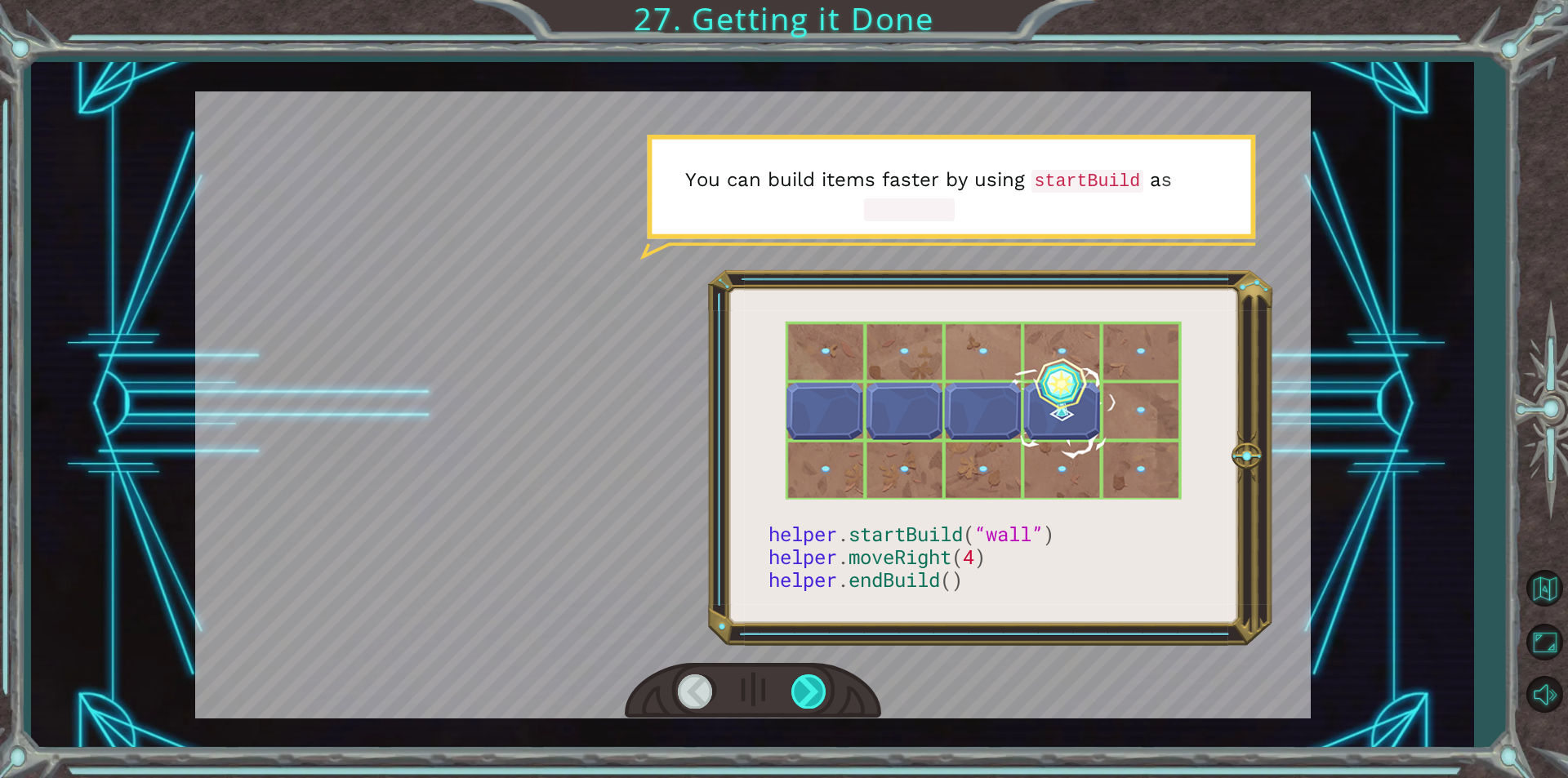
click at [808, 700] on div at bounding box center [809, 690] width 37 height 34
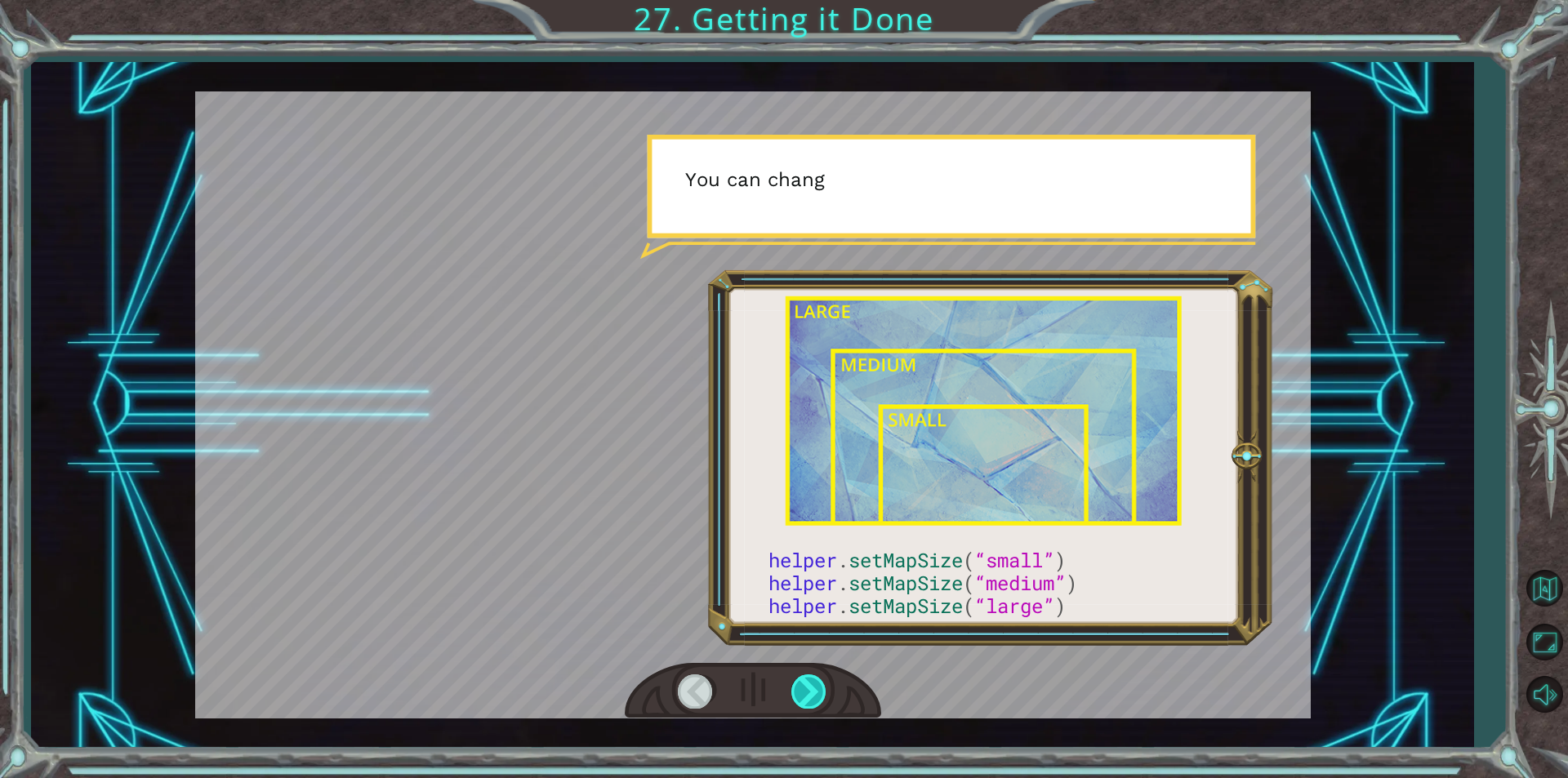
click at [808, 700] on div at bounding box center [809, 690] width 37 height 34
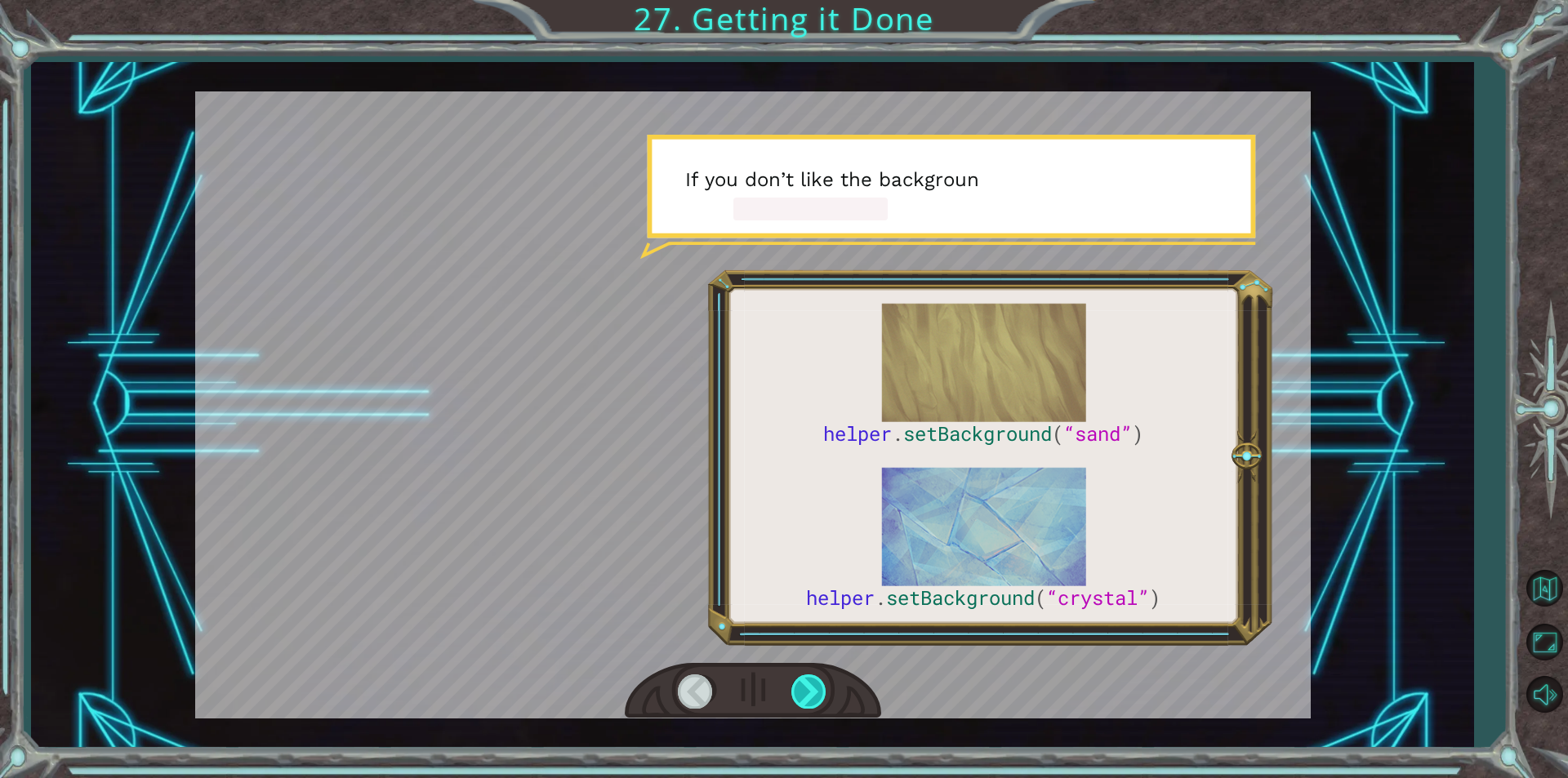
click at [808, 700] on div at bounding box center [809, 690] width 37 height 34
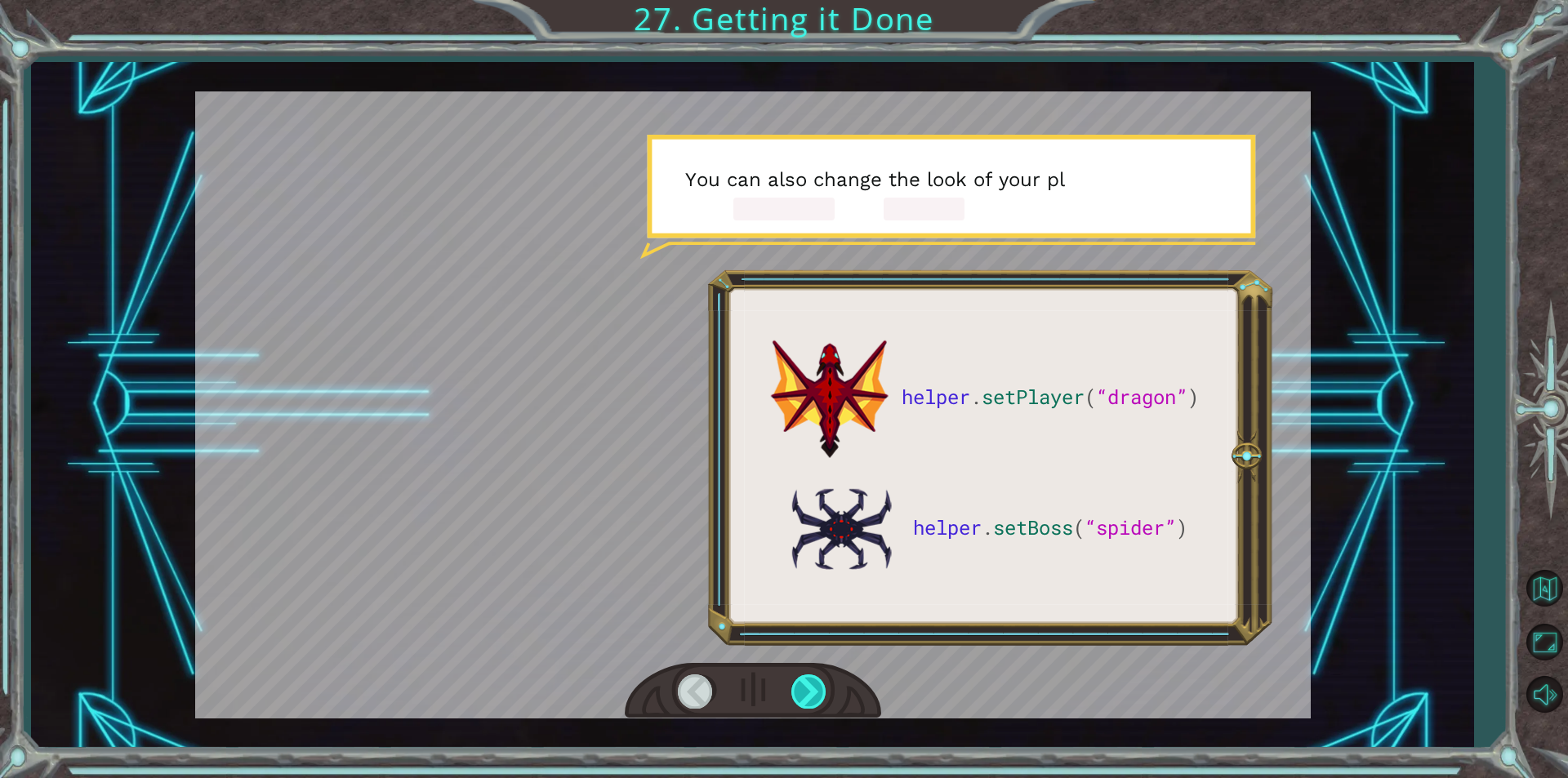
click at [808, 700] on div at bounding box center [809, 690] width 37 height 34
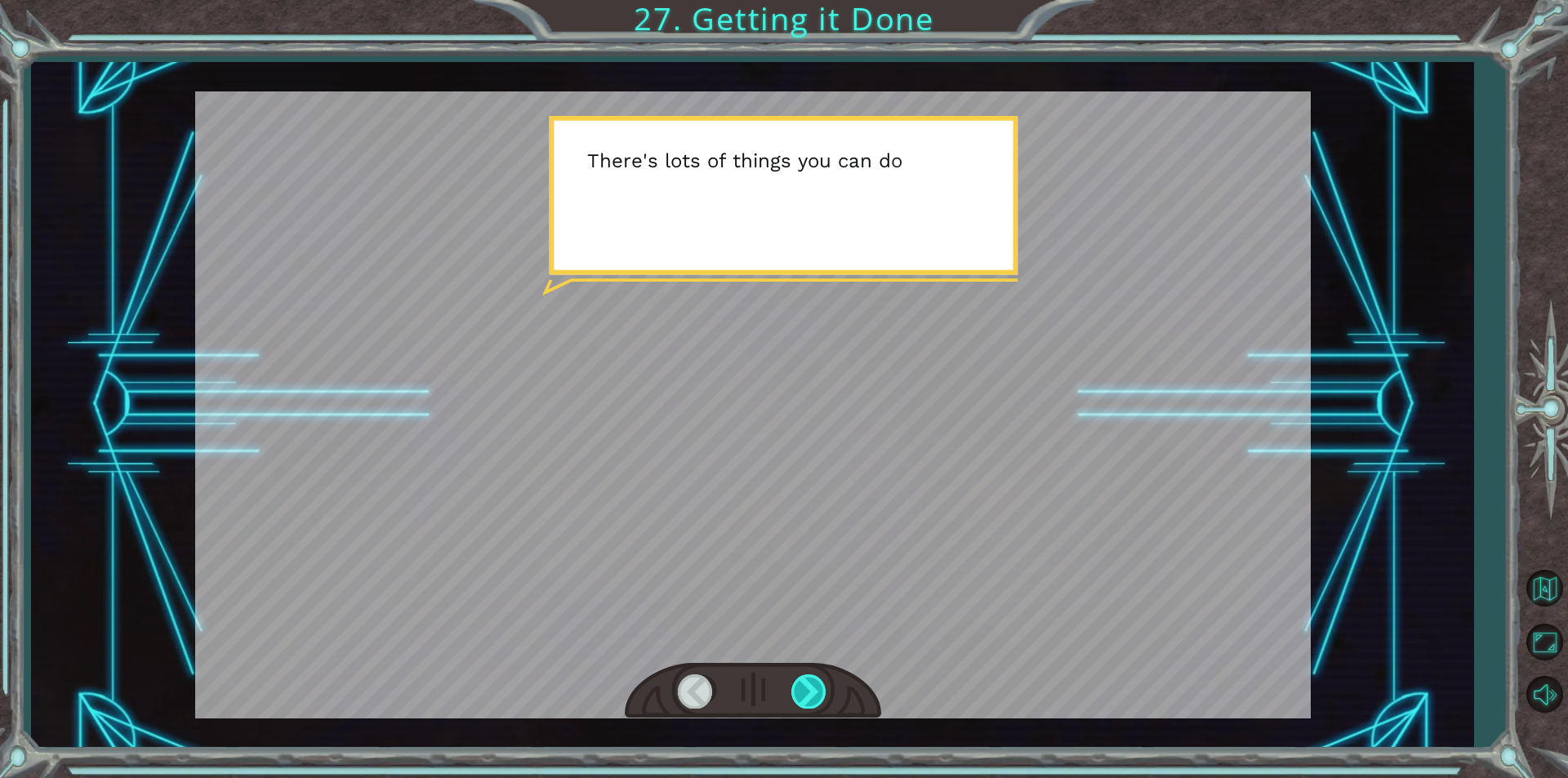
click at [808, 700] on div at bounding box center [809, 690] width 37 height 34
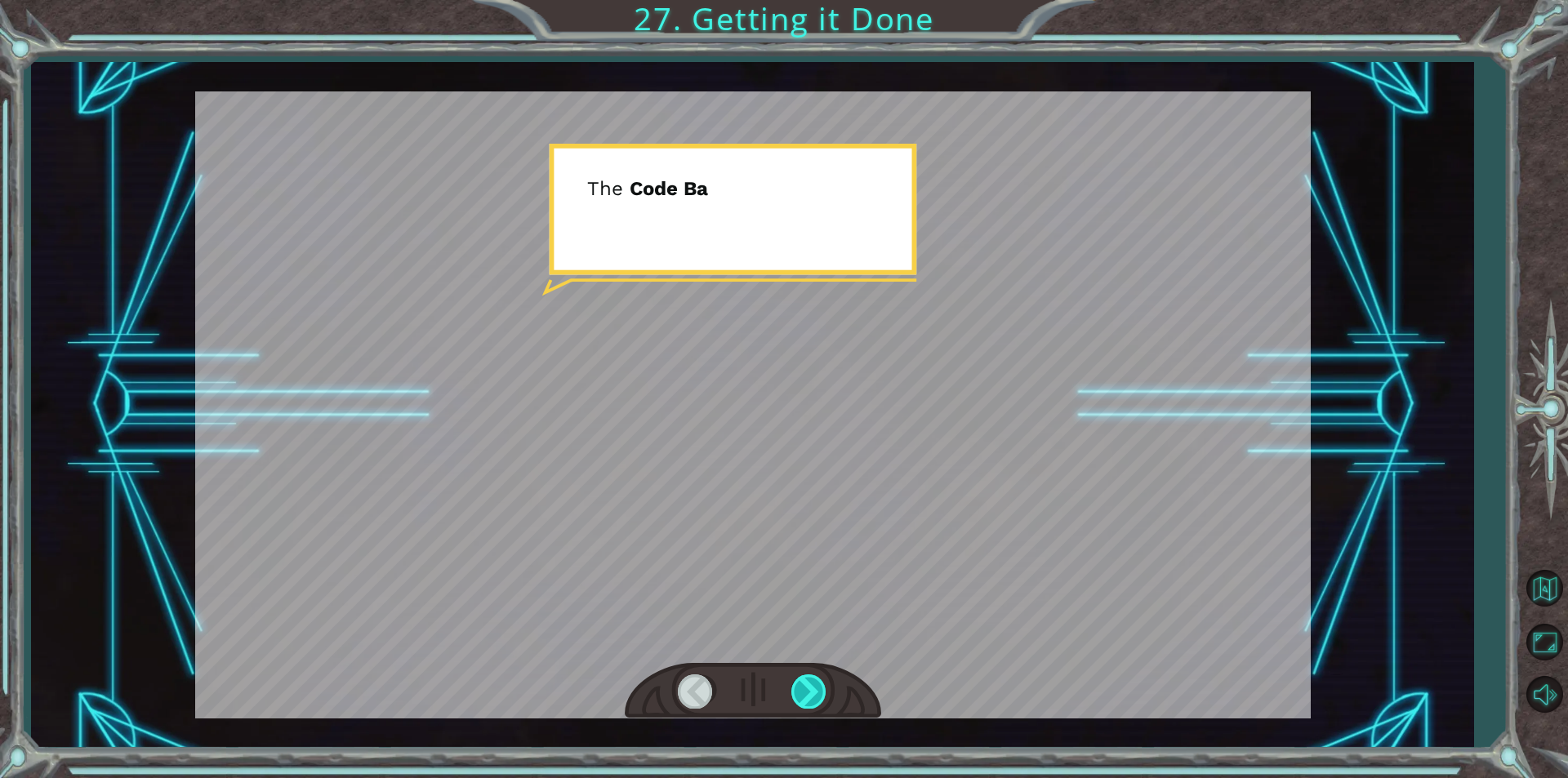
click at [808, 700] on div at bounding box center [809, 690] width 37 height 34
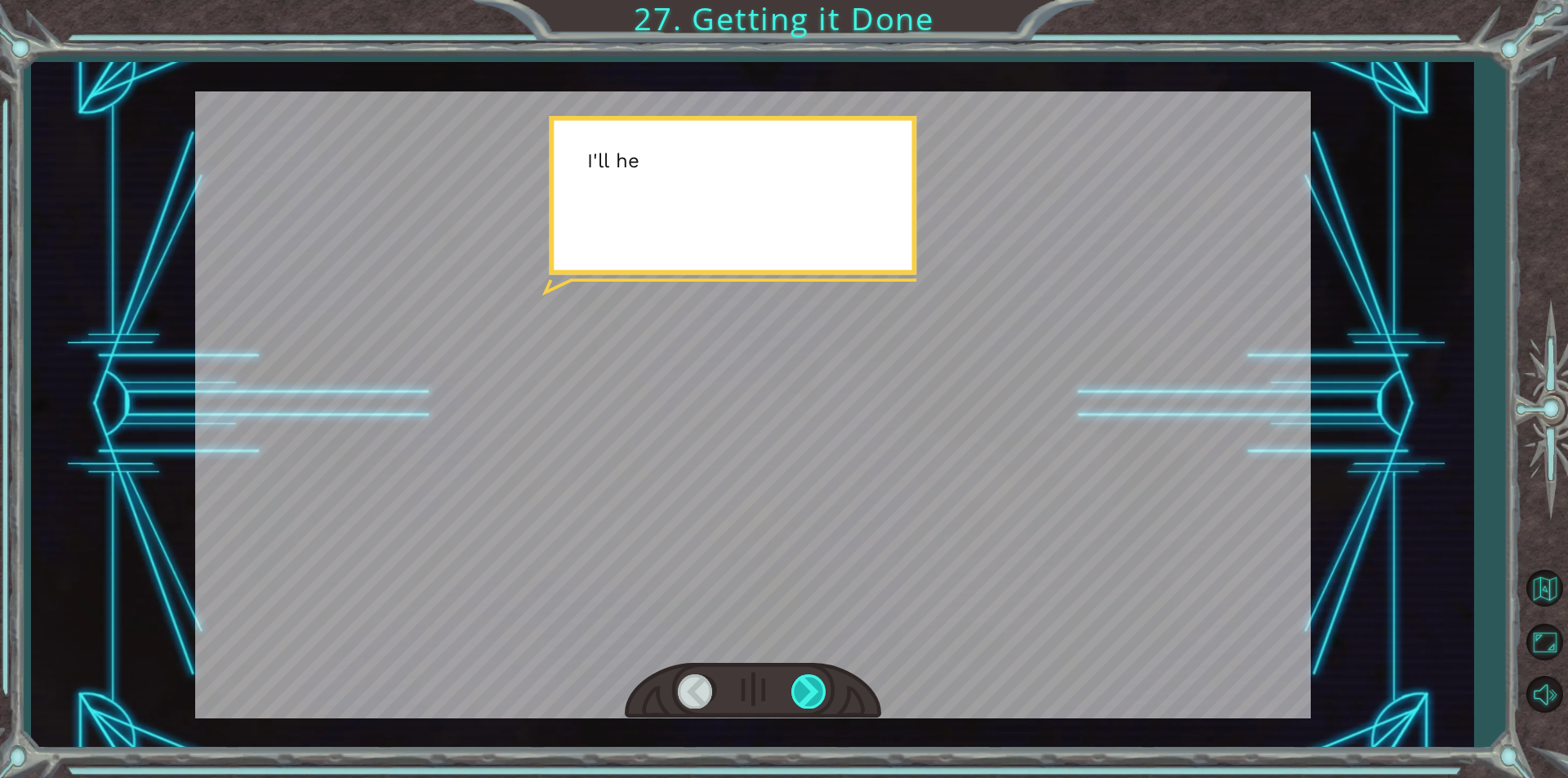
click at [808, 700] on div at bounding box center [809, 690] width 37 height 34
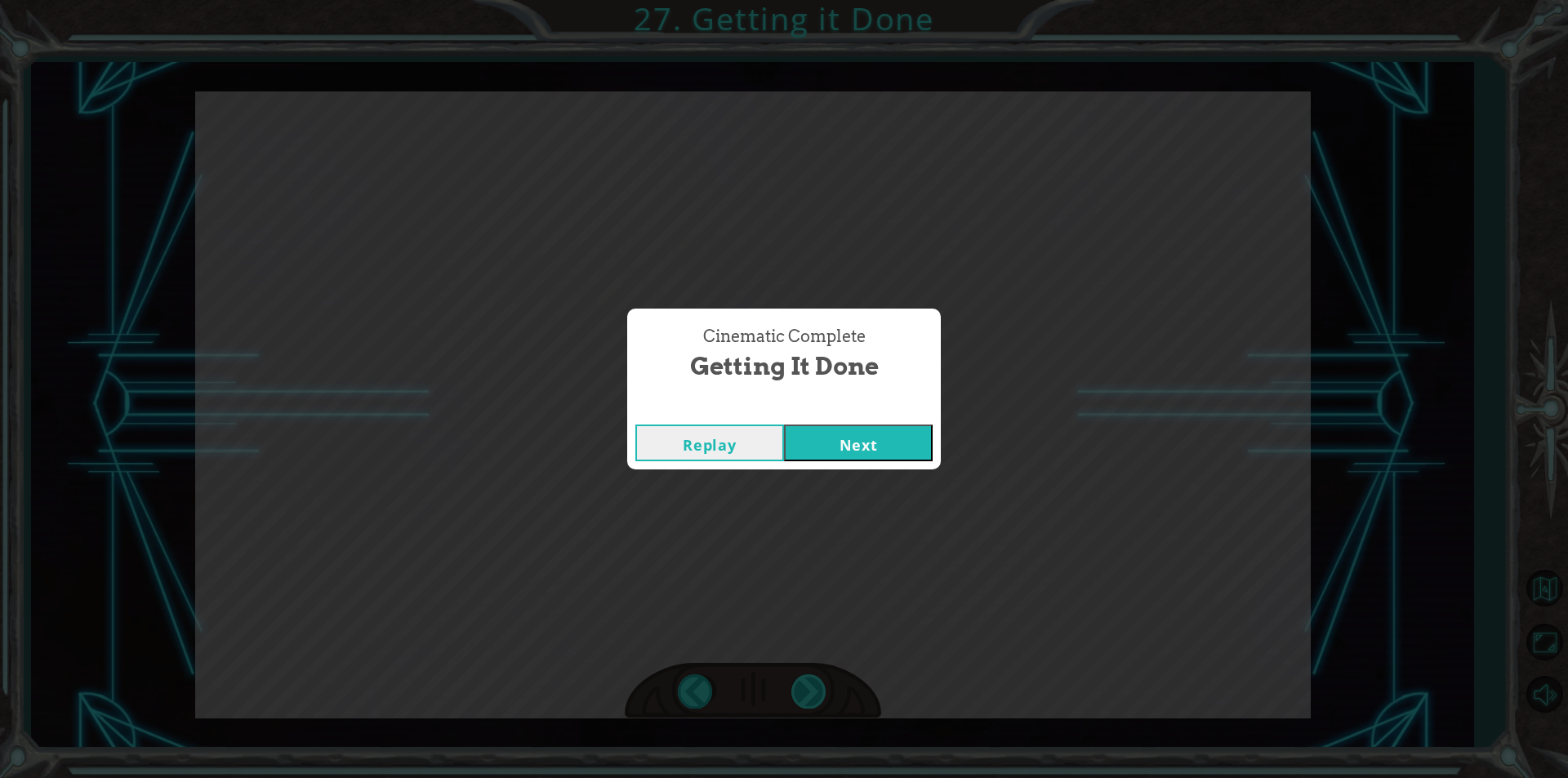
click at [808, 700] on div "Cinematic Complete Getting it Done Replay Next" at bounding box center [784, 389] width 1568 height 778
click at [809, 453] on button "Next" at bounding box center [858, 443] width 149 height 37
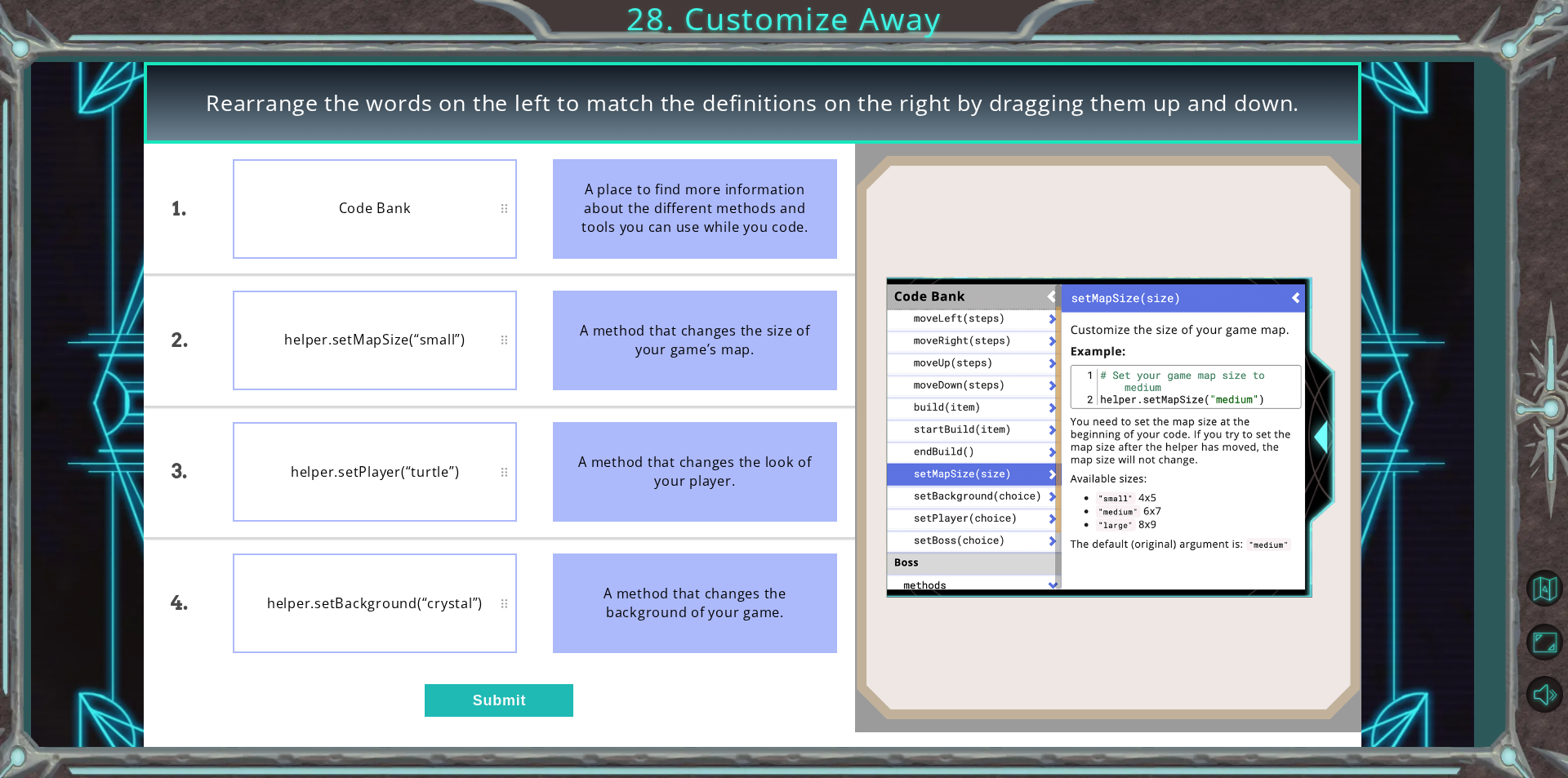
click at [492, 681] on div "1. 2. 3. 4. Code Bank helper.setMapSize(“small”) helper.setPlayer(“turtle”) hel…" at bounding box center [499, 438] width 711 height 588
click at [460, 699] on button "Submit" at bounding box center [499, 701] width 149 height 33
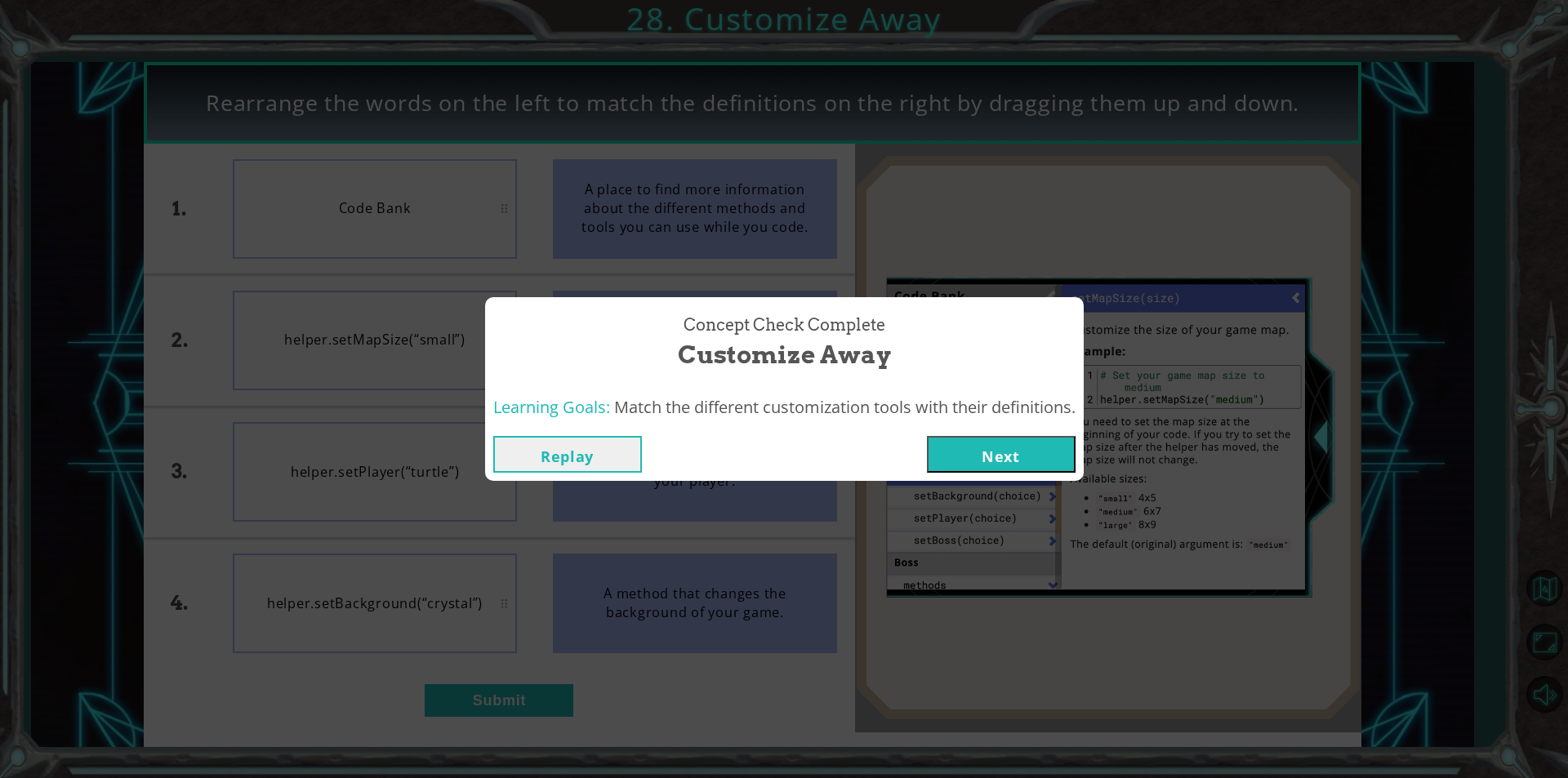
click at [1041, 462] on button "Next" at bounding box center [1000, 454] width 149 height 37
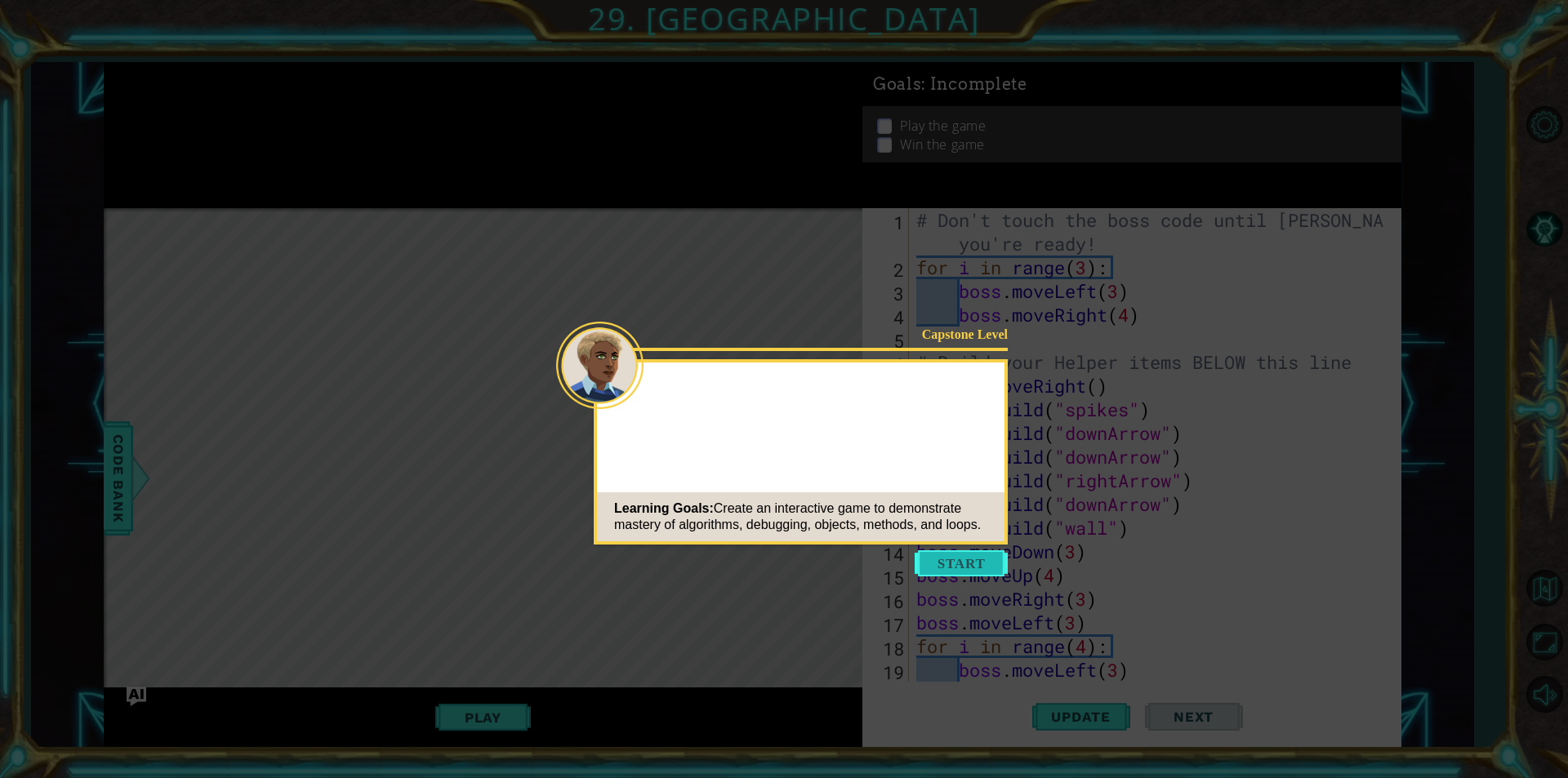
click at [1001, 561] on button "Start" at bounding box center [961, 563] width 93 height 26
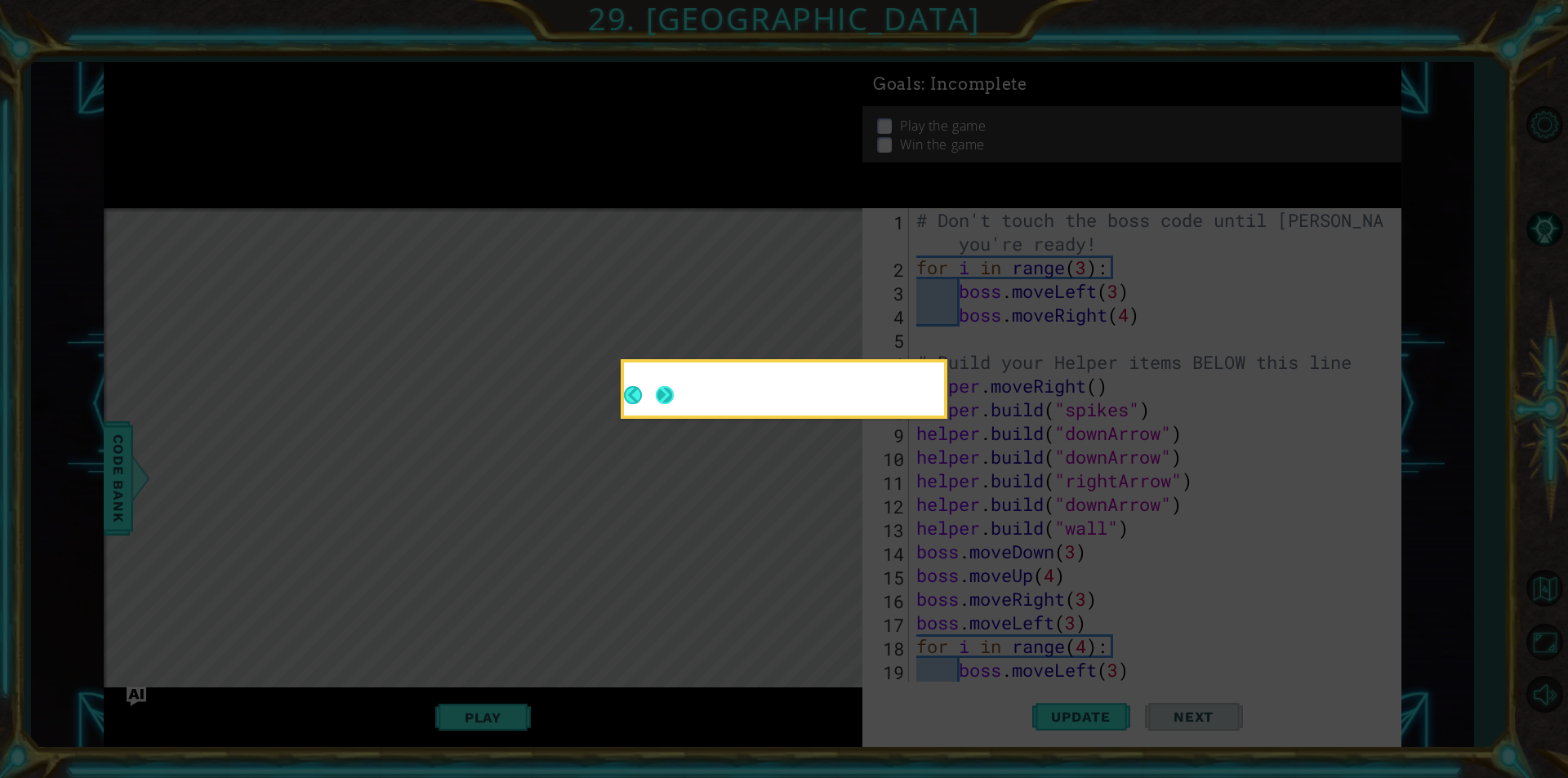
click at [653, 403] on footer at bounding box center [649, 395] width 50 height 40
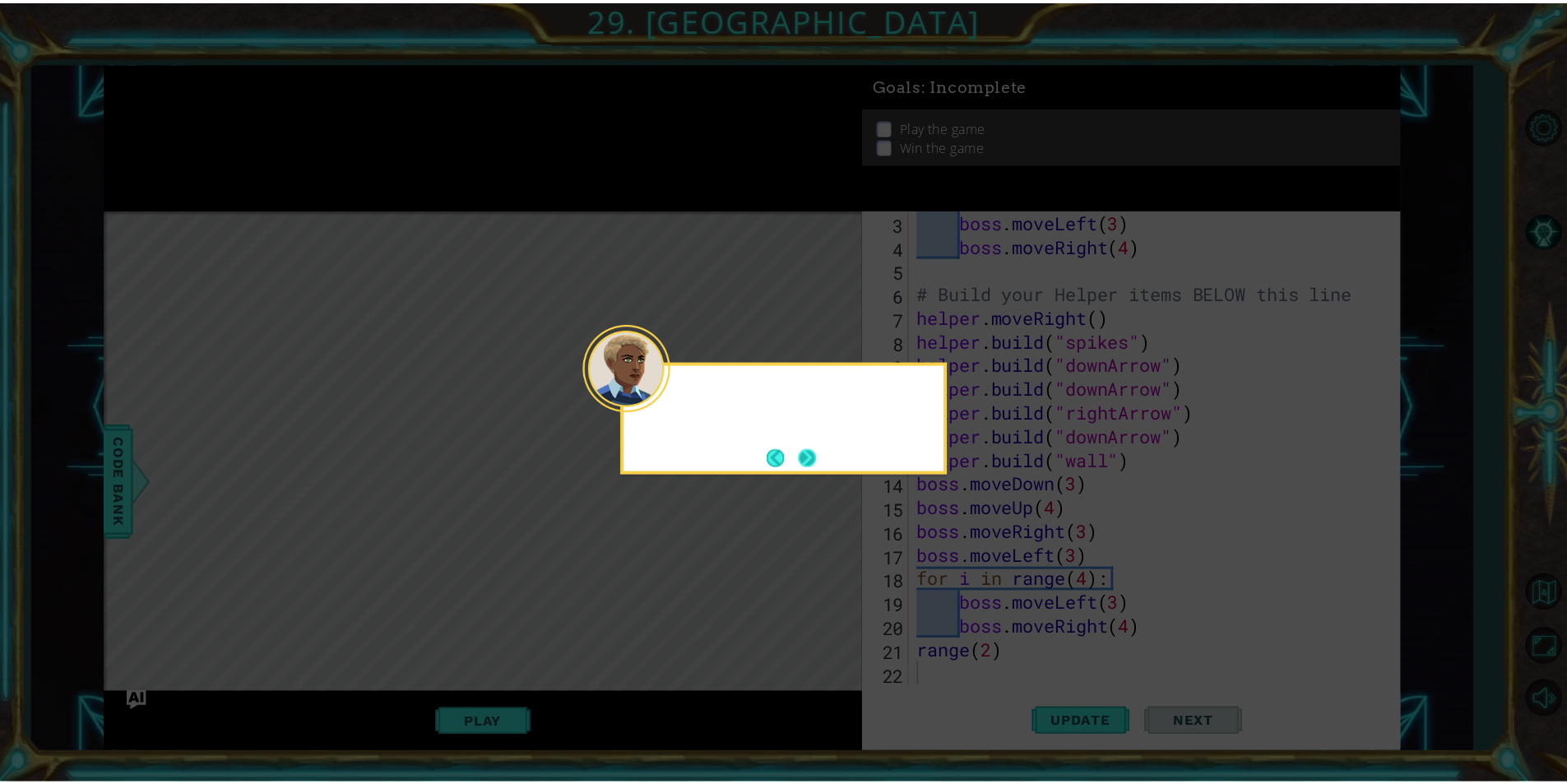
scroll to position [72, 0]
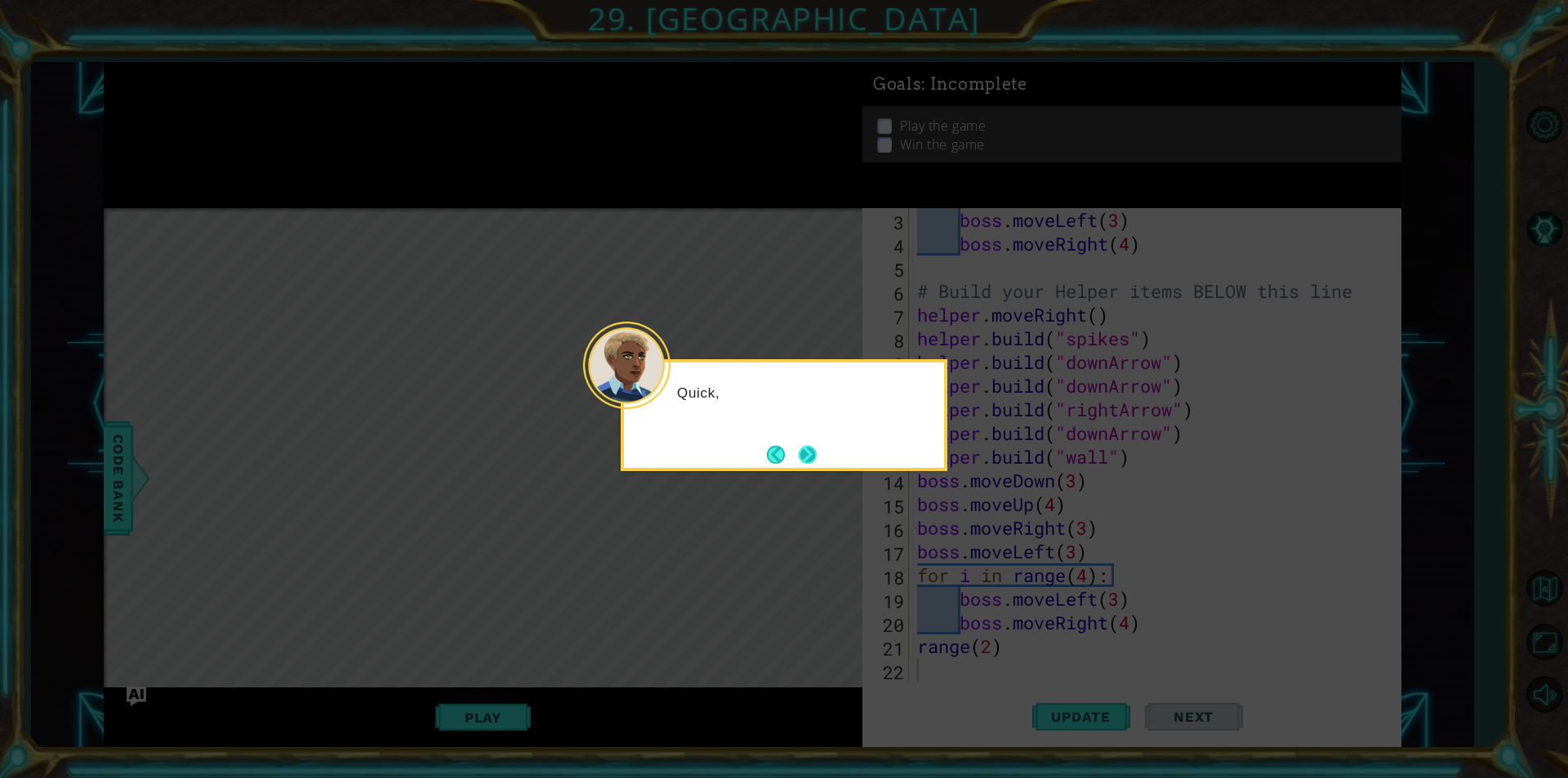
click at [804, 446] on button "Next" at bounding box center [808, 454] width 19 height 19
click at [804, 446] on button "Next" at bounding box center [807, 454] width 18 height 18
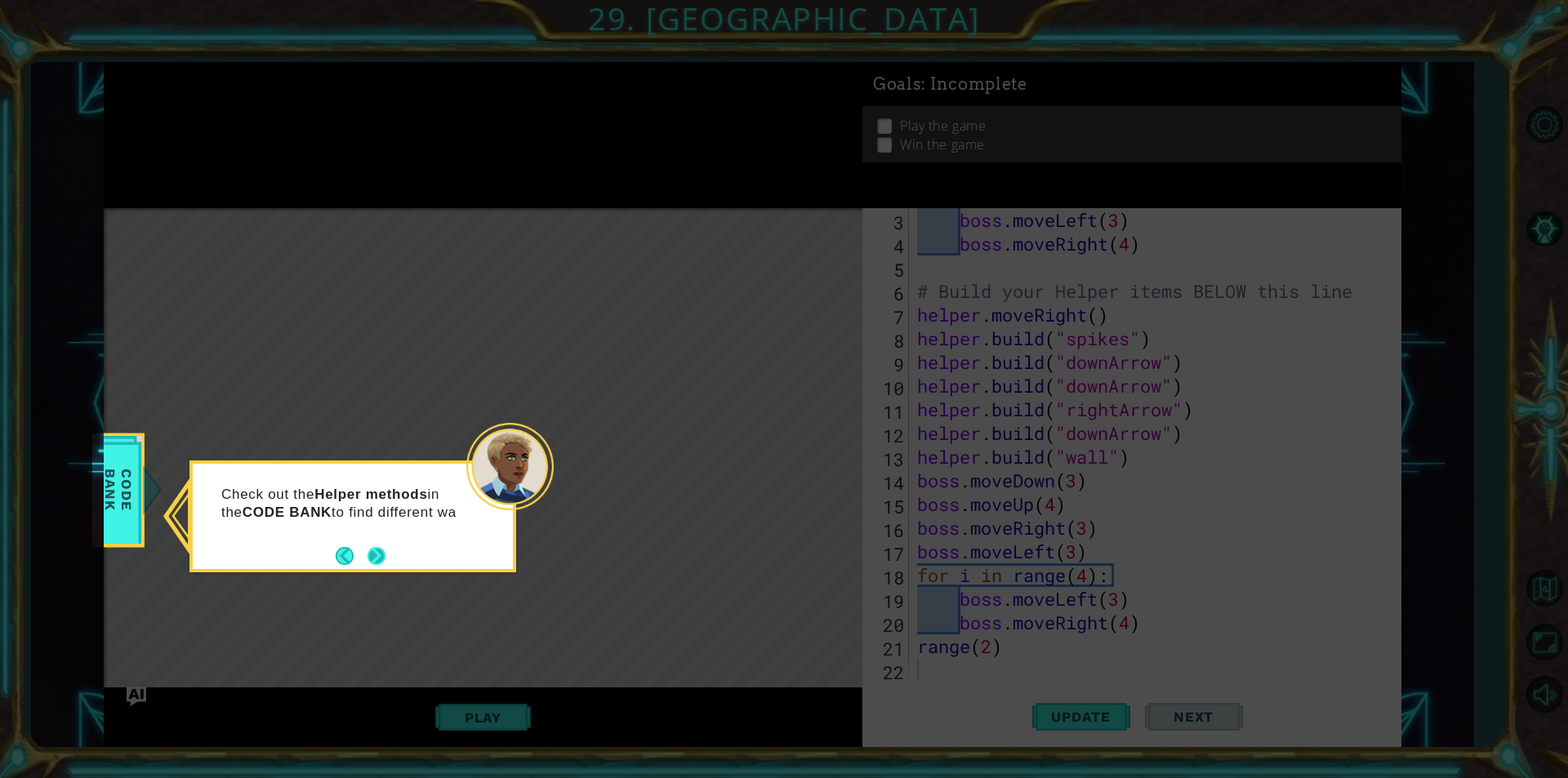
click at [379, 551] on button "Next" at bounding box center [376, 555] width 18 height 18
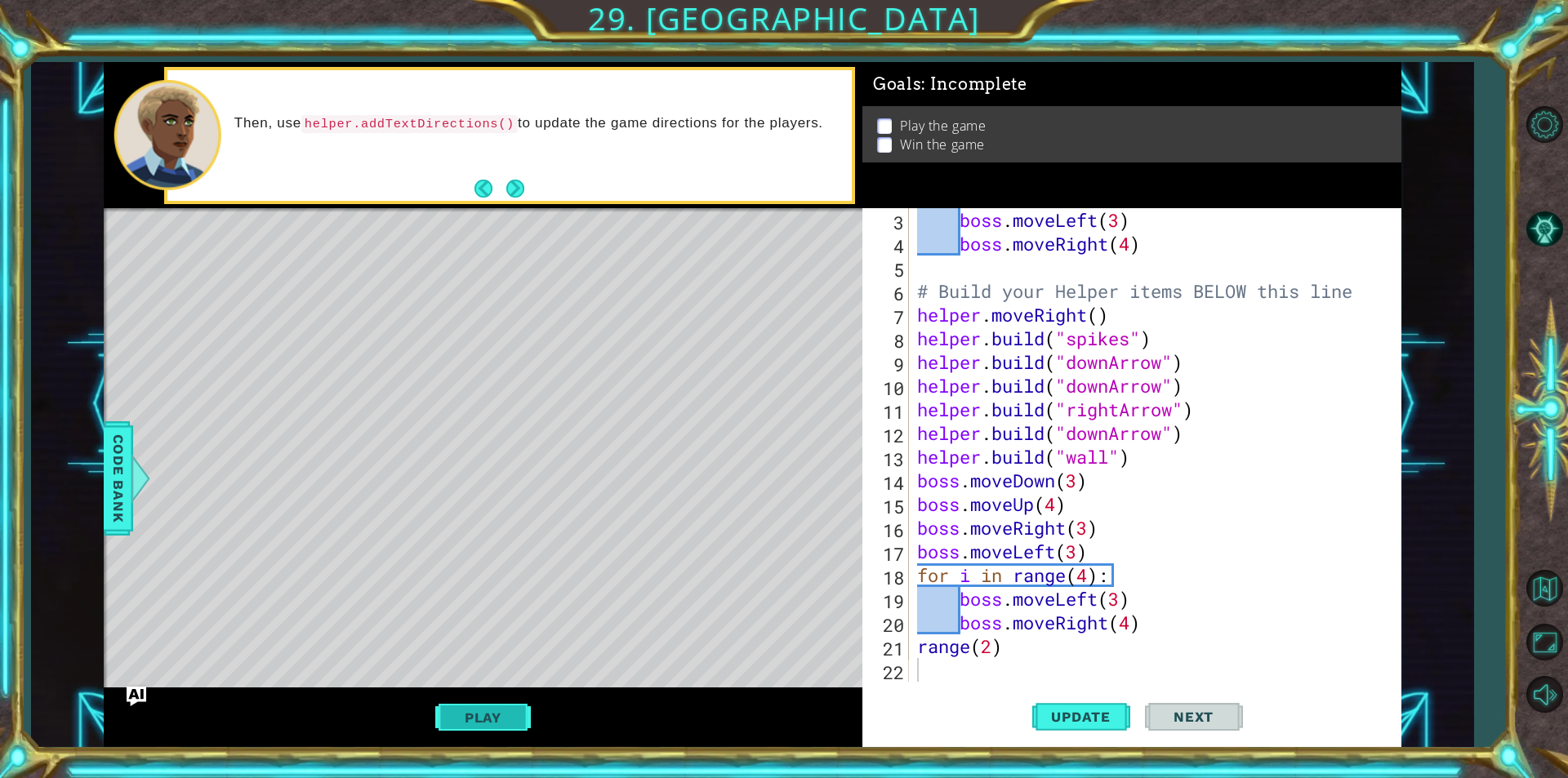
click at [517, 707] on button "Play" at bounding box center [483, 717] width 95 height 31
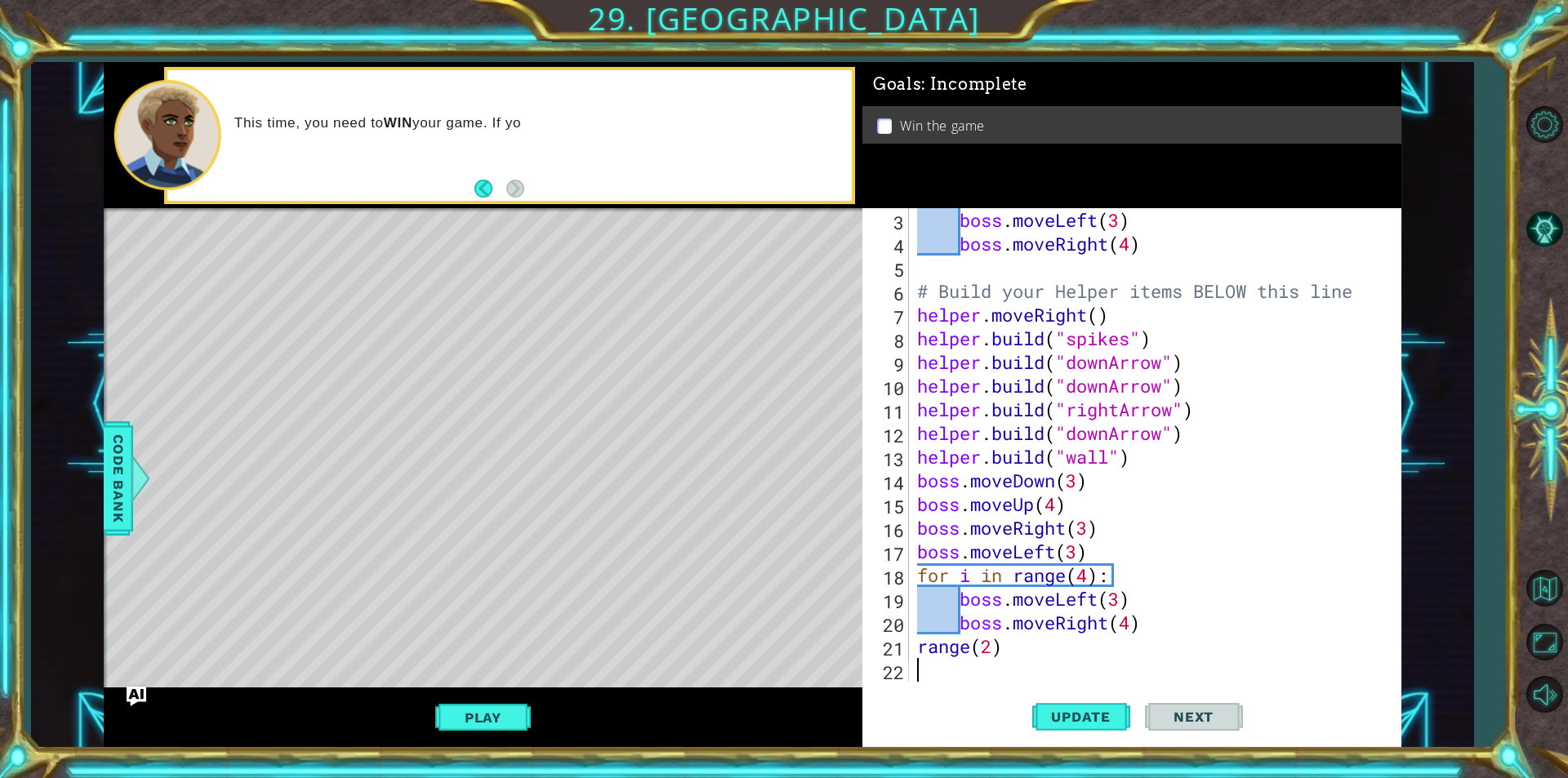
type textarea "range(2)"
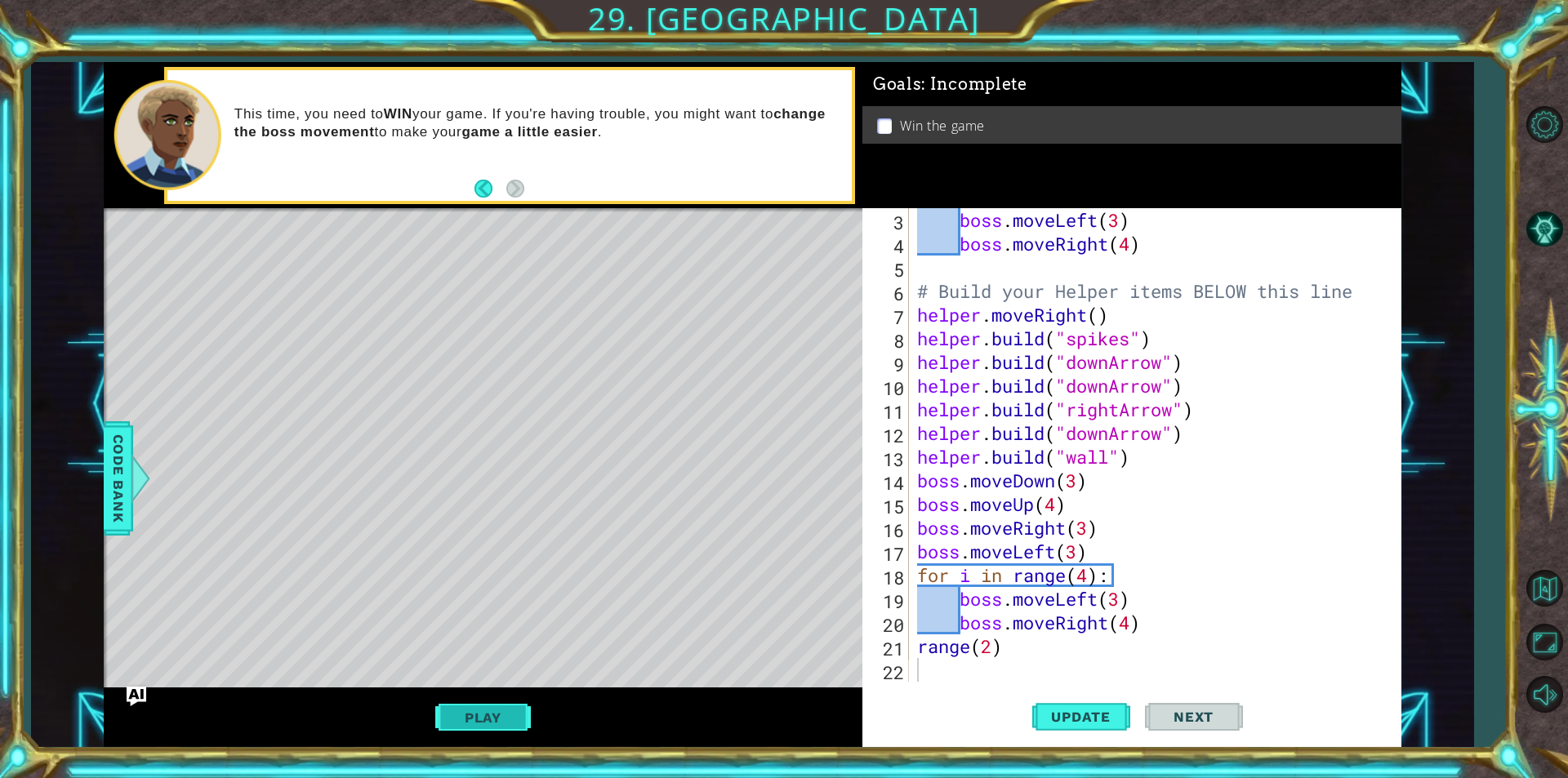
click at [489, 708] on button "Play" at bounding box center [483, 717] width 95 height 31
click at [1208, 698] on button "Next" at bounding box center [1194, 716] width 98 height 54
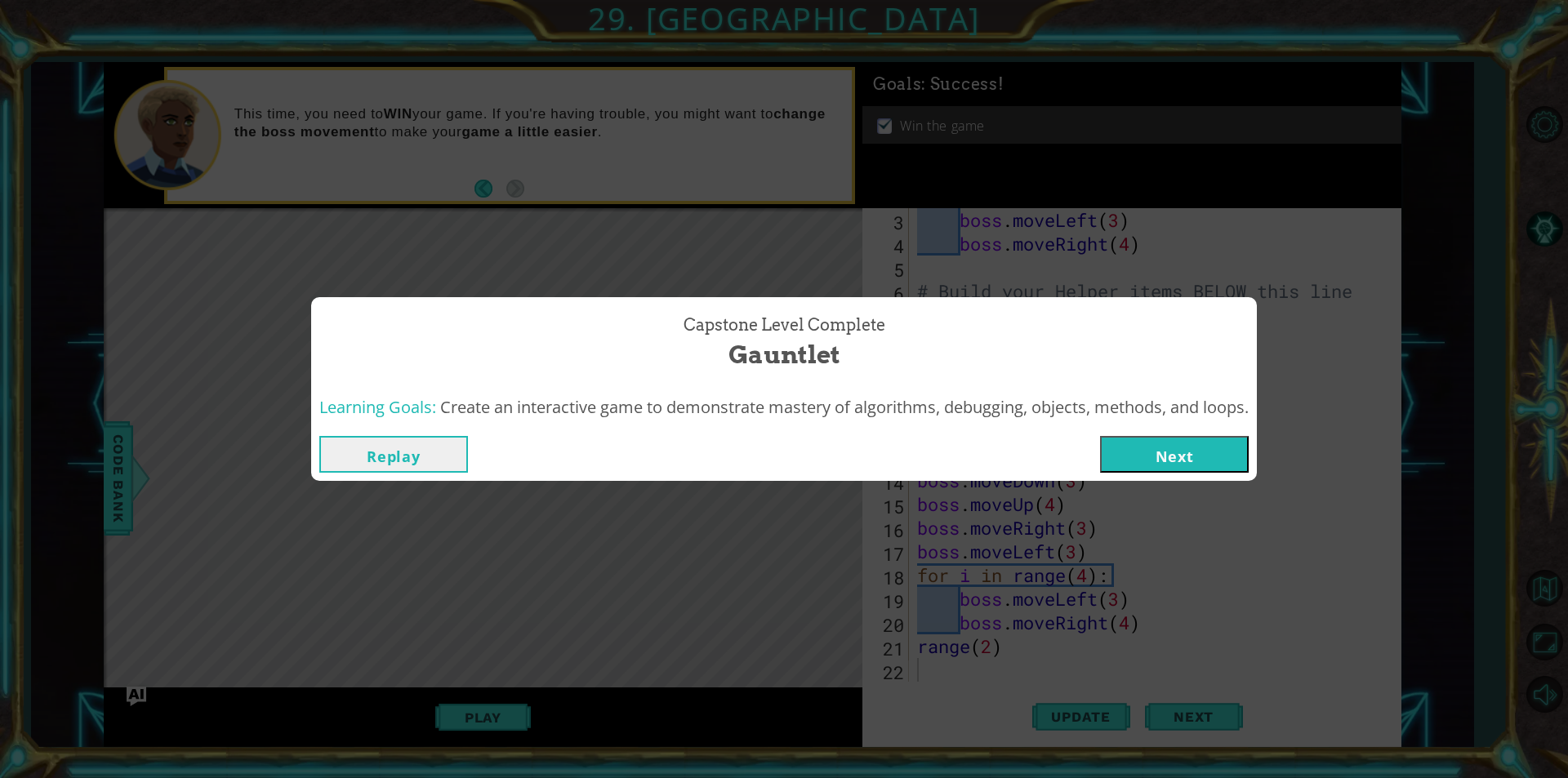
click at [1173, 452] on button "Next" at bounding box center [1174, 454] width 149 height 37
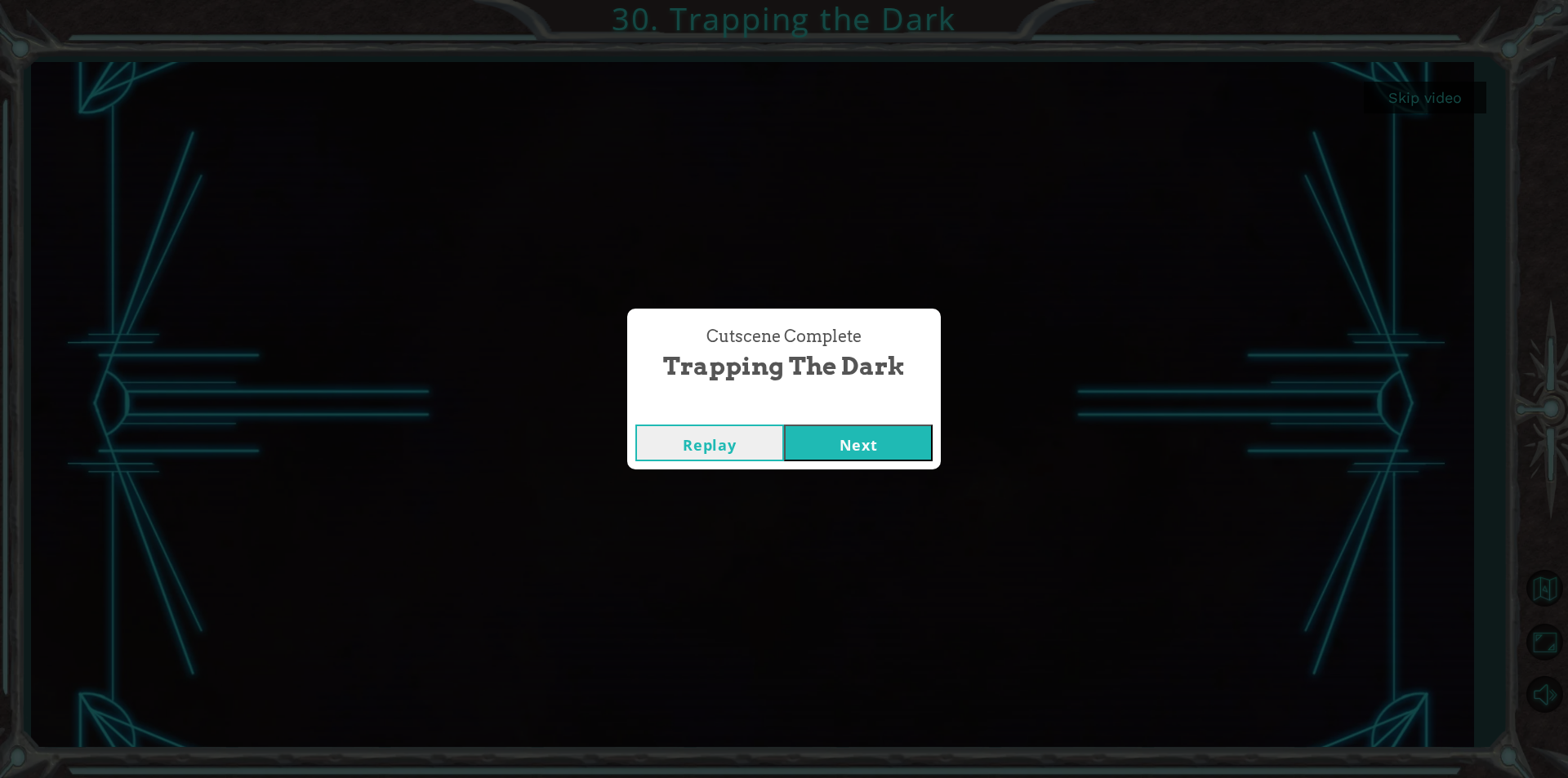
click at [809, 470] on div "Cutscene Complete Trapping the Dark Replay Next" at bounding box center [784, 389] width 1568 height 778
click at [827, 435] on button "Next" at bounding box center [858, 443] width 149 height 37
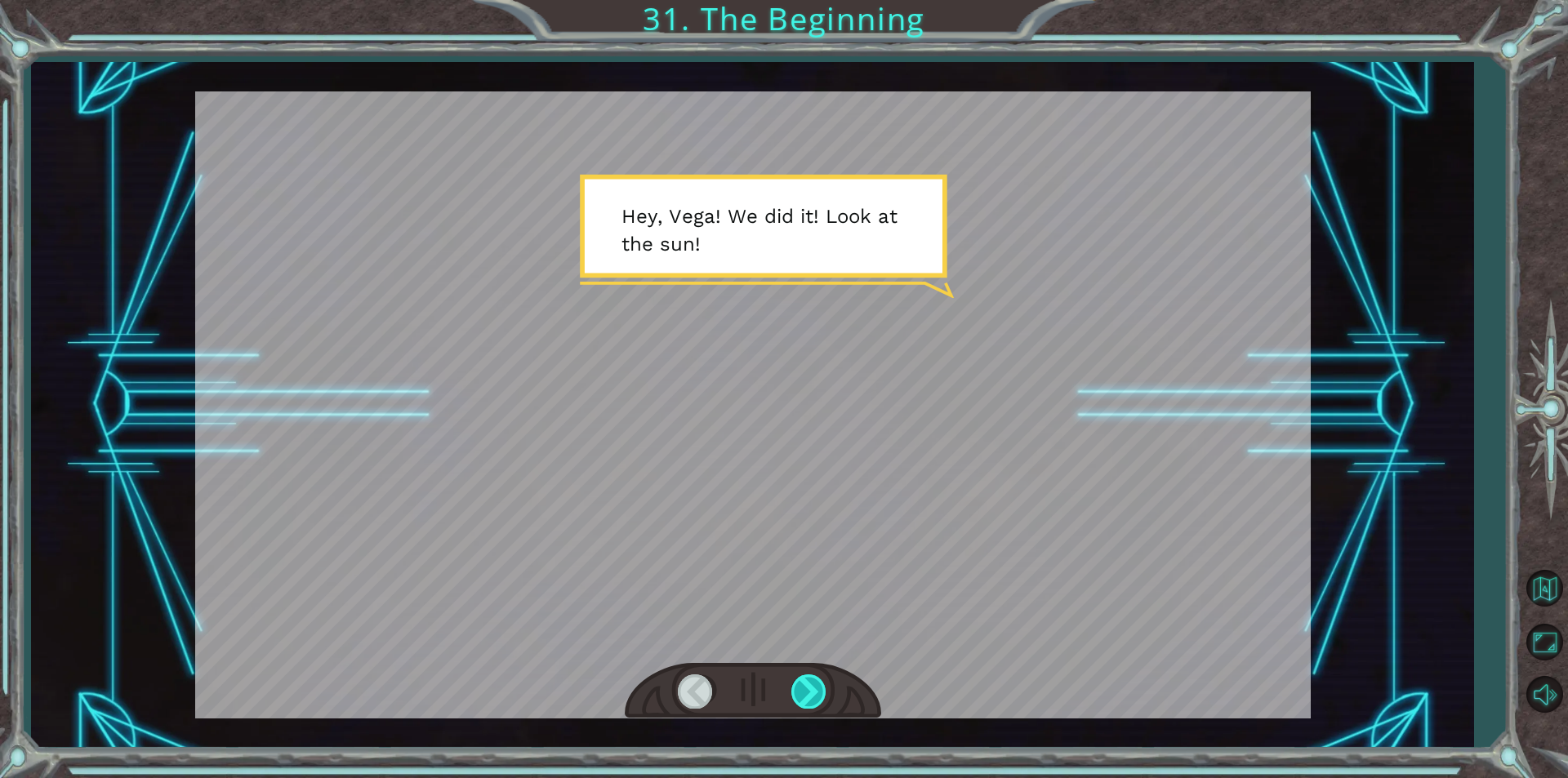
click at [811, 685] on div at bounding box center [809, 690] width 37 height 34
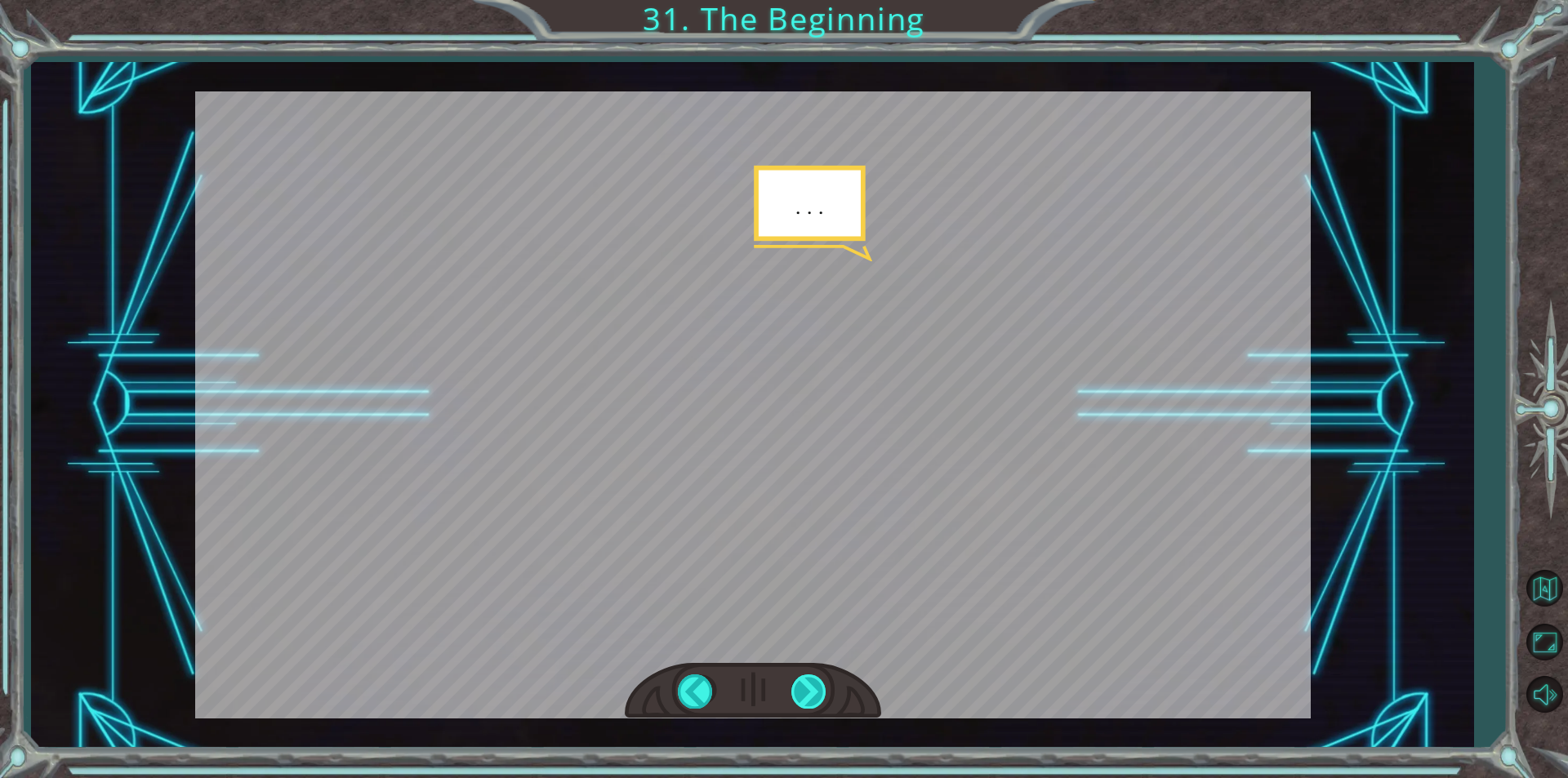
click at [811, 685] on div at bounding box center [809, 690] width 37 height 34
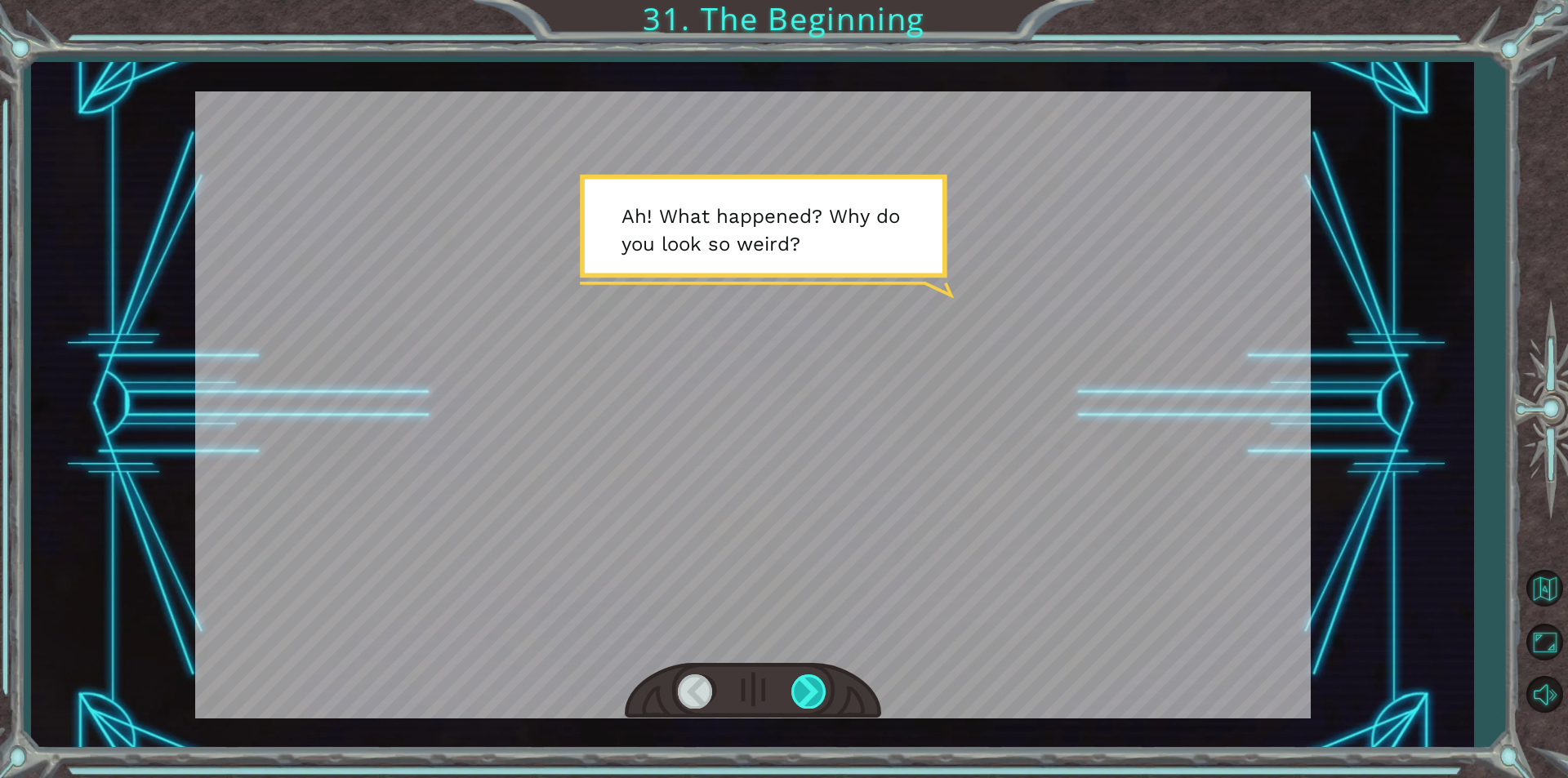
click at [811, 685] on div at bounding box center [809, 690] width 37 height 34
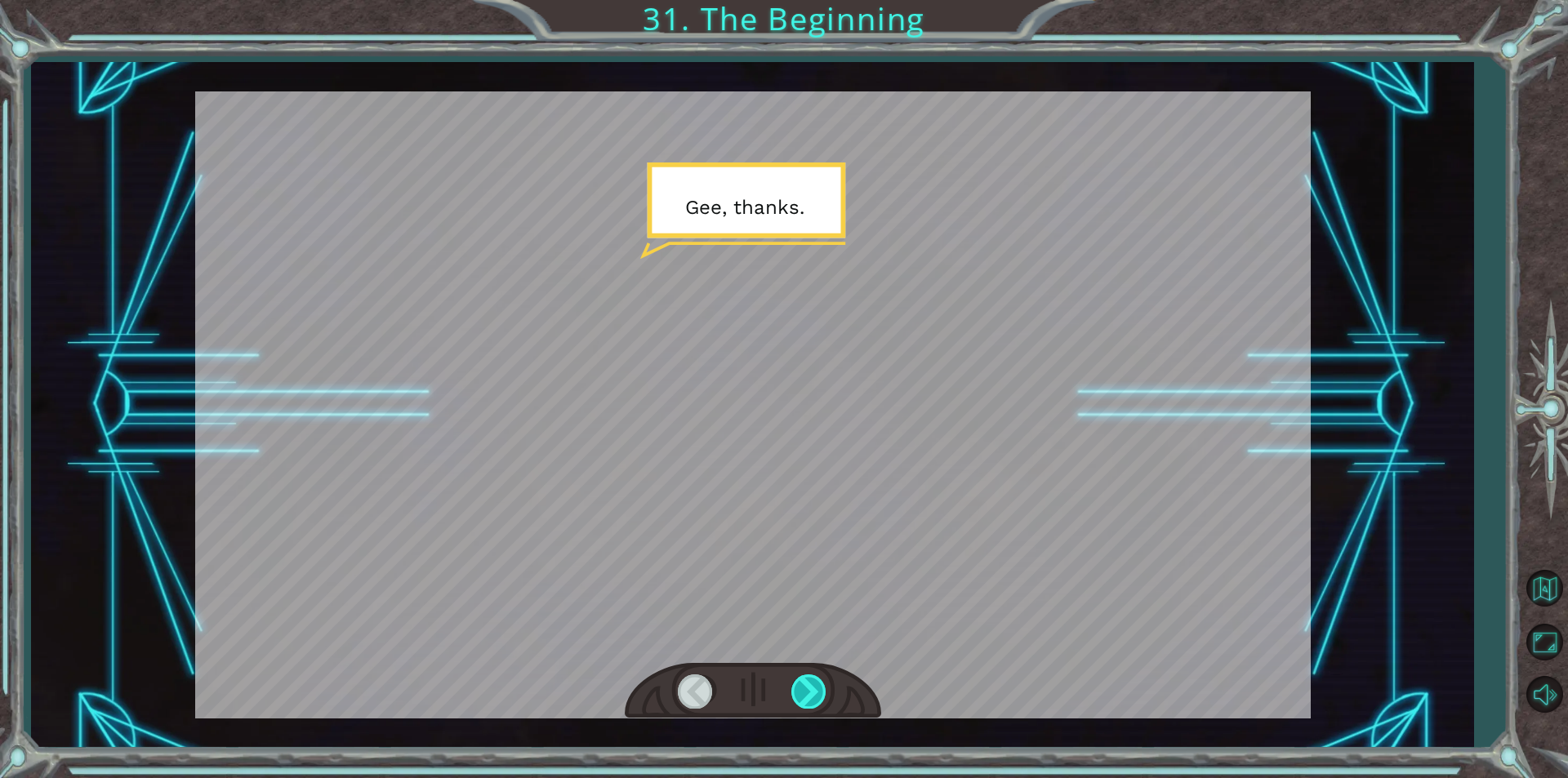
click at [811, 685] on div at bounding box center [809, 690] width 37 height 34
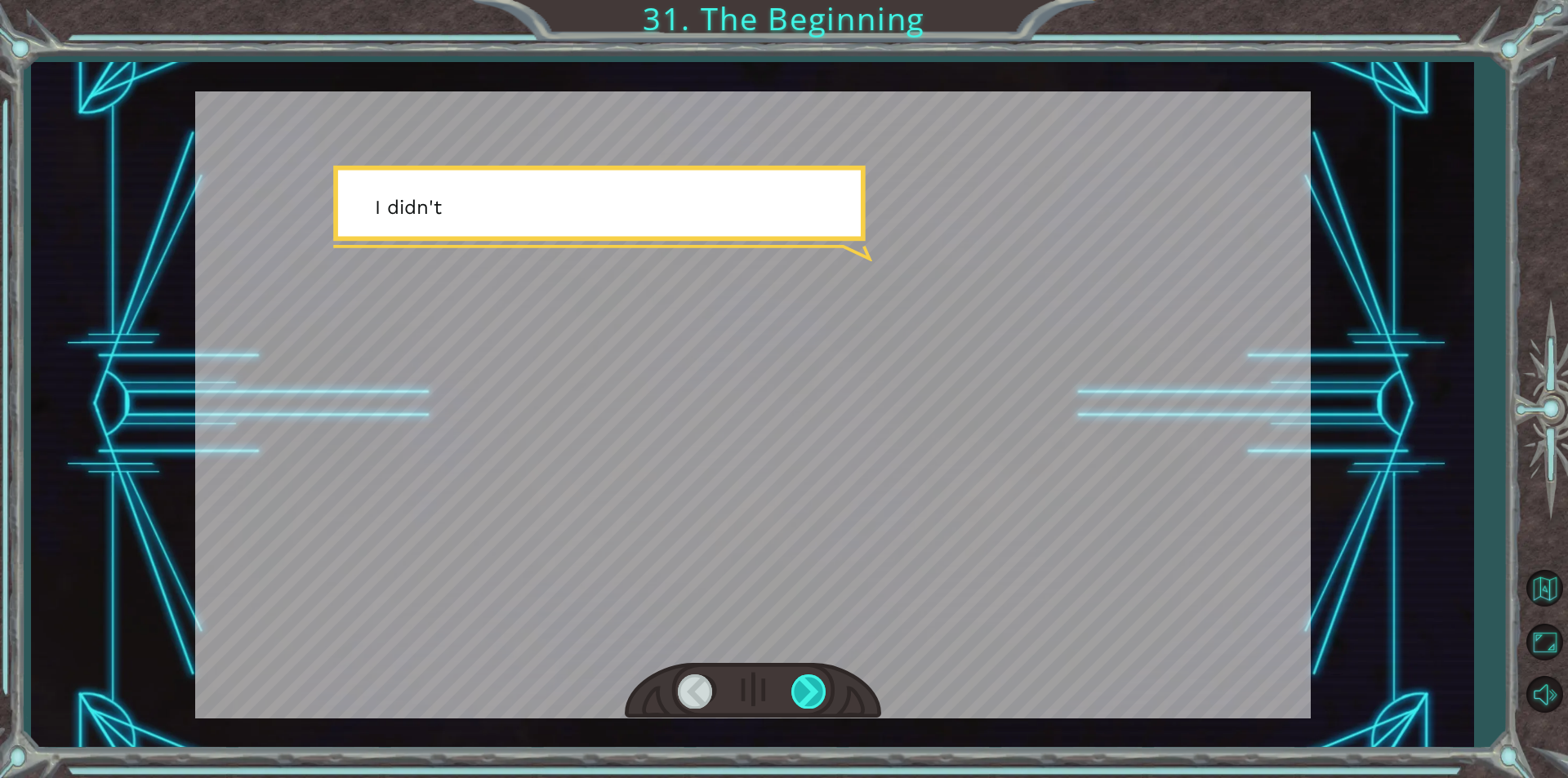
click at [811, 685] on div at bounding box center [809, 690] width 37 height 34
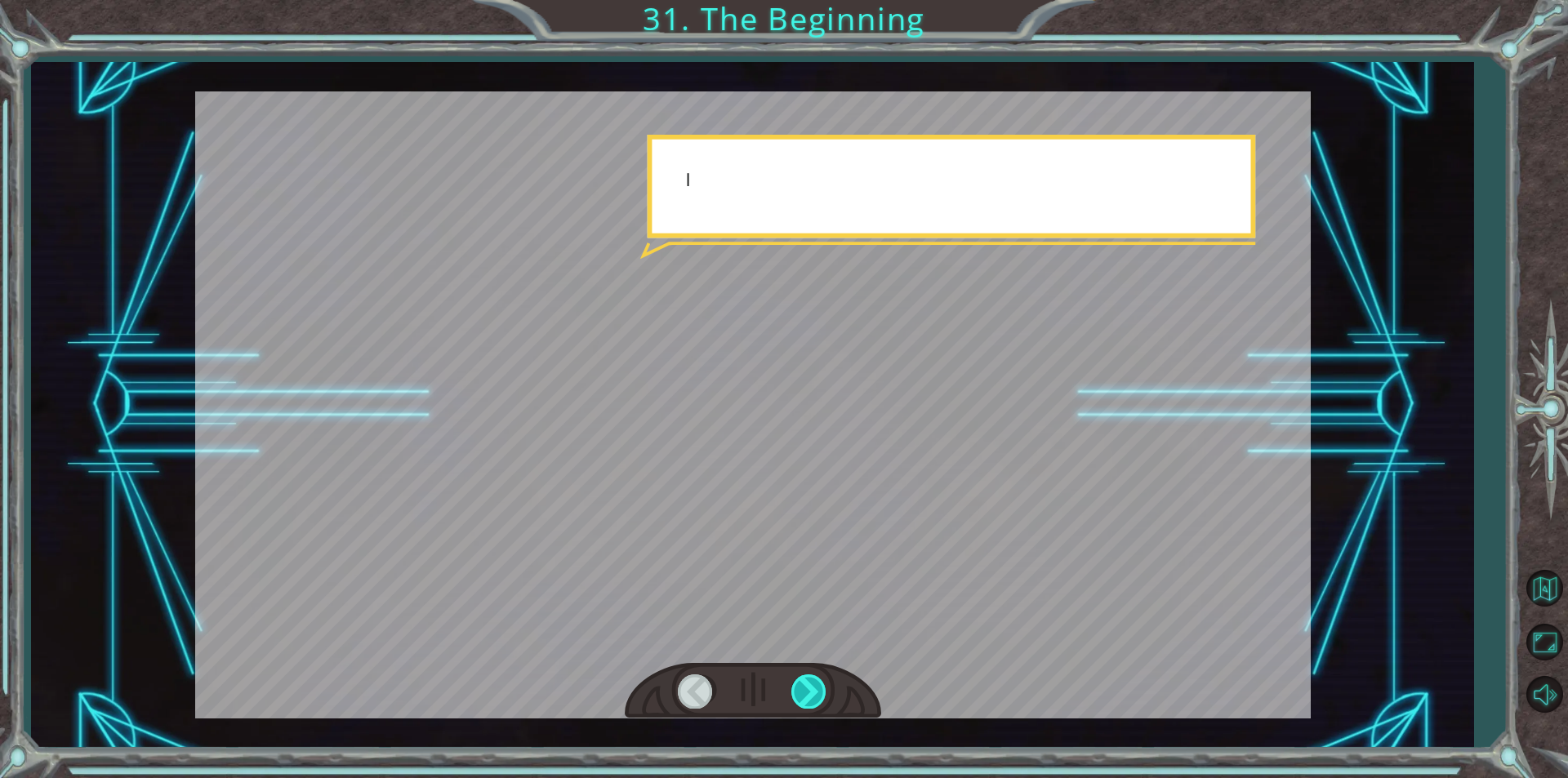
click at [811, 685] on div at bounding box center [809, 690] width 37 height 34
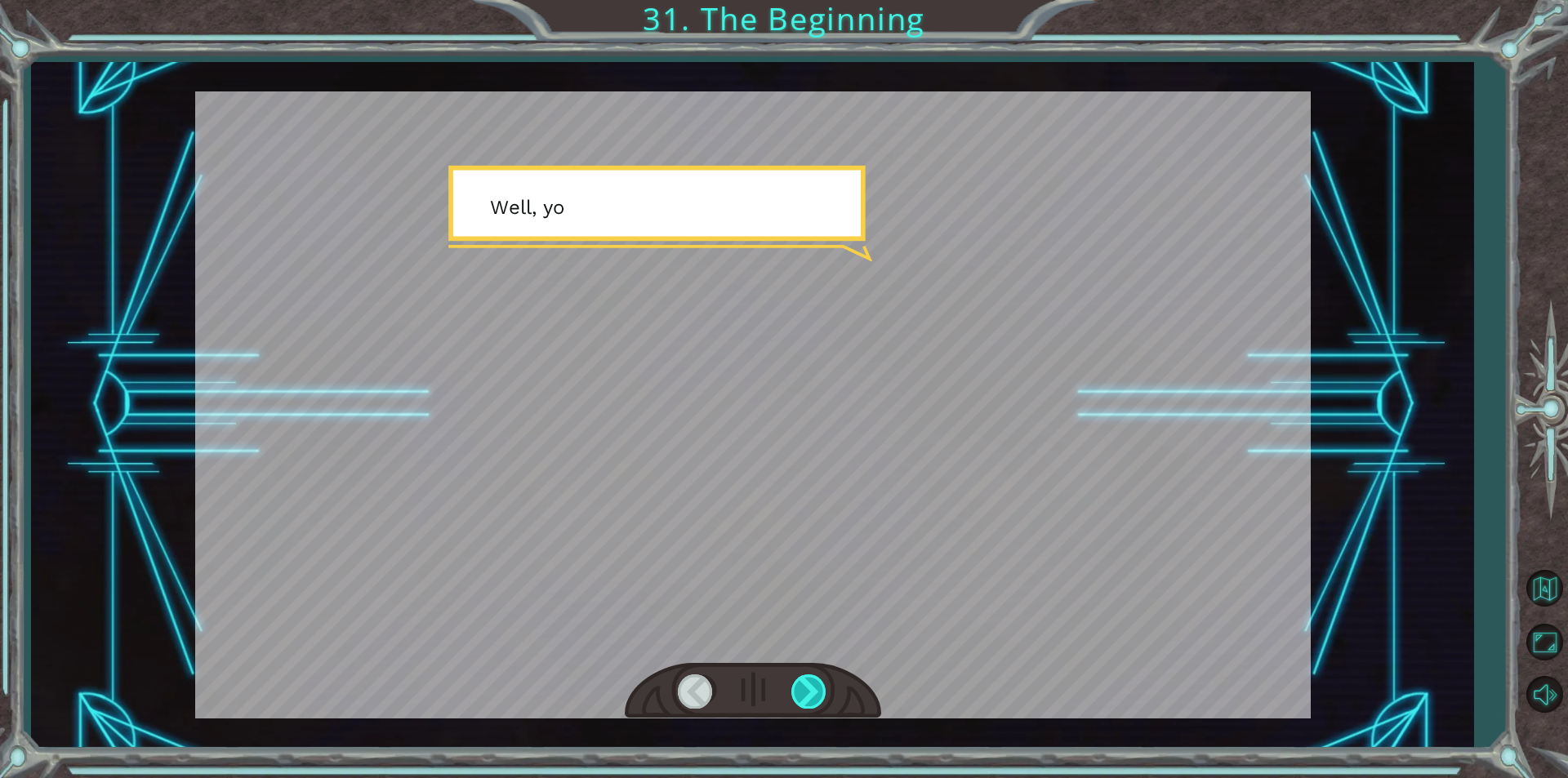
click at [811, 685] on div at bounding box center [809, 690] width 37 height 34
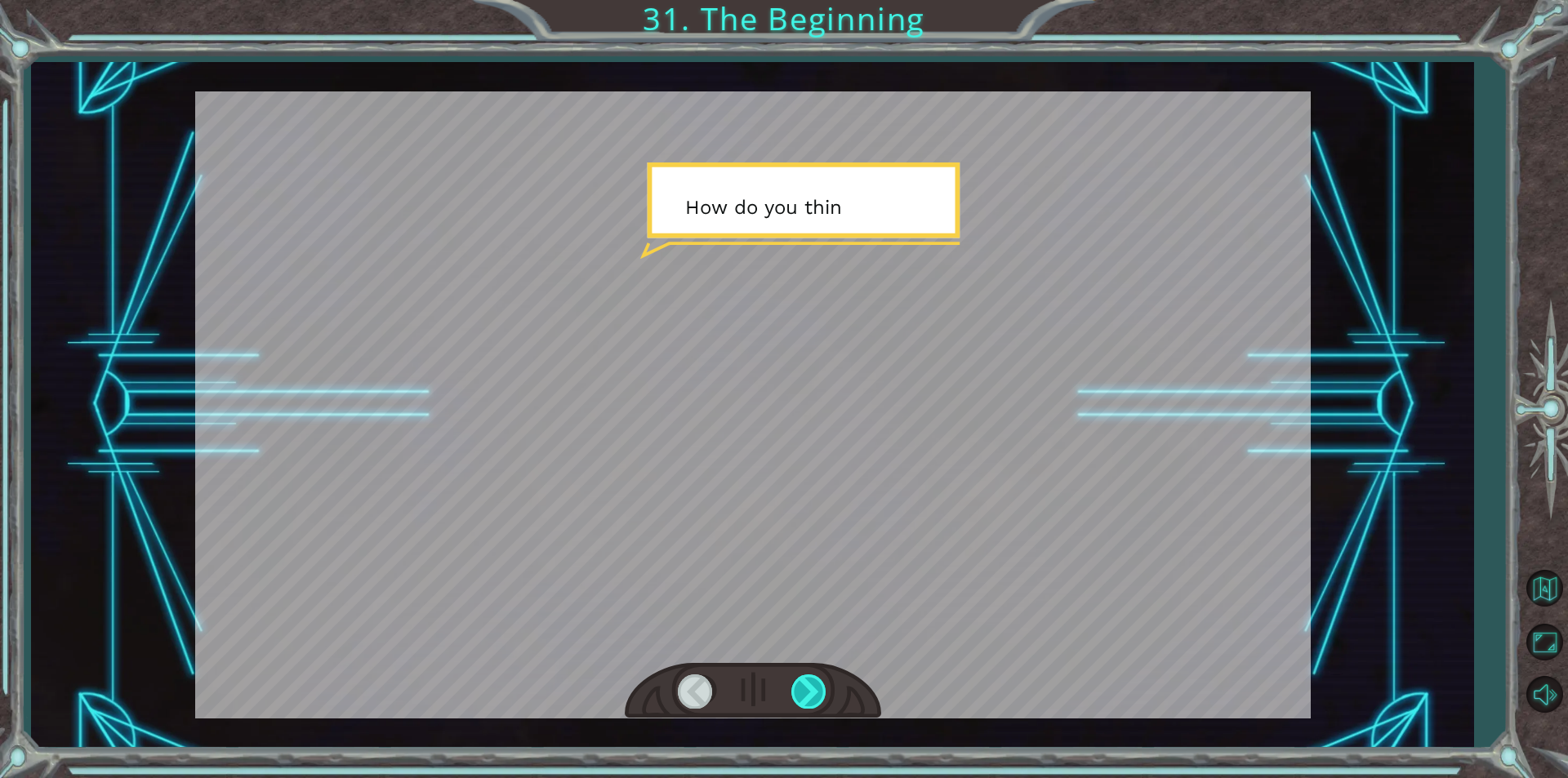
click at [811, 685] on div at bounding box center [809, 690] width 37 height 34
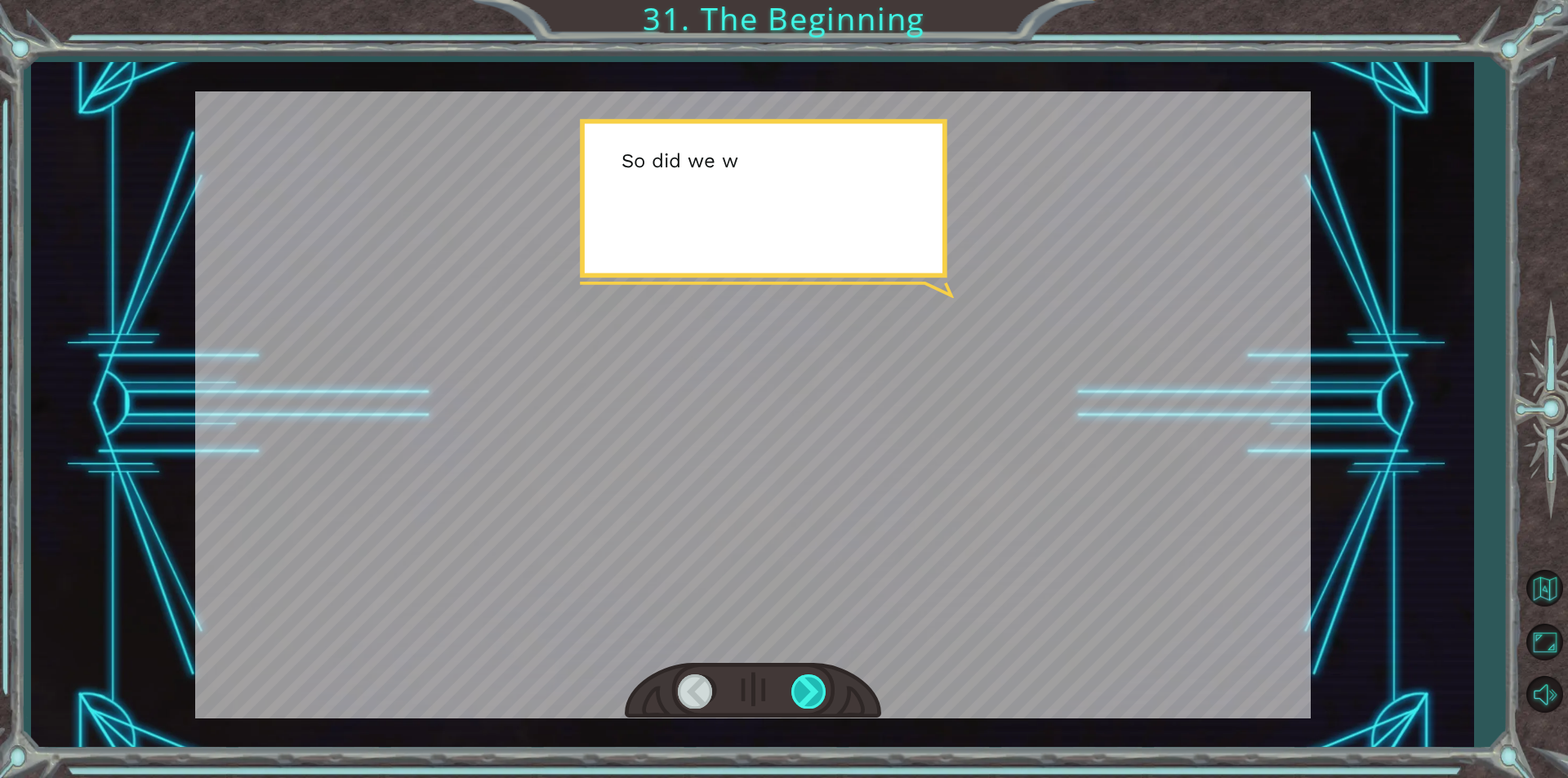
click at [811, 685] on div at bounding box center [809, 690] width 37 height 34
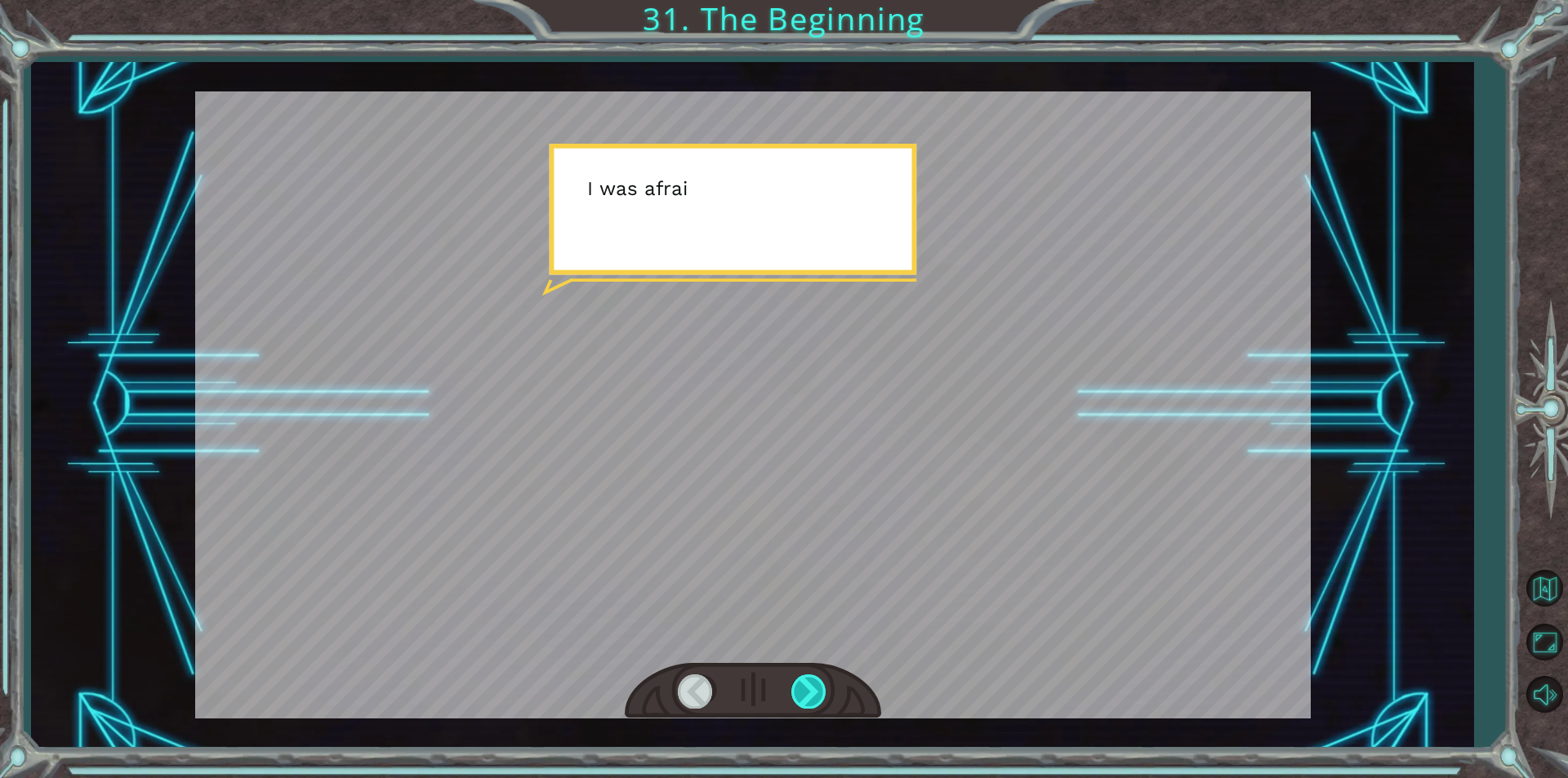
click at [811, 685] on div at bounding box center [809, 690] width 37 height 34
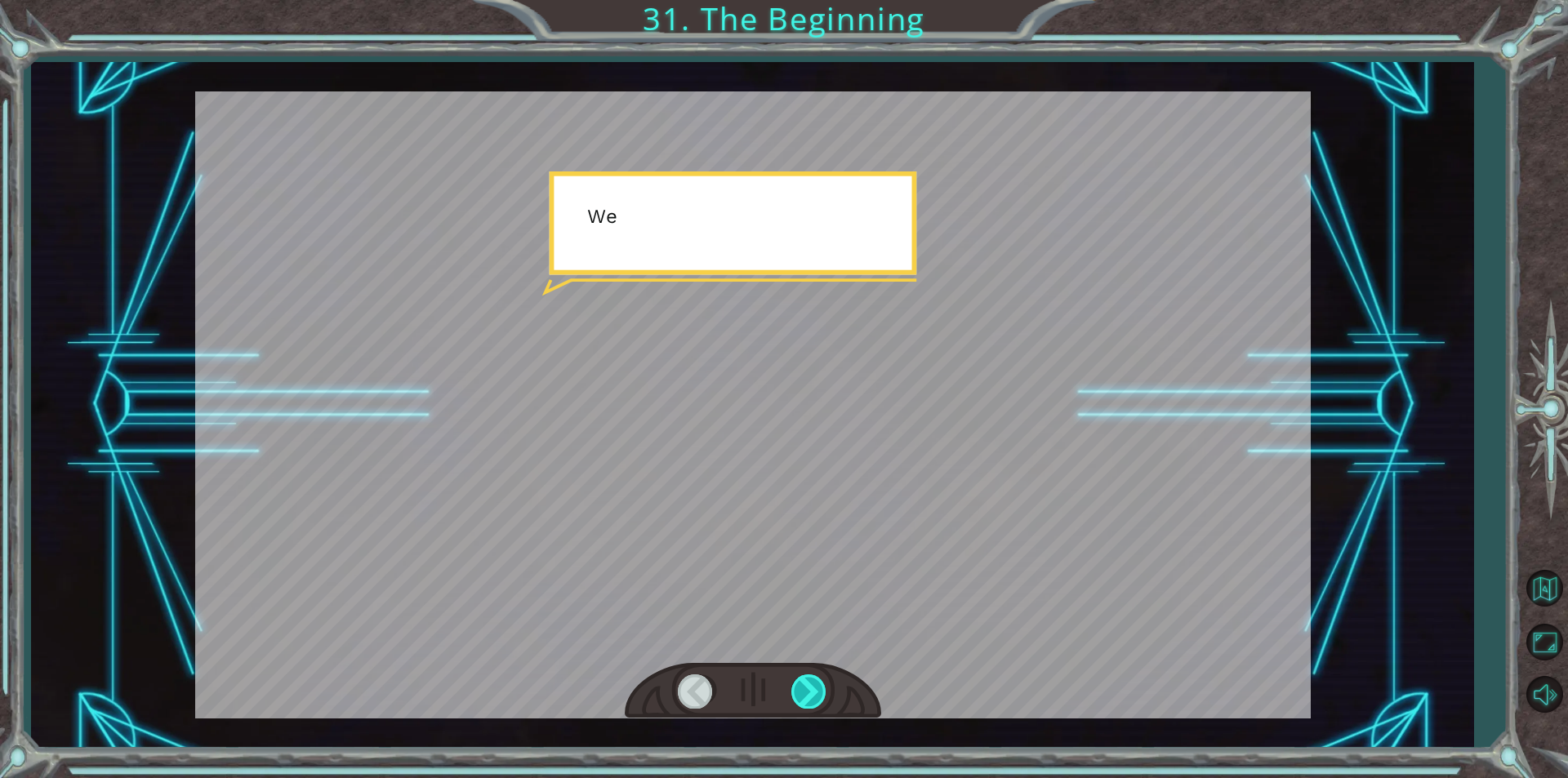
click at [811, 685] on div at bounding box center [809, 690] width 37 height 34
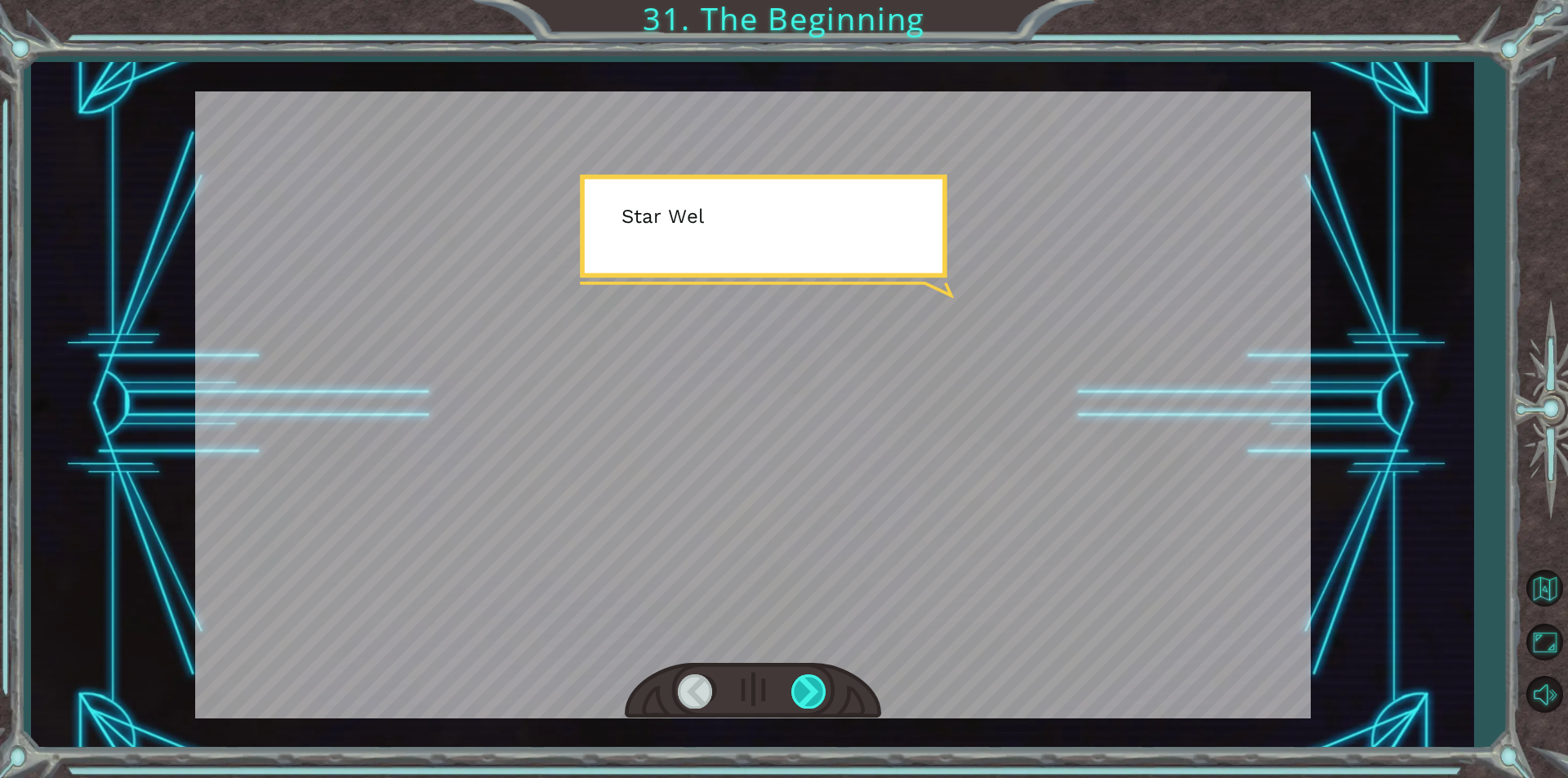
click at [811, 685] on div at bounding box center [809, 690] width 37 height 34
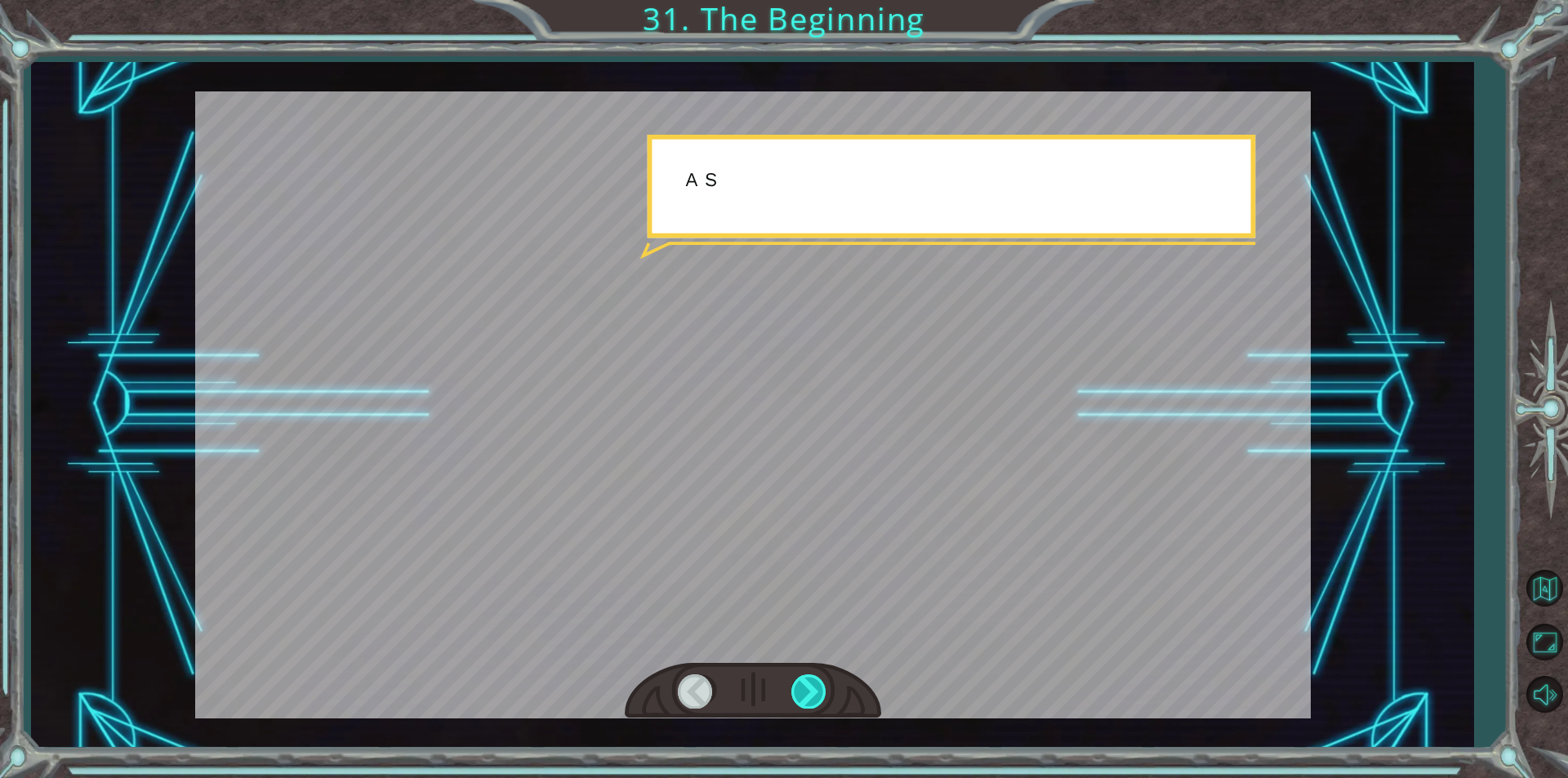
click at [811, 685] on div at bounding box center [809, 690] width 37 height 34
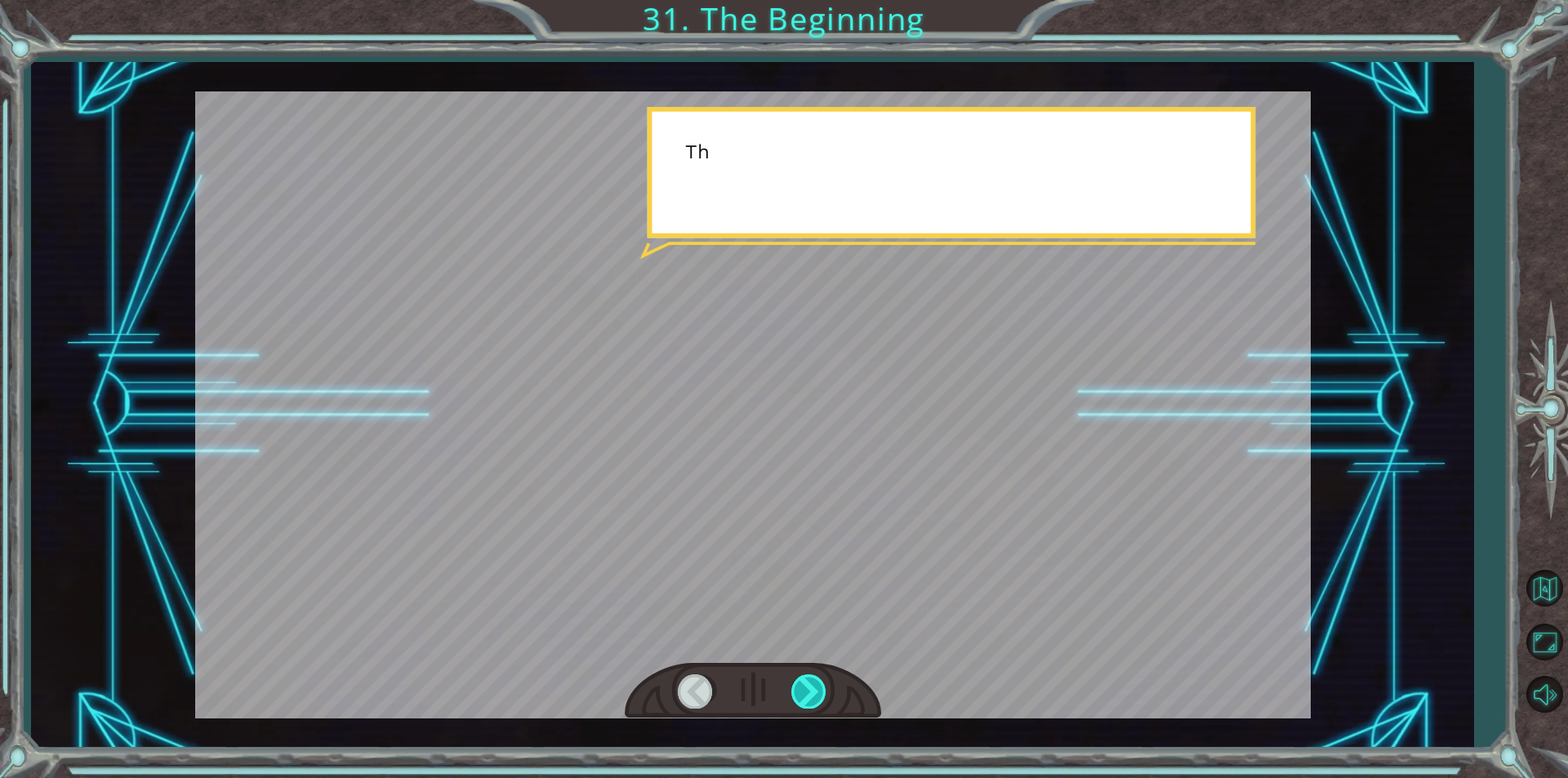
click at [811, 685] on div at bounding box center [809, 690] width 37 height 34
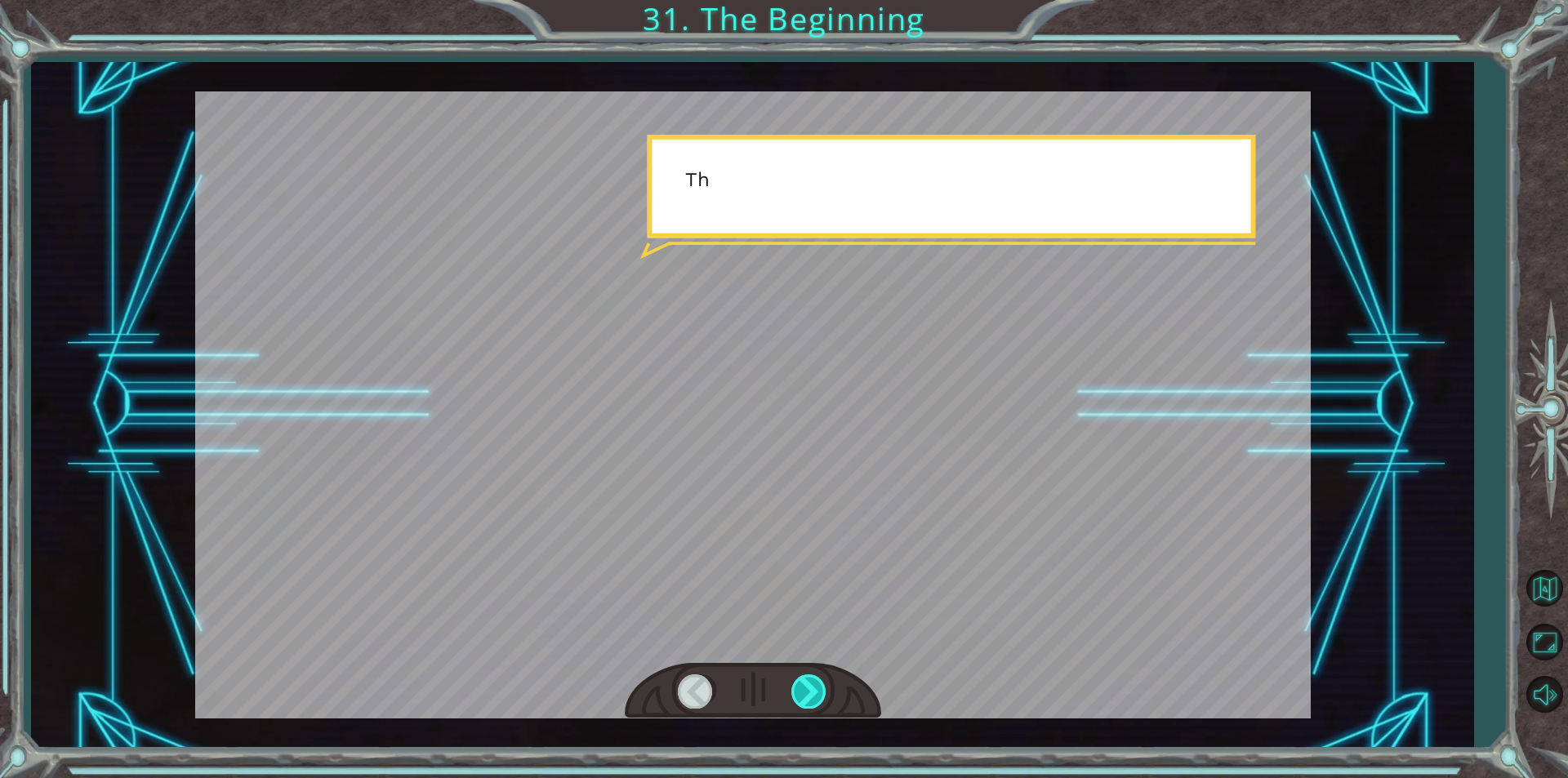
click at [811, 685] on div at bounding box center [809, 690] width 37 height 34
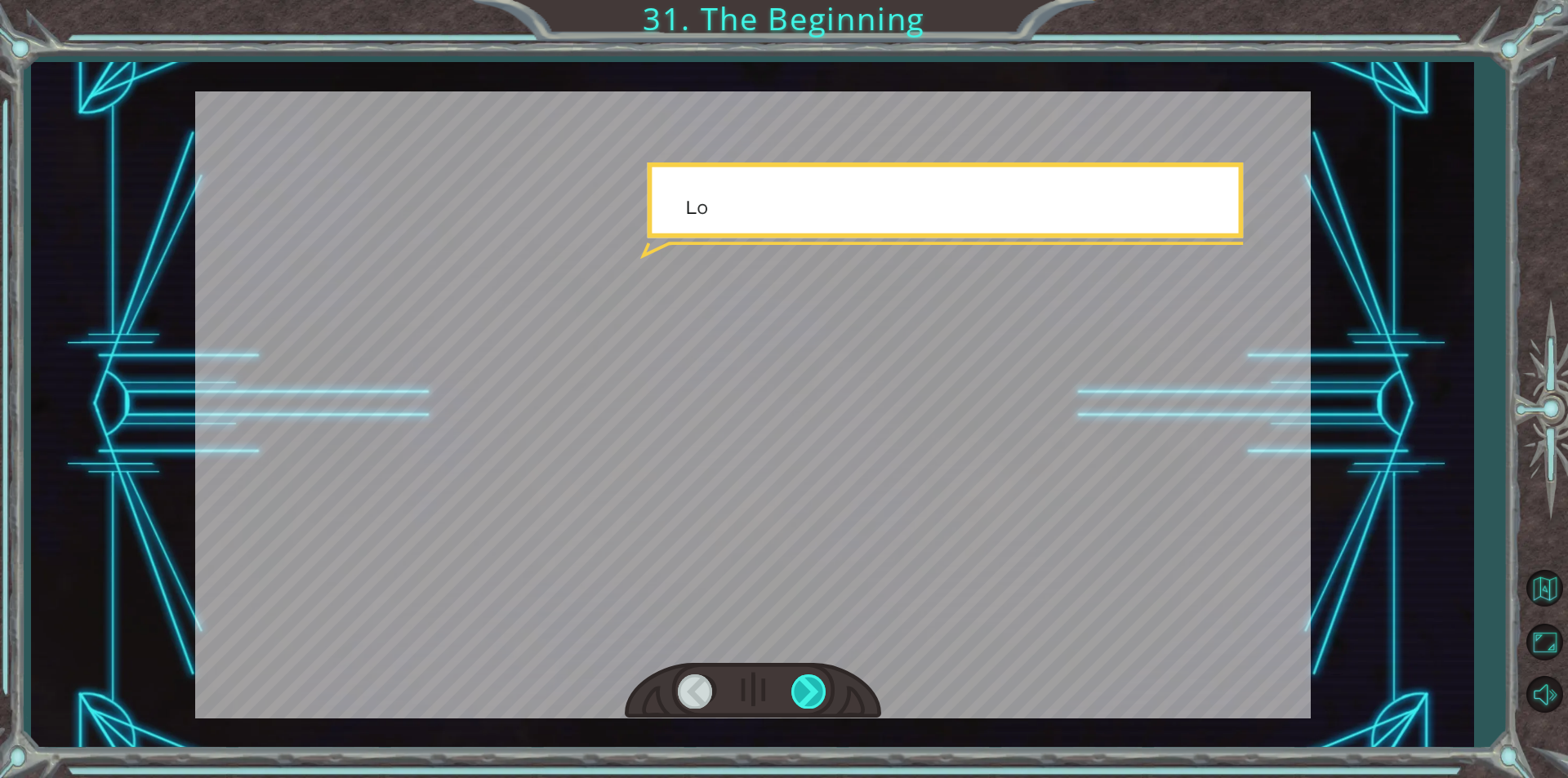
click at [811, 685] on div at bounding box center [809, 690] width 37 height 34
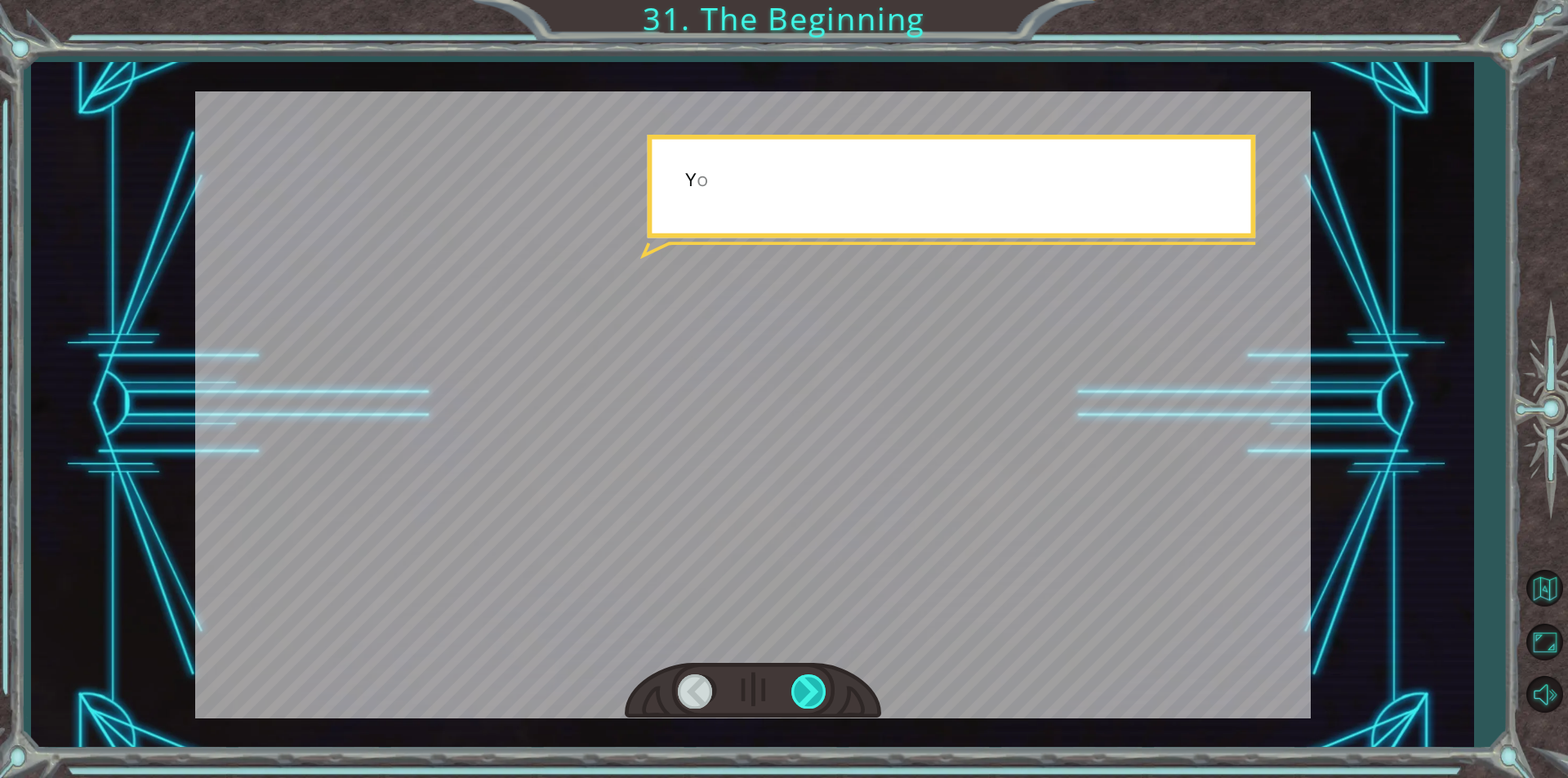
click at [811, 685] on div at bounding box center [809, 690] width 37 height 34
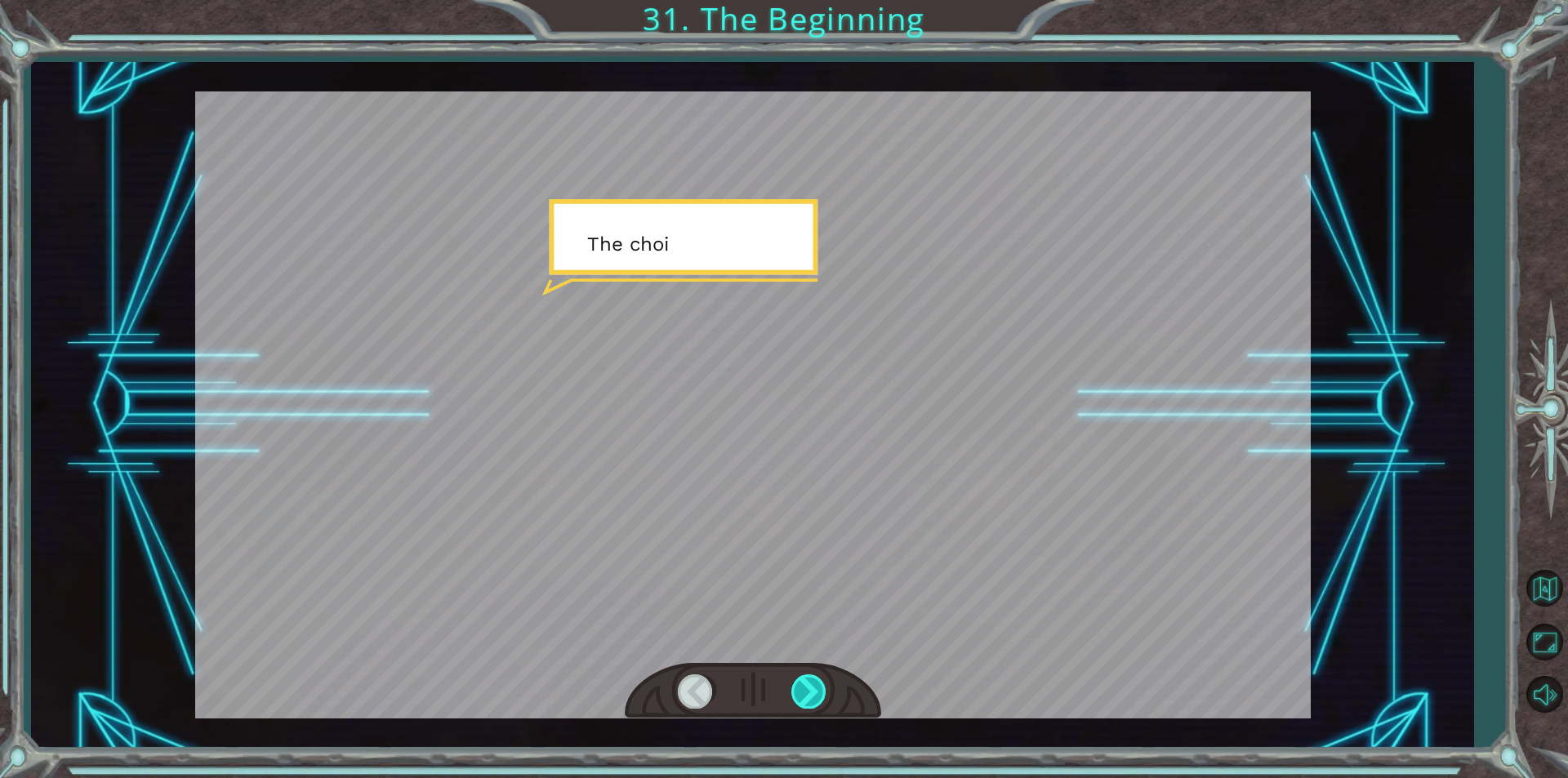
click at [811, 685] on div at bounding box center [809, 690] width 37 height 34
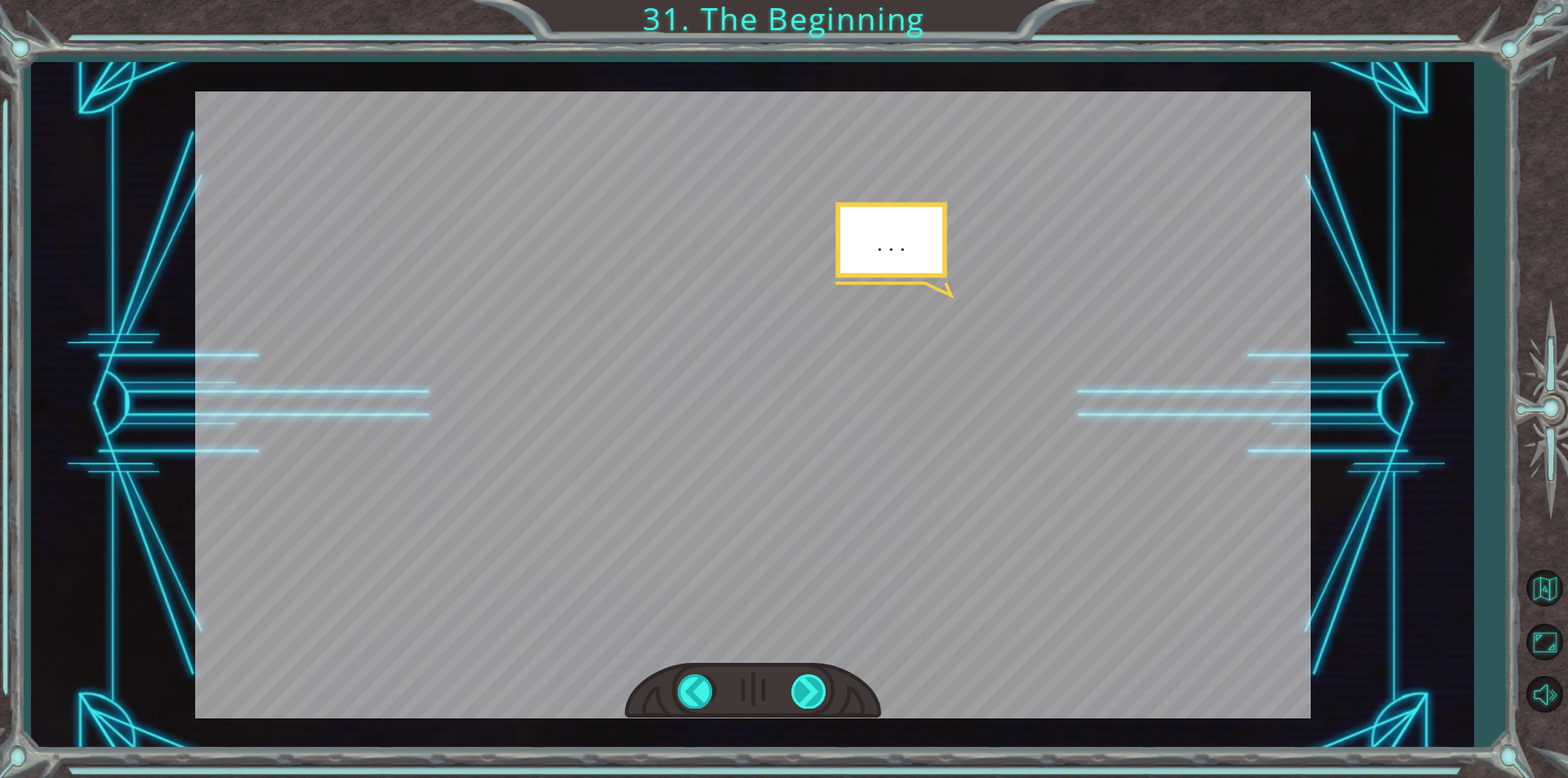
click at [811, 685] on div at bounding box center [809, 690] width 37 height 34
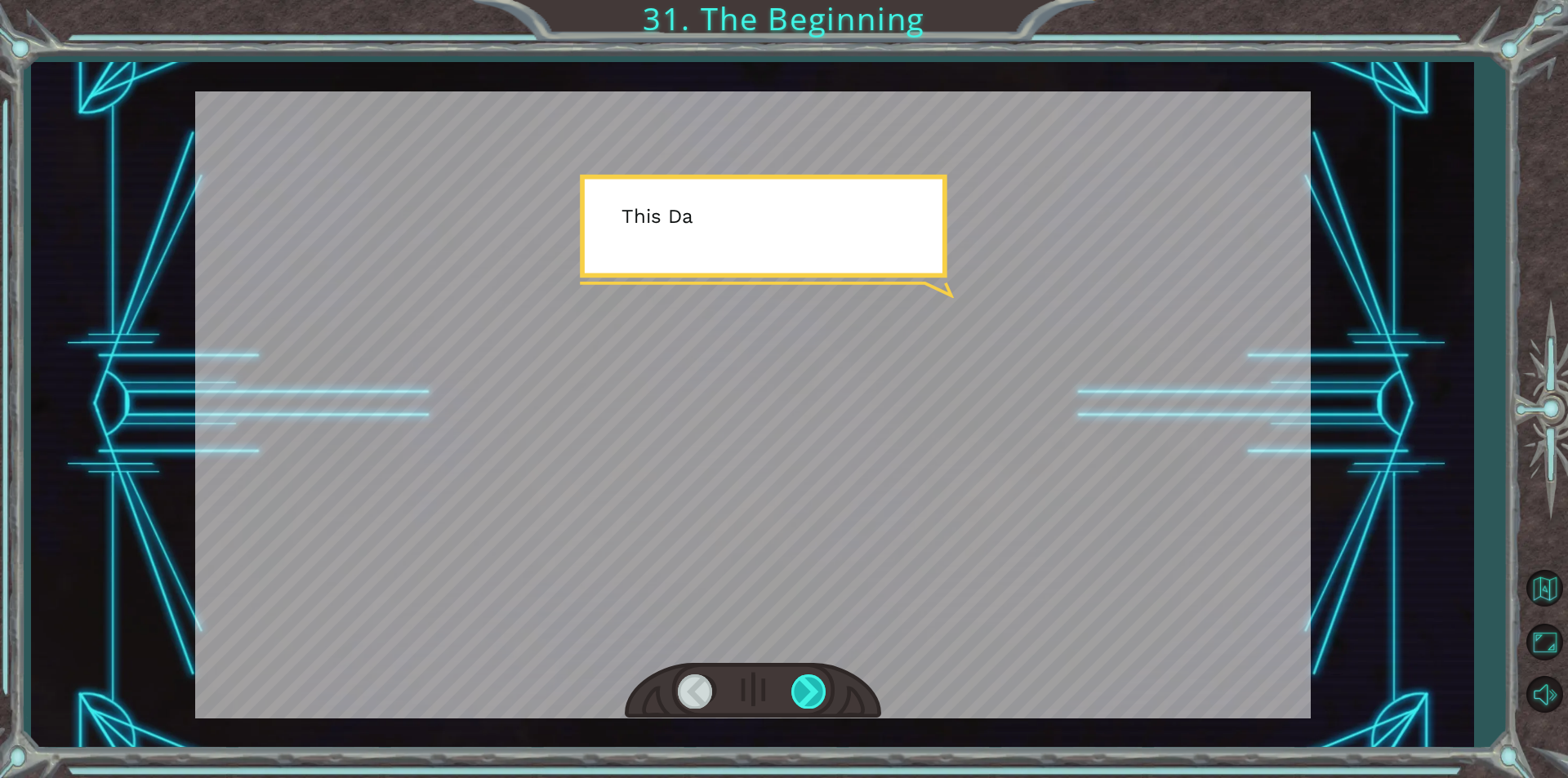
click at [811, 685] on div at bounding box center [809, 690] width 37 height 34
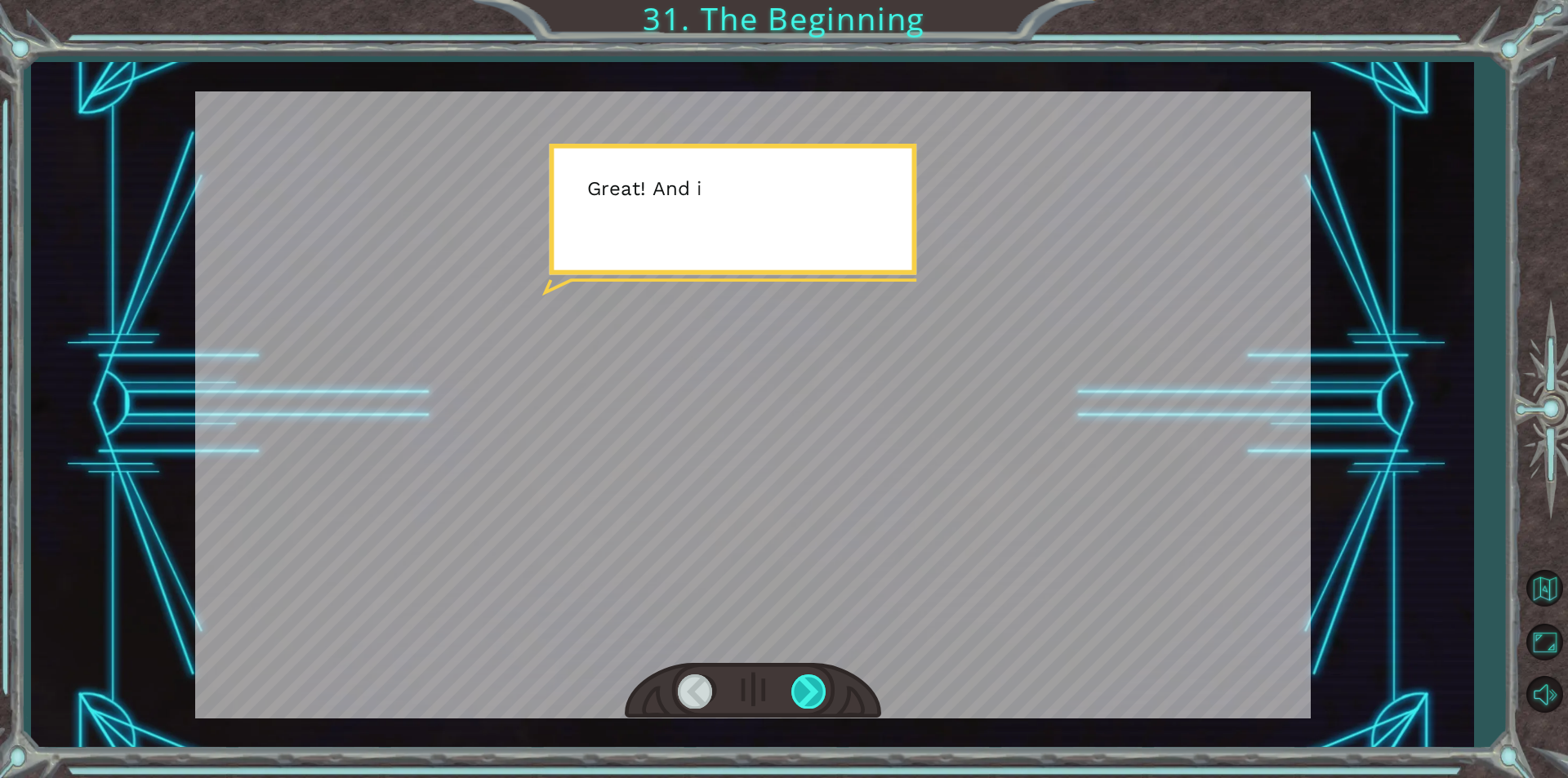
click at [811, 685] on div at bounding box center [809, 690] width 37 height 34
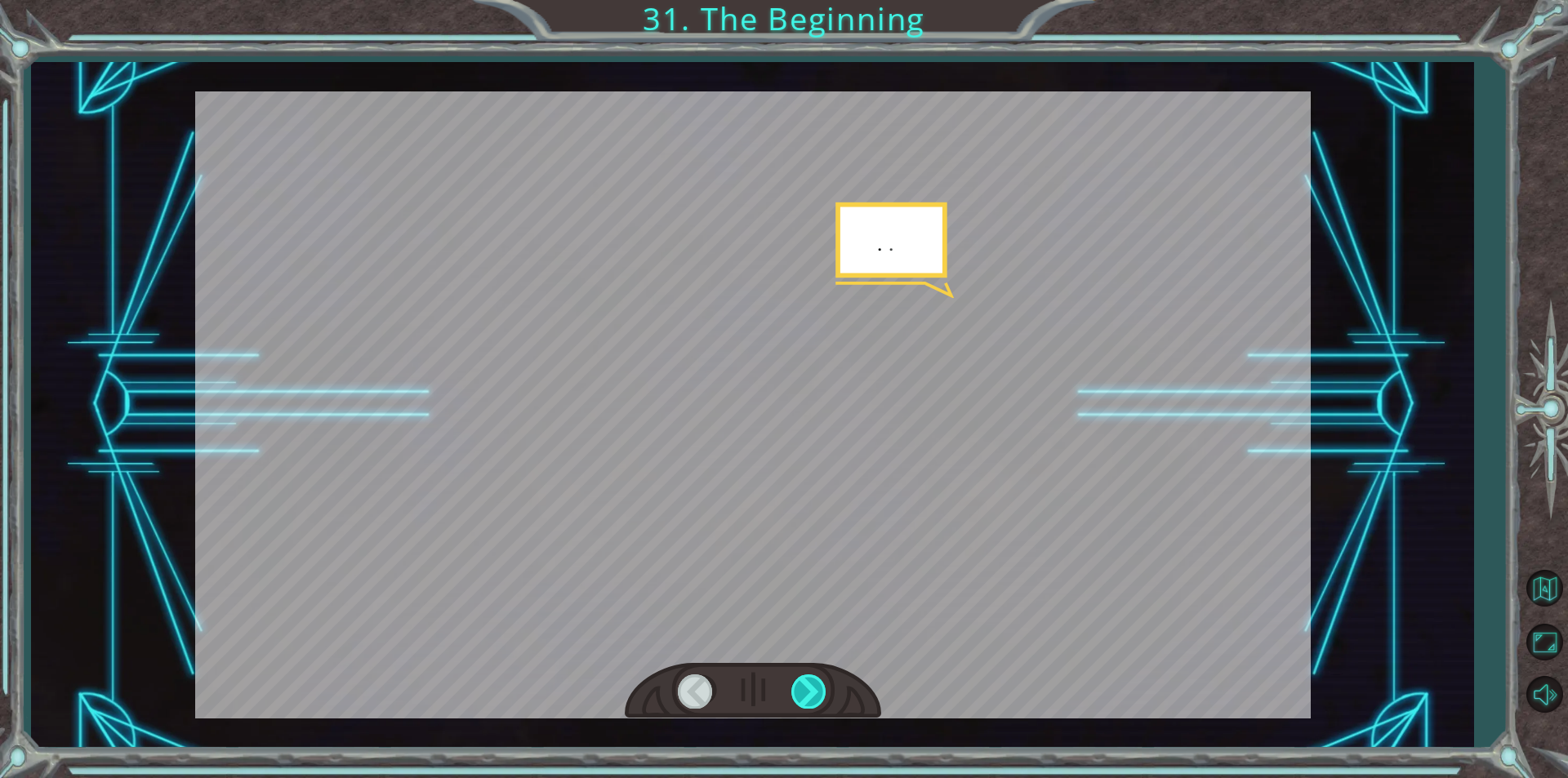
click at [811, 685] on div at bounding box center [809, 690] width 37 height 34
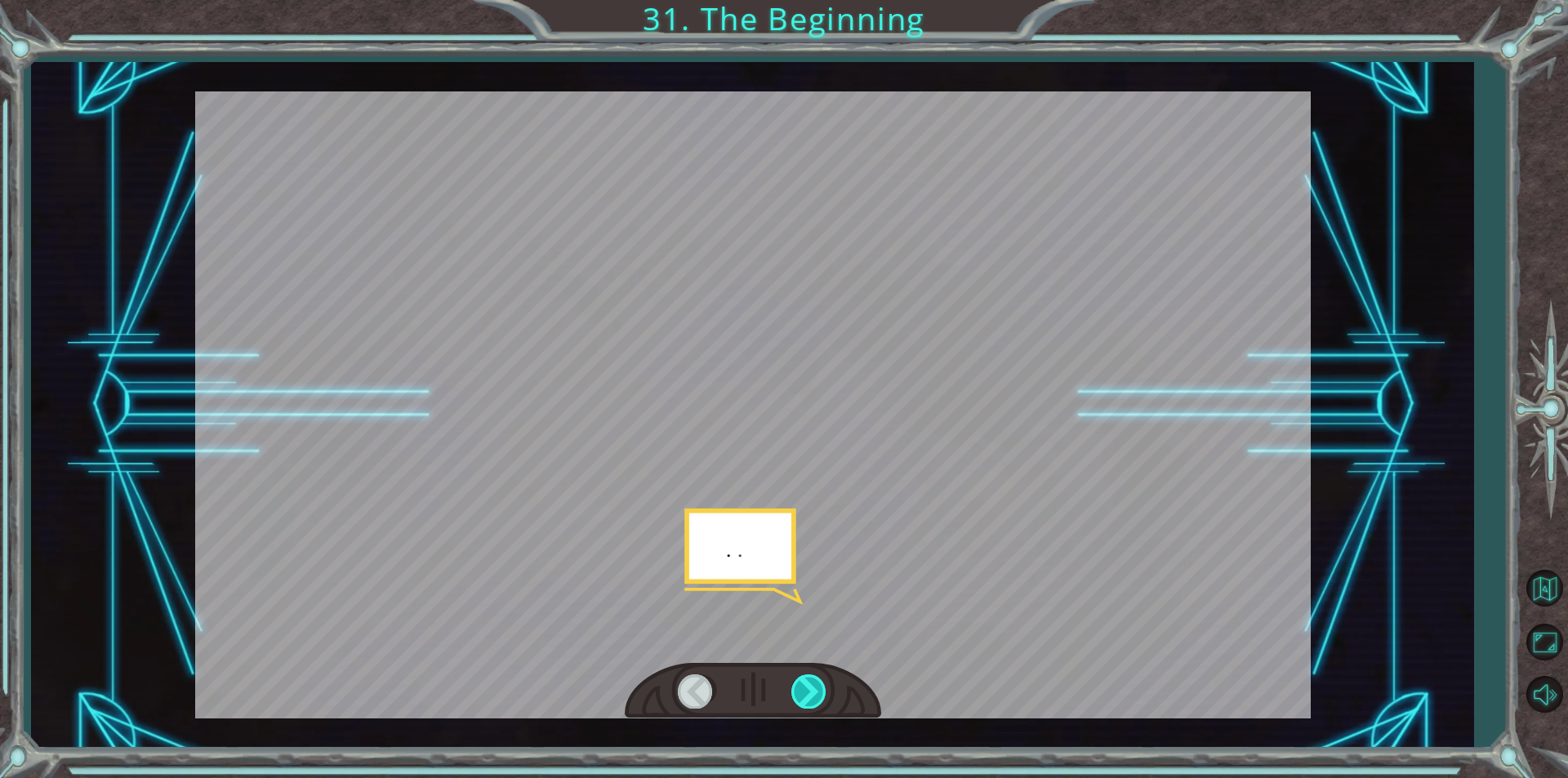
click at [811, 685] on div at bounding box center [809, 690] width 37 height 34
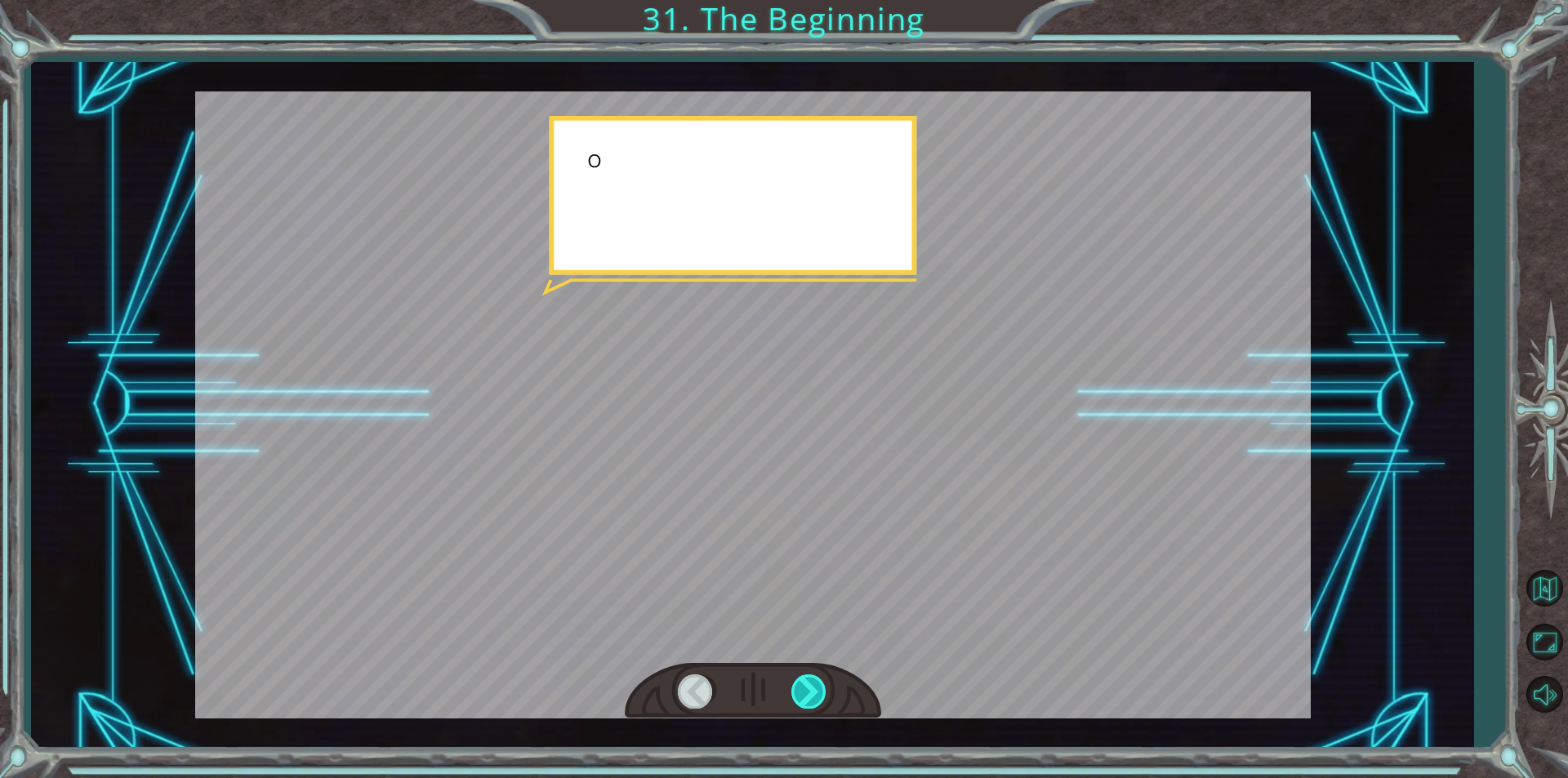
click at [811, 685] on div at bounding box center [809, 690] width 37 height 34
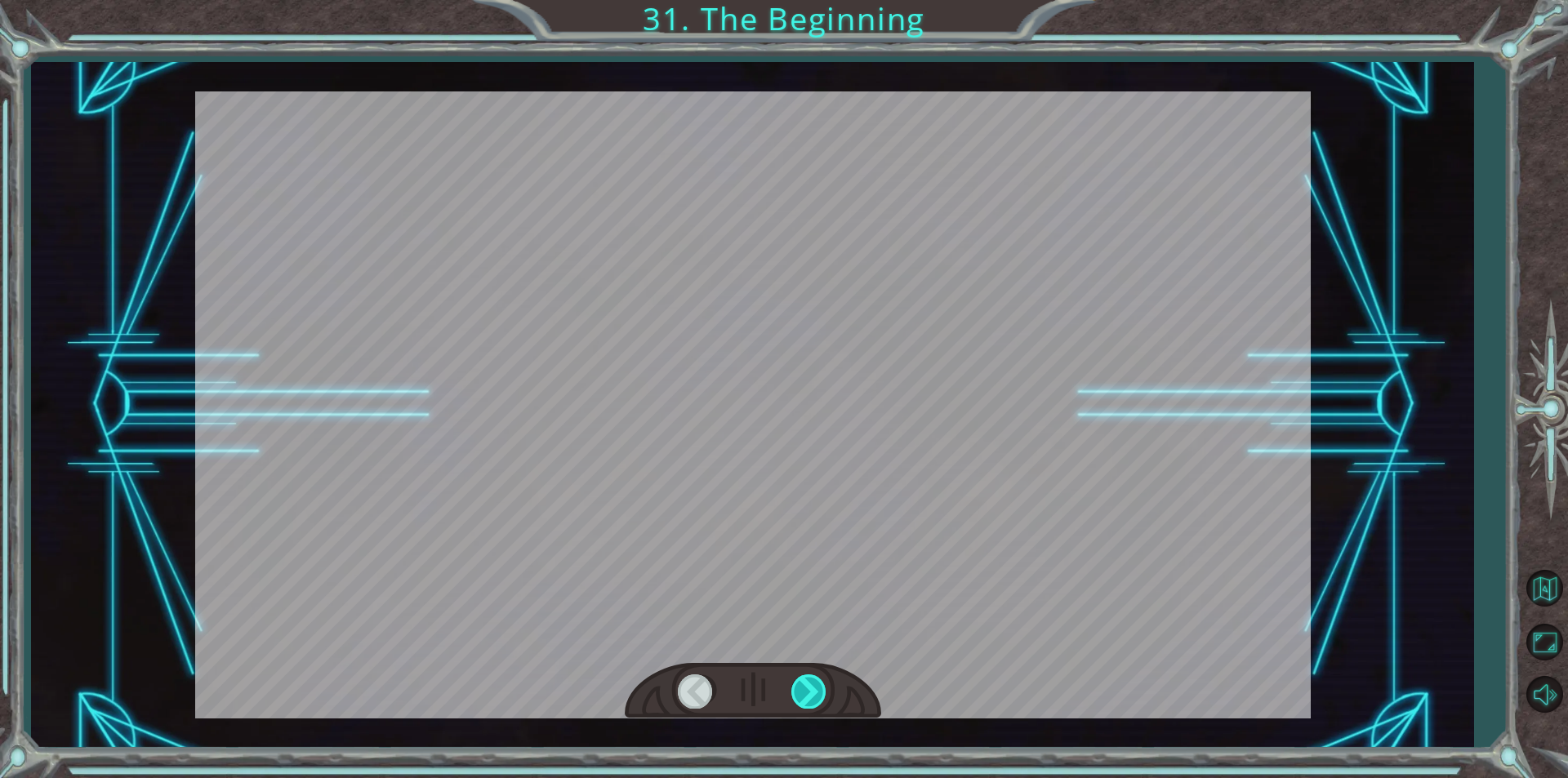
click at [811, 685] on div at bounding box center [809, 690] width 37 height 34
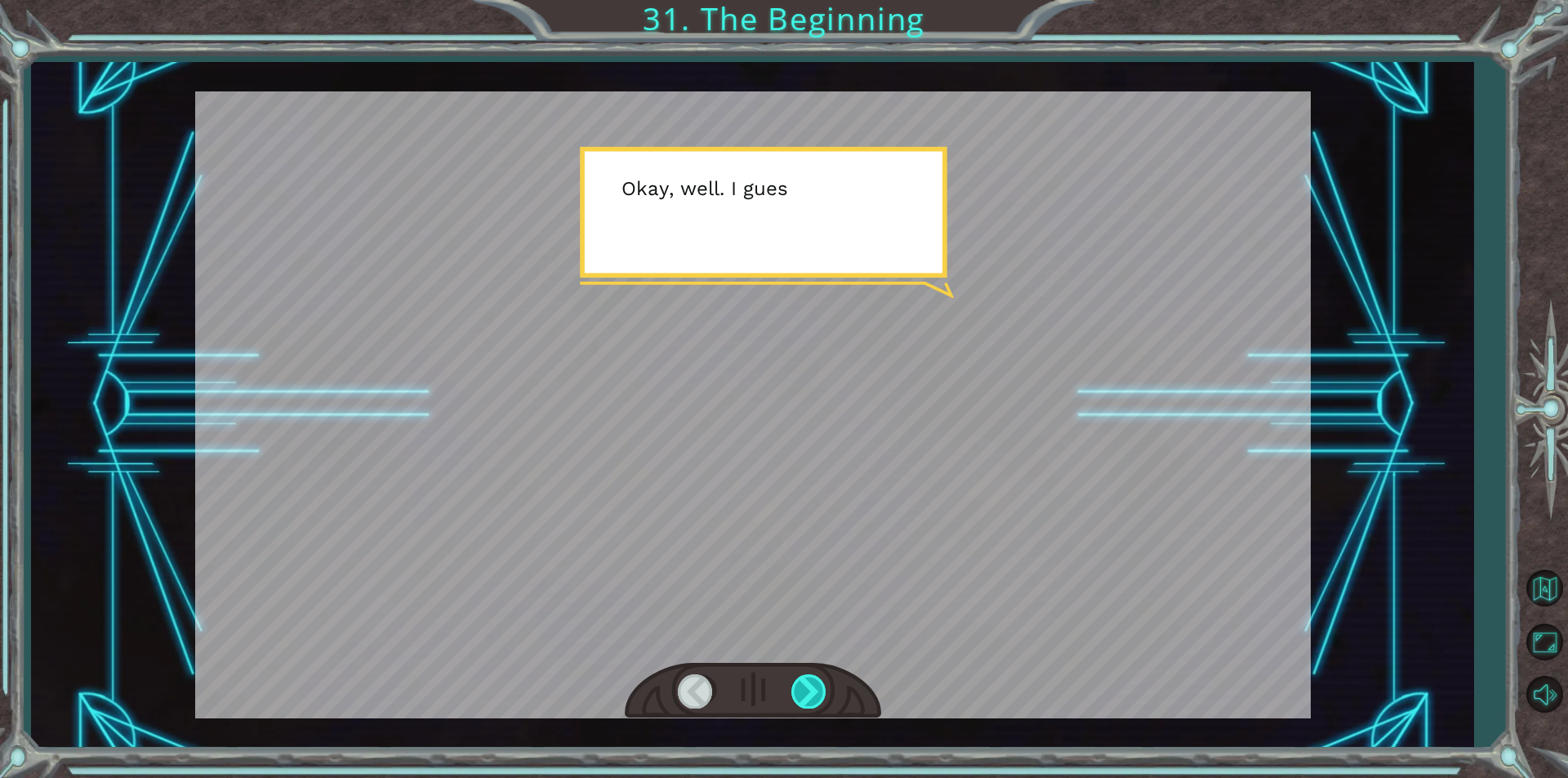
click at [811, 685] on div at bounding box center [809, 690] width 37 height 34
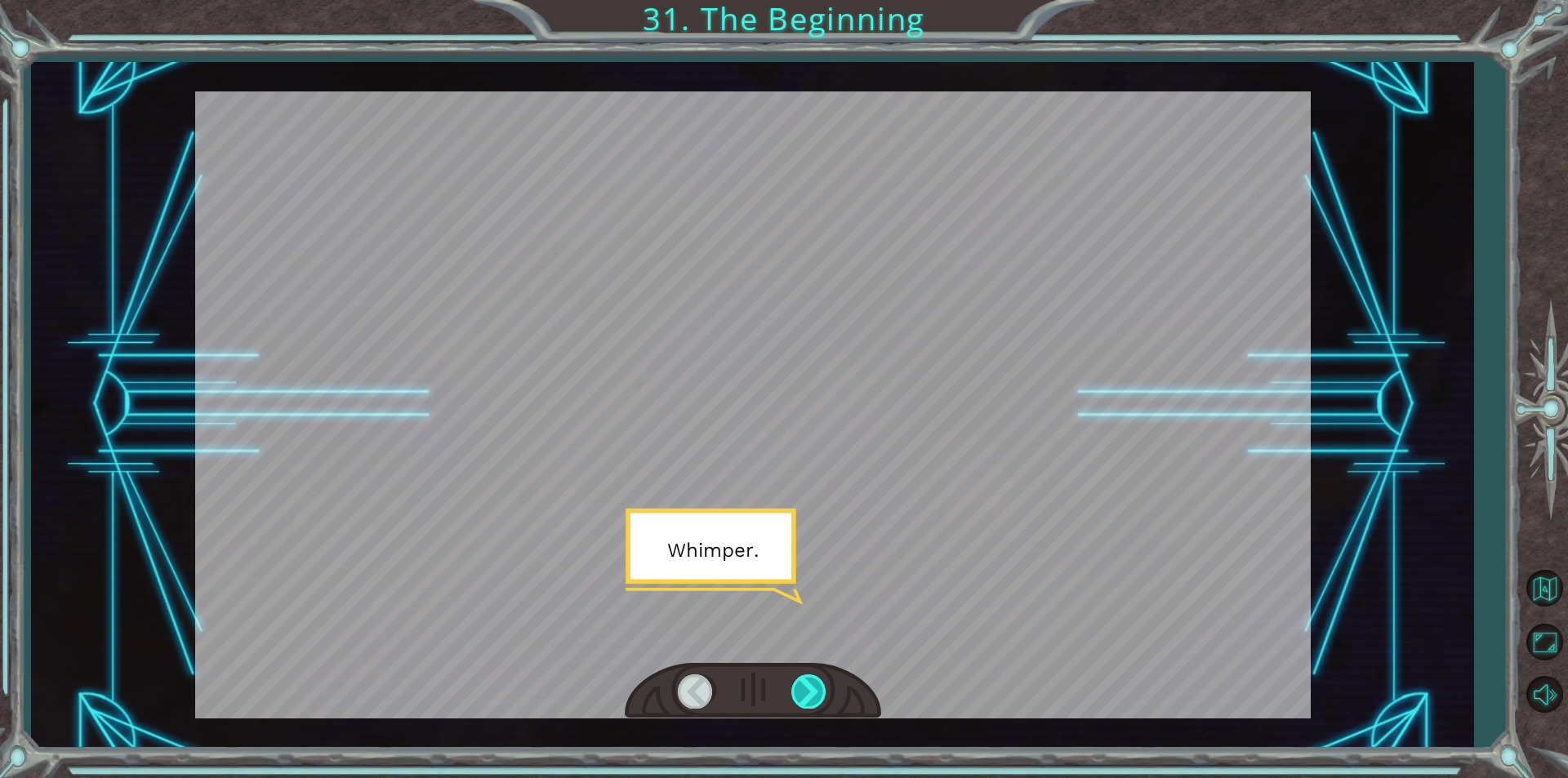
click at [811, 685] on div at bounding box center [809, 690] width 37 height 34
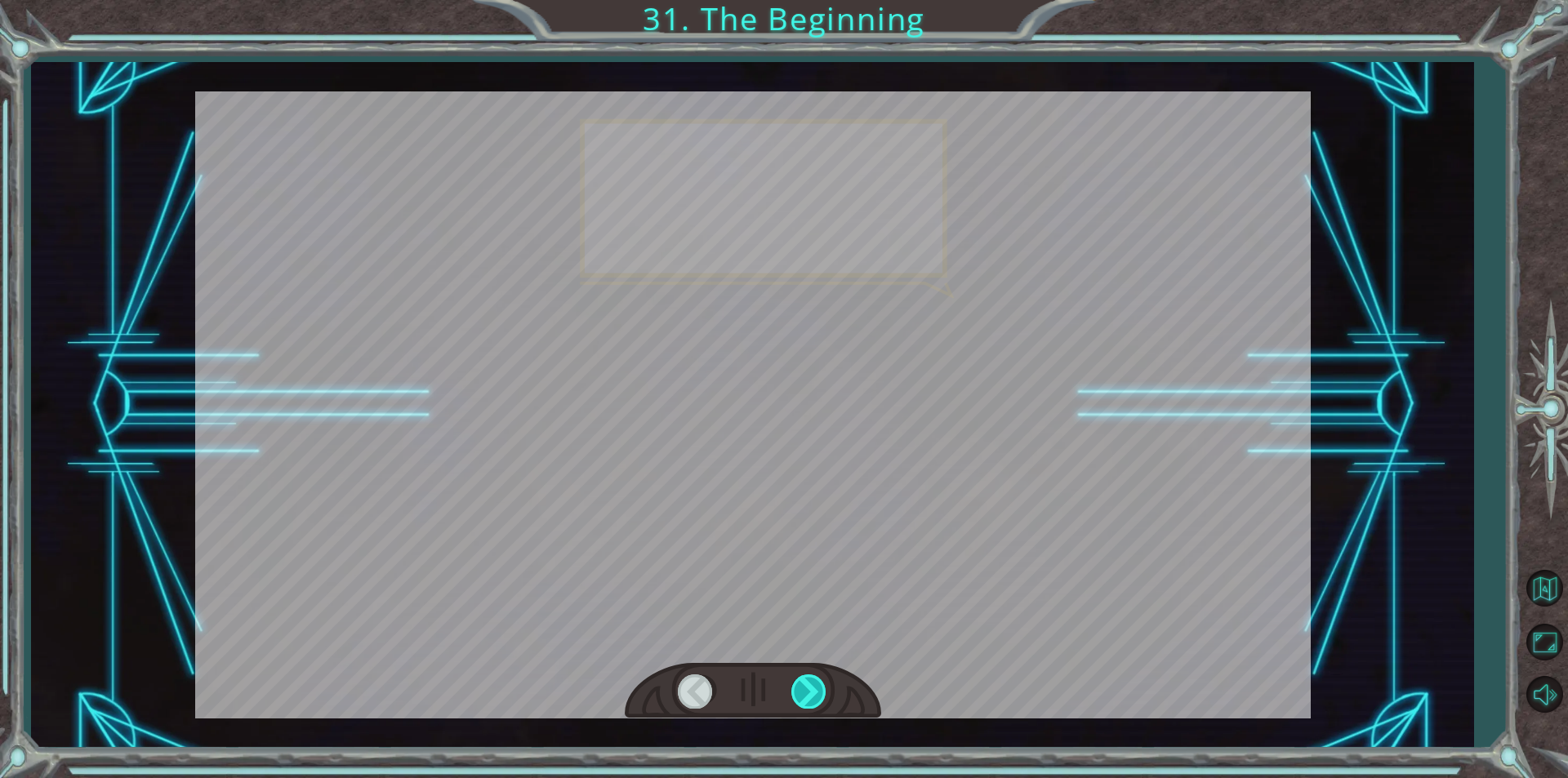
click at [811, 685] on div at bounding box center [809, 690] width 37 height 34
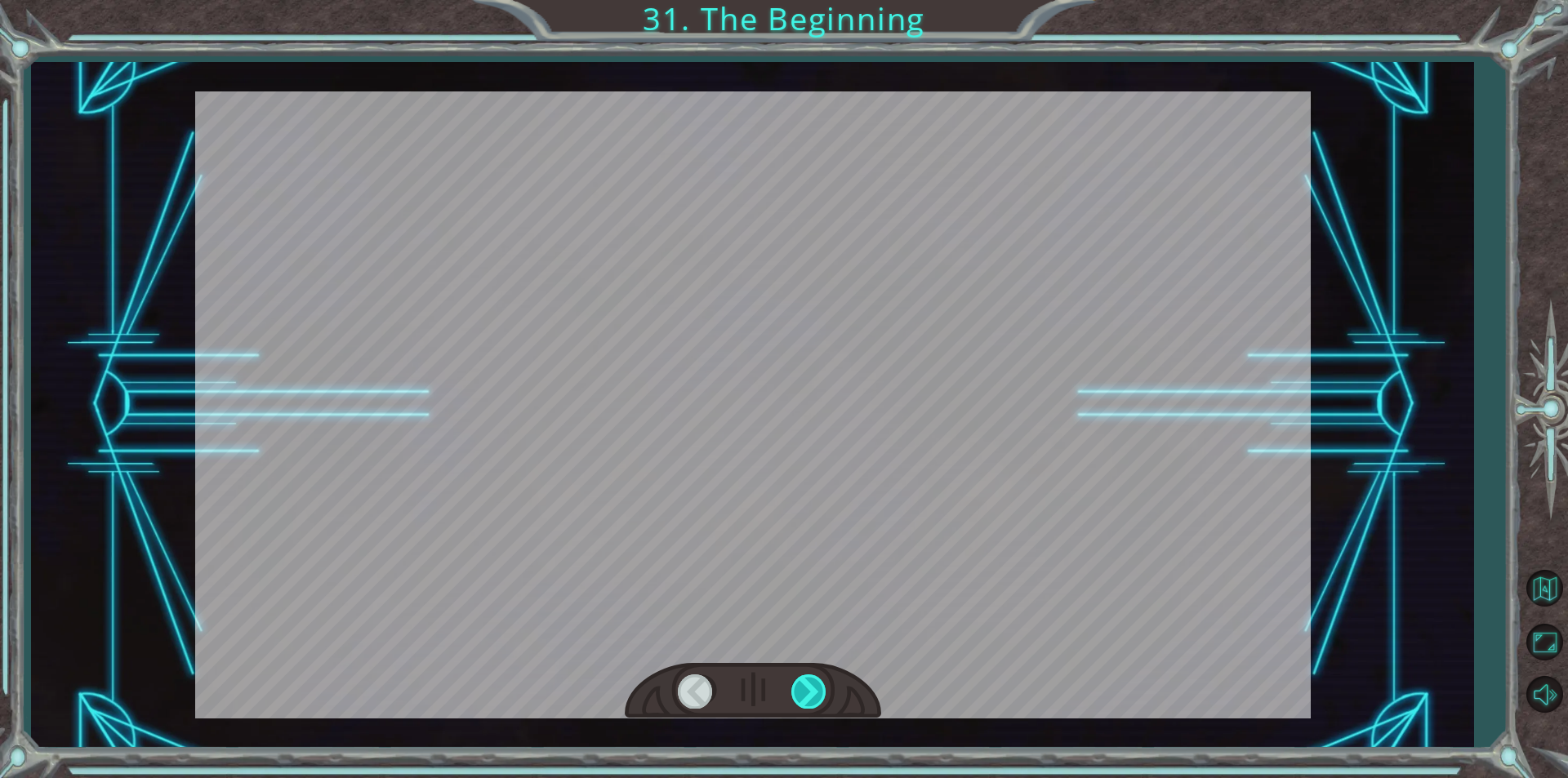
click at [811, 685] on div at bounding box center [809, 690] width 37 height 34
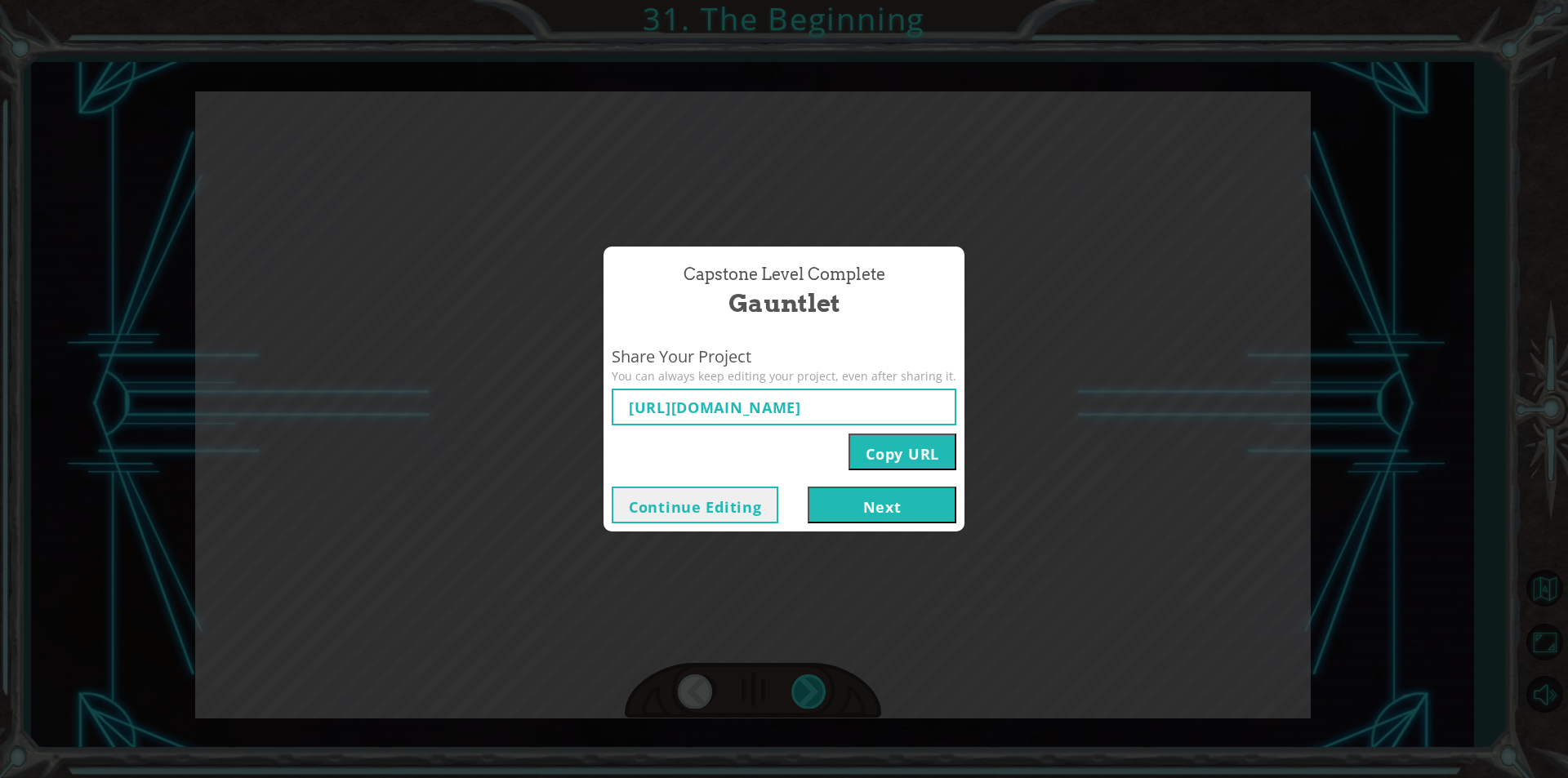
type input "[URL][DOMAIN_NAME]"
click at [833, 496] on button "Next" at bounding box center [882, 505] width 149 height 37
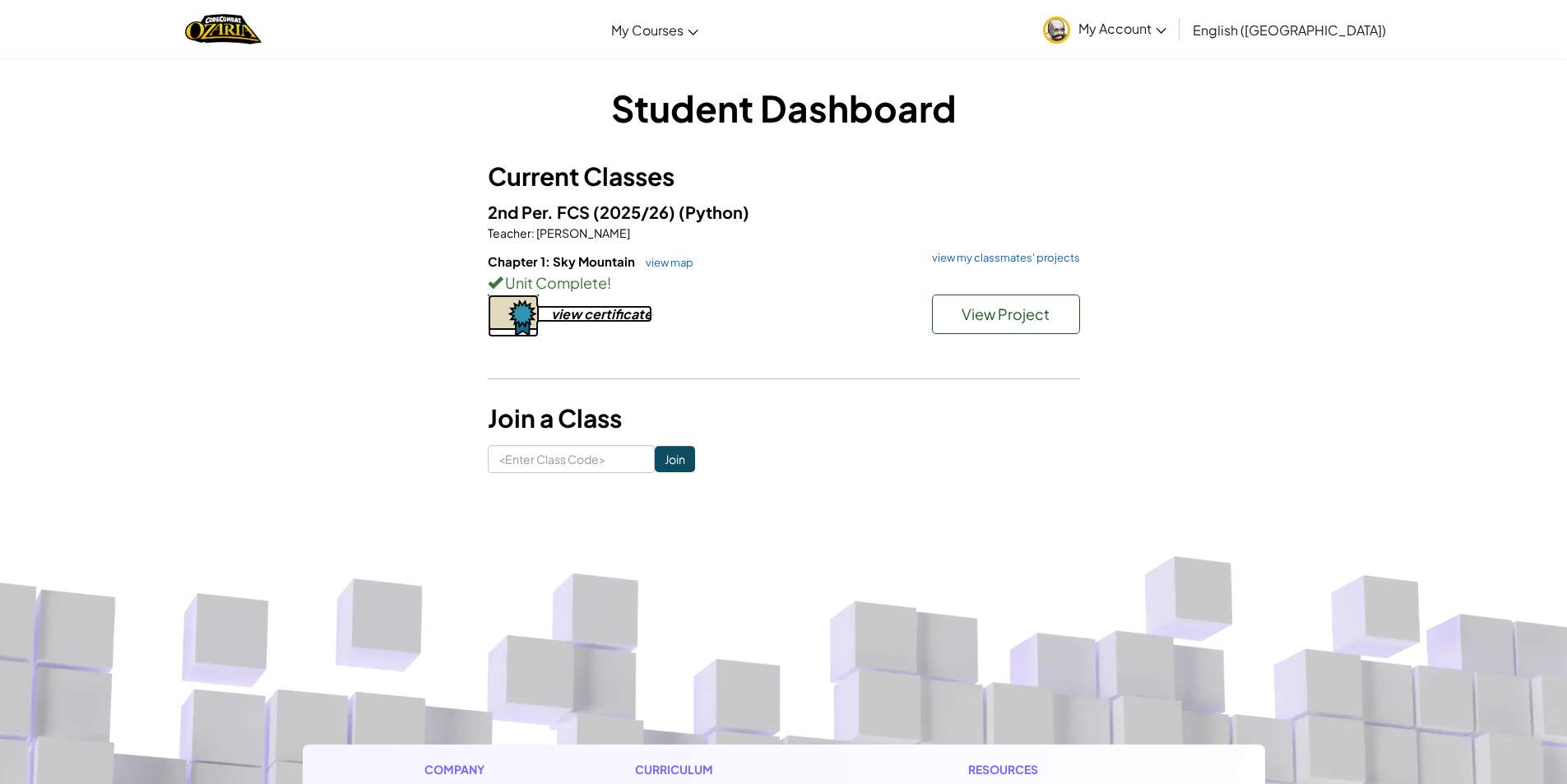
click at [596, 314] on div "view certificate" at bounding box center [601, 314] width 101 height 17
click at [673, 262] on link "view map" at bounding box center [666, 262] width 56 height 13
